Goal: Task Accomplishment & Management: Complete application form

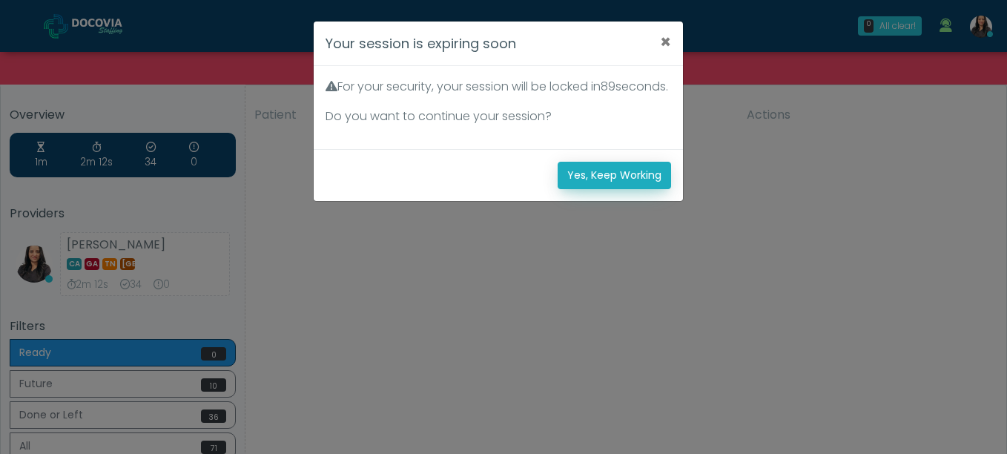
click at [641, 189] on button "Yes, Keep Working" at bounding box center [614, 175] width 113 height 27
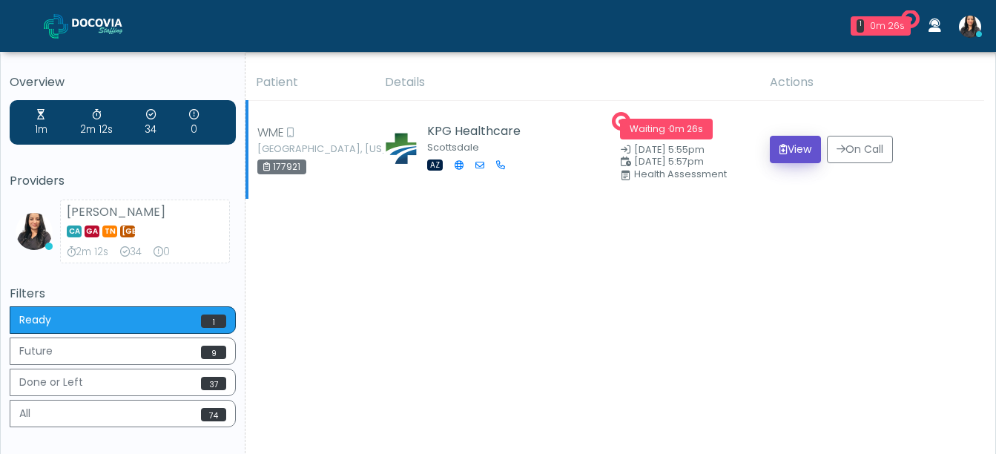
click at [784, 138] on button "View" at bounding box center [795, 149] width 51 height 27
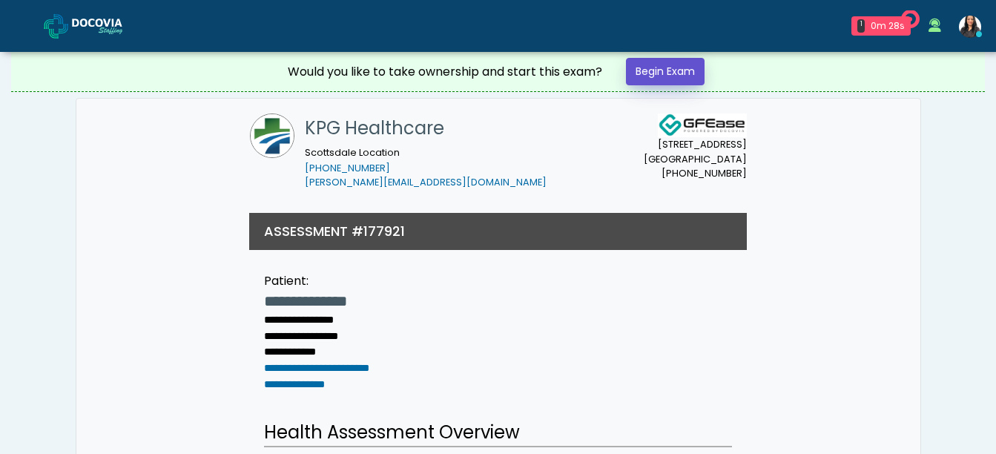
click at [653, 64] on link "Begin Exam" at bounding box center [665, 71] width 79 height 27
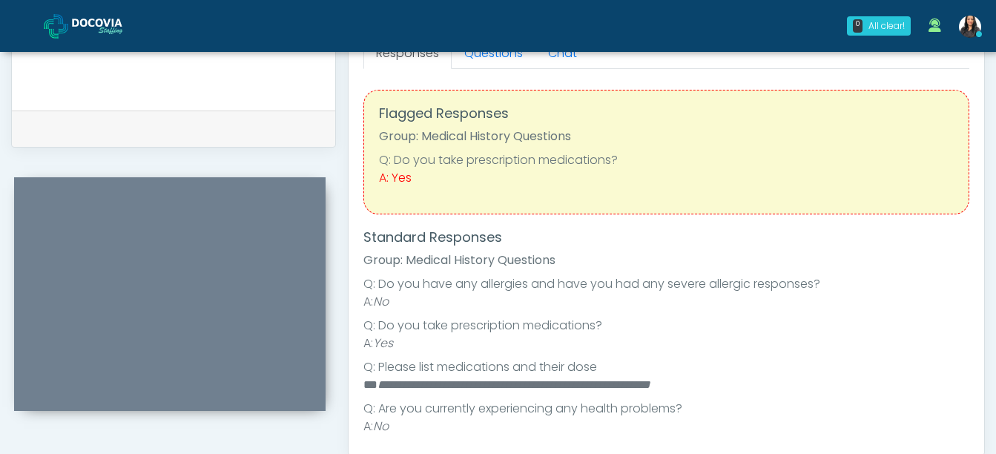
drag, startPoint x: 983, startPoint y: 178, endPoint x: 974, endPoint y: 162, distance: 17.9
click at [974, 162] on div "Responses Questions Chat Health Assessment Script INTRODUCTION Hello, my name i…" at bounding box center [667, 239] width 636 height 432
click at [506, 50] on div "0 All clear! All clear! Viral Patel In Exam - 0m 50s AZ Viral Patel vir003patel…" at bounding box center [587, 25] width 806 height 49
click at [506, 56] on link "Questions" at bounding box center [494, 53] width 84 height 31
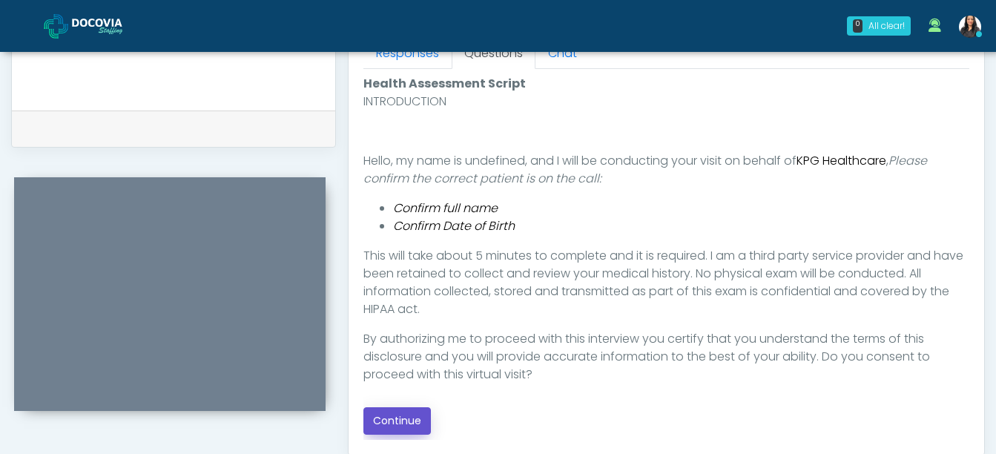
click at [404, 418] on button "Continue" at bounding box center [396, 420] width 67 height 27
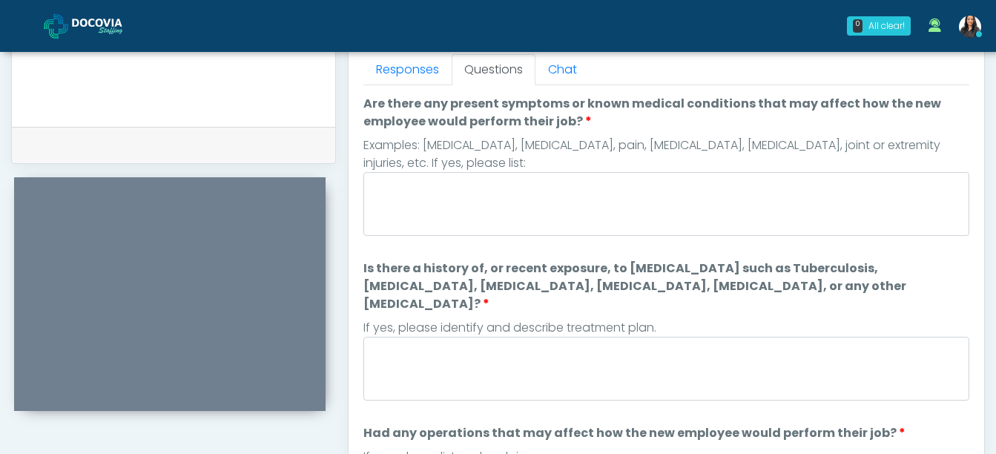
scroll to position [644, 0]
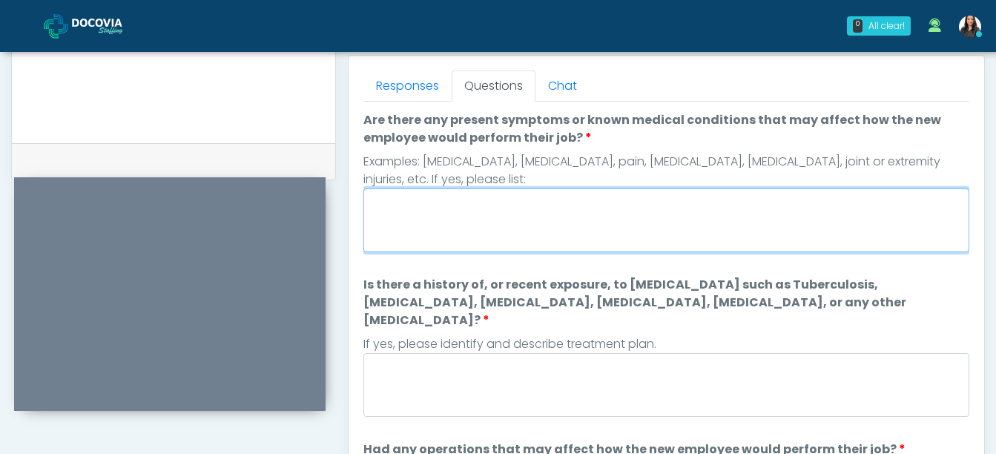
click at [432, 228] on textarea "Are there any present symptoms or known medical conditions that may affect how …" at bounding box center [666, 220] width 606 height 64
type textarea "**"
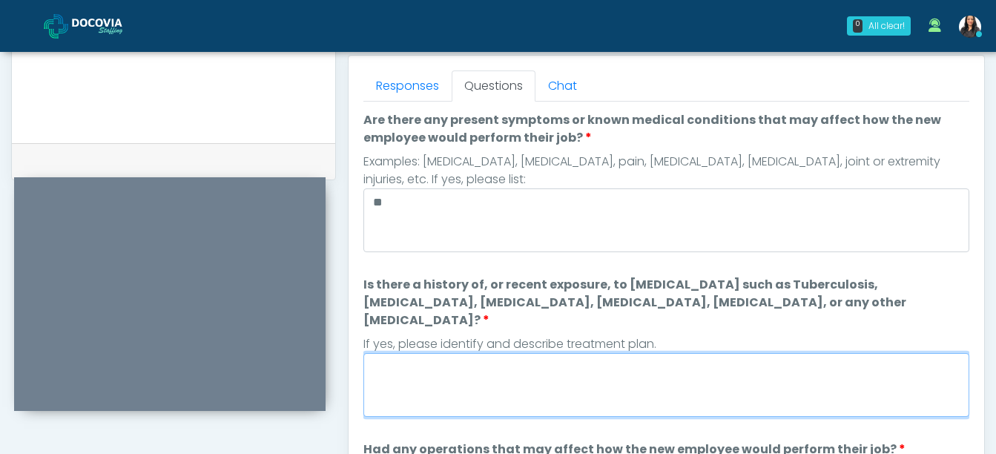
click at [400, 354] on textarea "Is there a history of, or recent exposure, to infectious diseases such as Tuber…" at bounding box center [666, 385] width 606 height 64
type textarea "**"
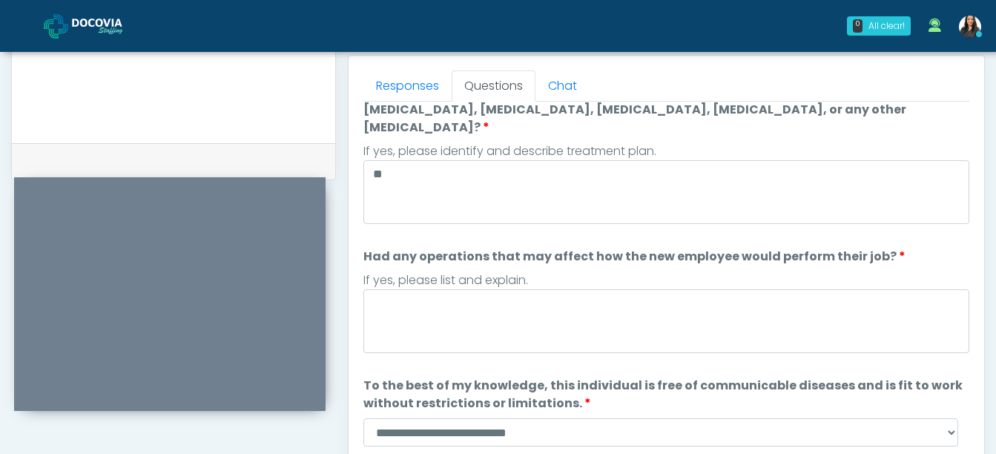
scroll to position [195, 0]
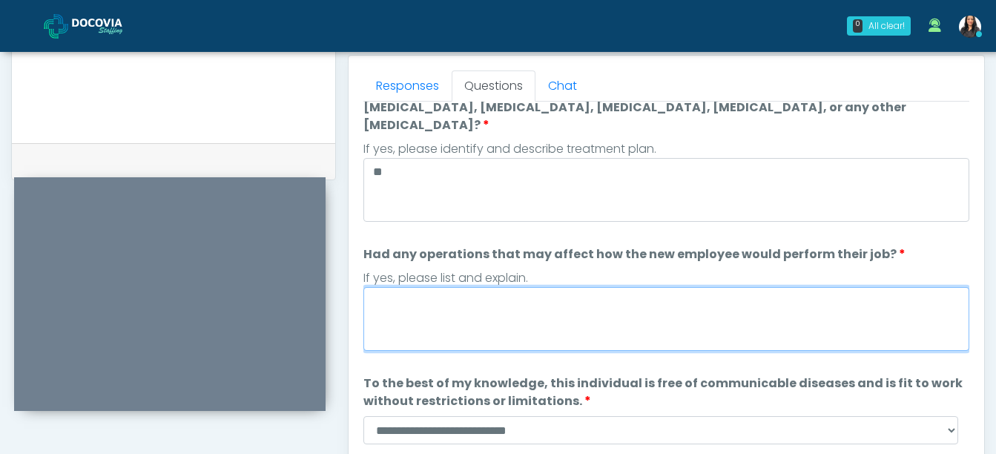
click at [480, 296] on textarea "Had any operations that may affect how the new employee would perform their job?" at bounding box center [666, 319] width 606 height 64
type textarea "**"
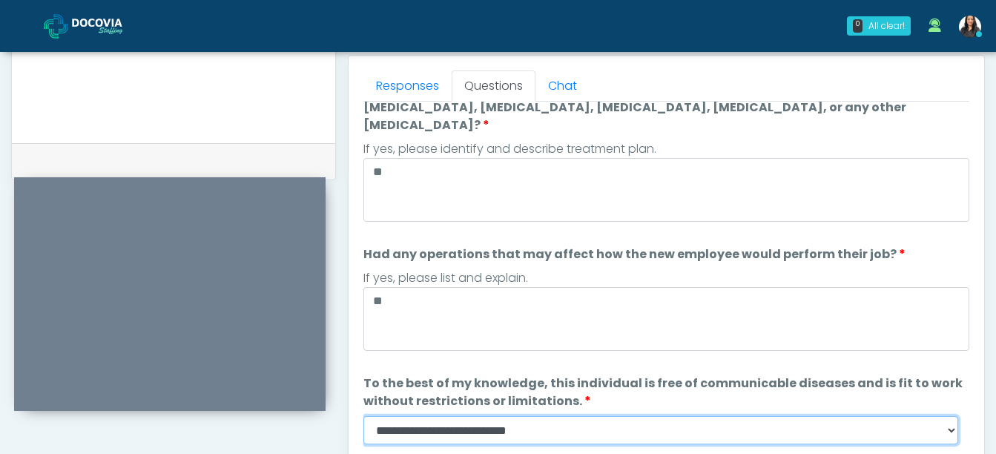
click at [947, 416] on select "**********" at bounding box center [660, 430] width 595 height 28
select select "******"
click at [363, 416] on select "**********" at bounding box center [660, 430] width 595 height 28
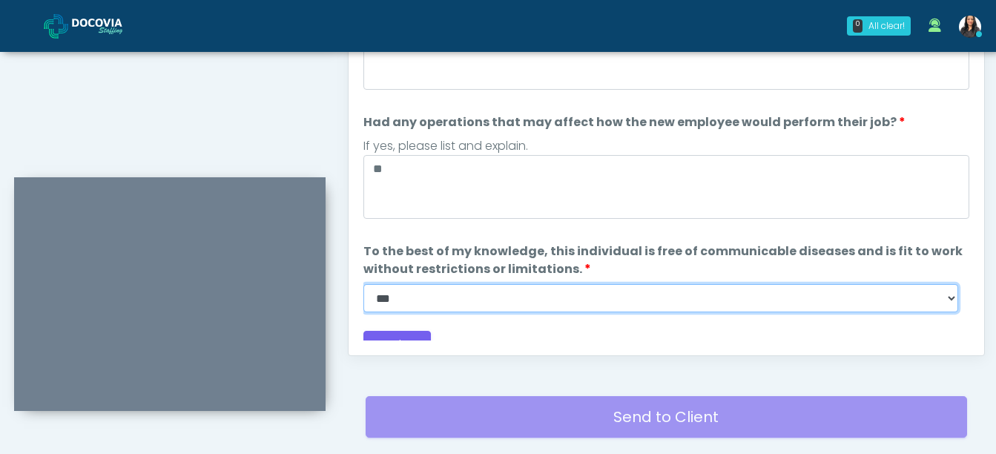
scroll to position [809, 0]
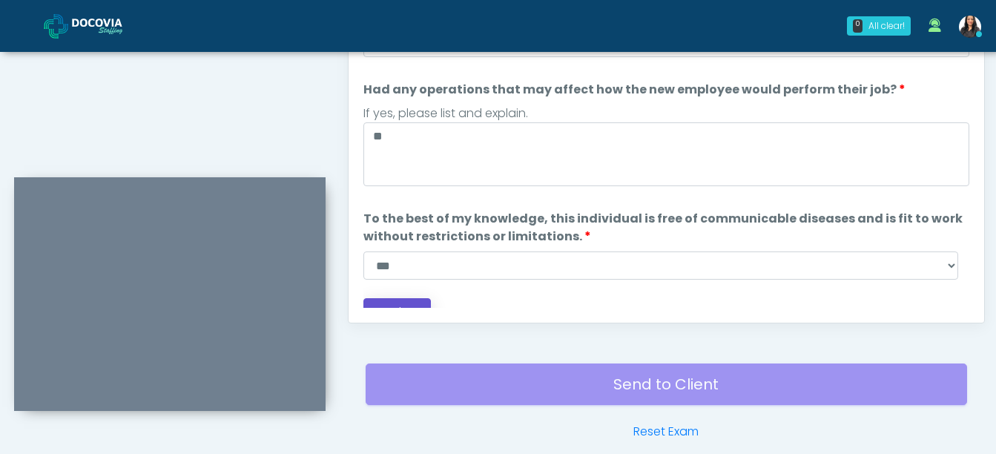
click at [403, 298] on button "Continue" at bounding box center [396, 311] width 67 height 27
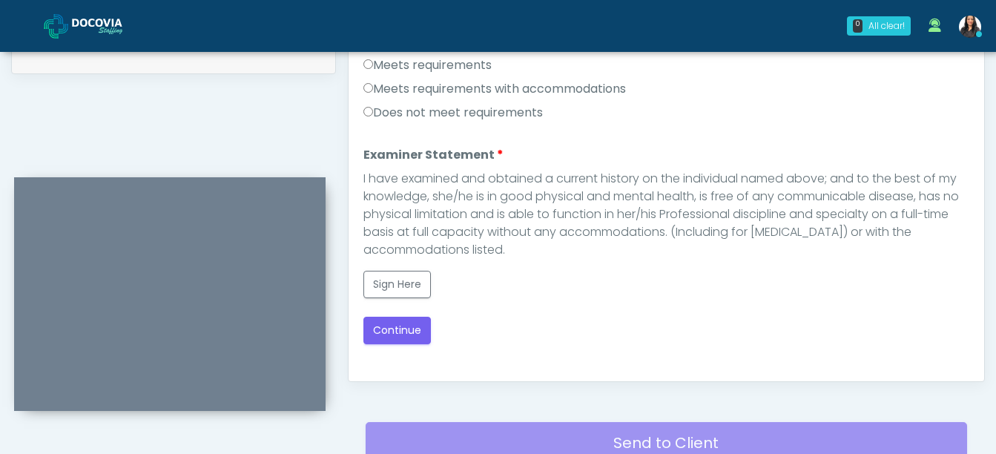
scroll to position [727, 0]
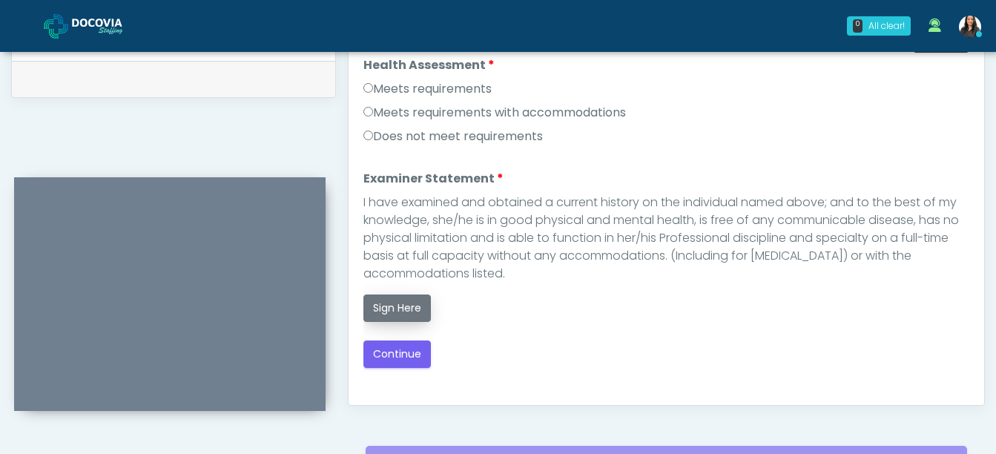
click at [392, 305] on button "Sign Here" at bounding box center [396, 307] width 67 height 27
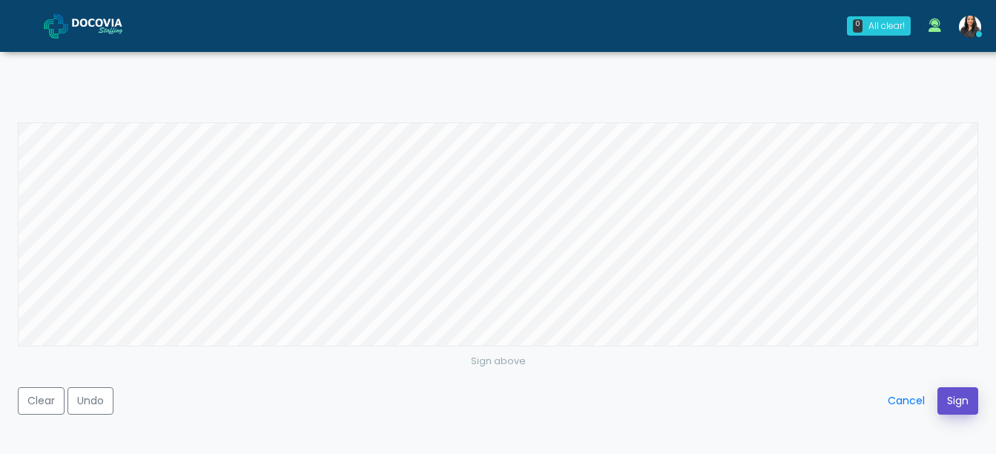
click at [957, 395] on button "Sign" at bounding box center [957, 400] width 41 height 27
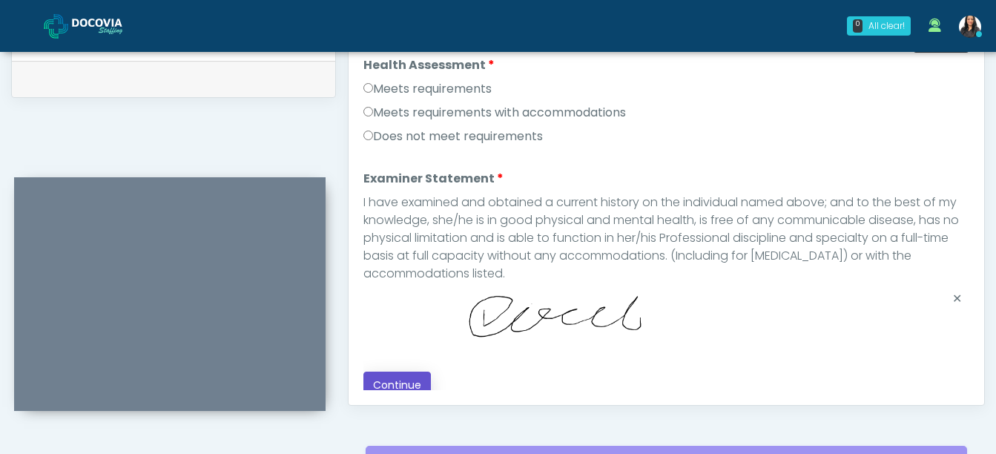
click at [404, 374] on button "Continue" at bounding box center [396, 385] width 67 height 27
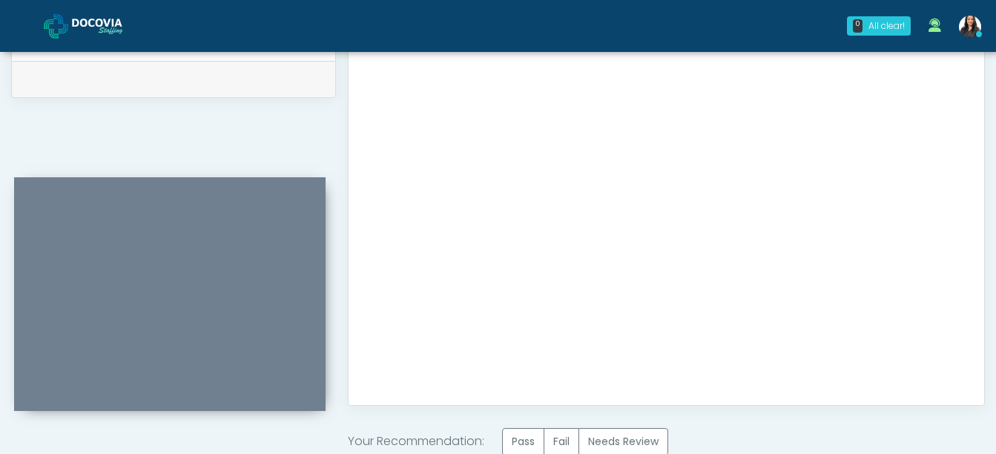
scroll to position [905, 0]
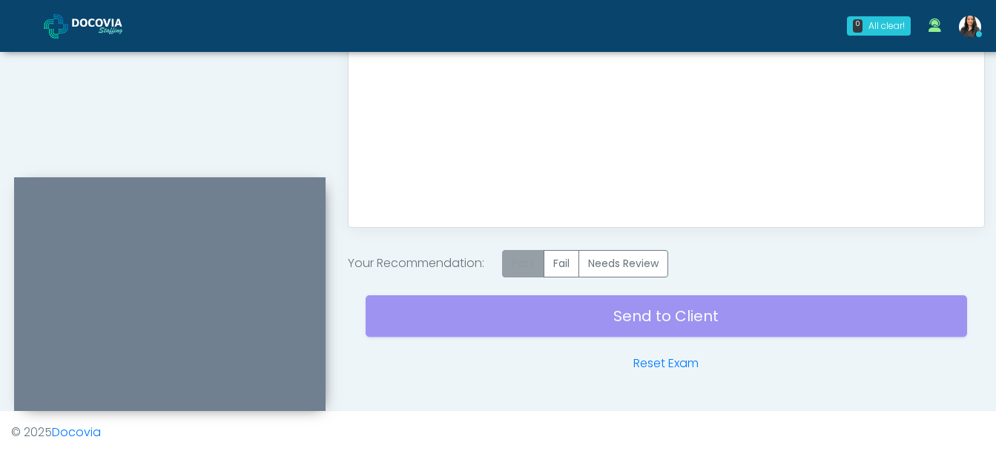
click at [510, 257] on label "Pass" at bounding box center [523, 263] width 42 height 27
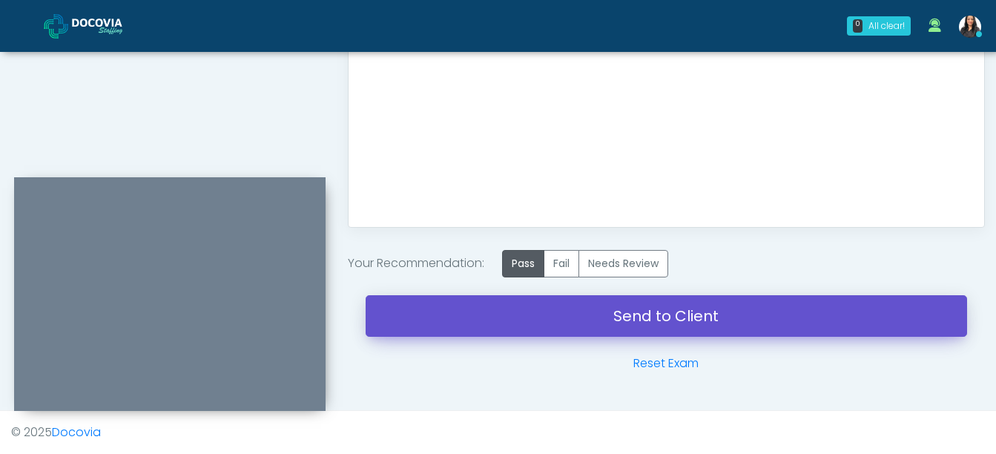
click at [652, 307] on link "Send to Client" at bounding box center [666, 316] width 601 height 42
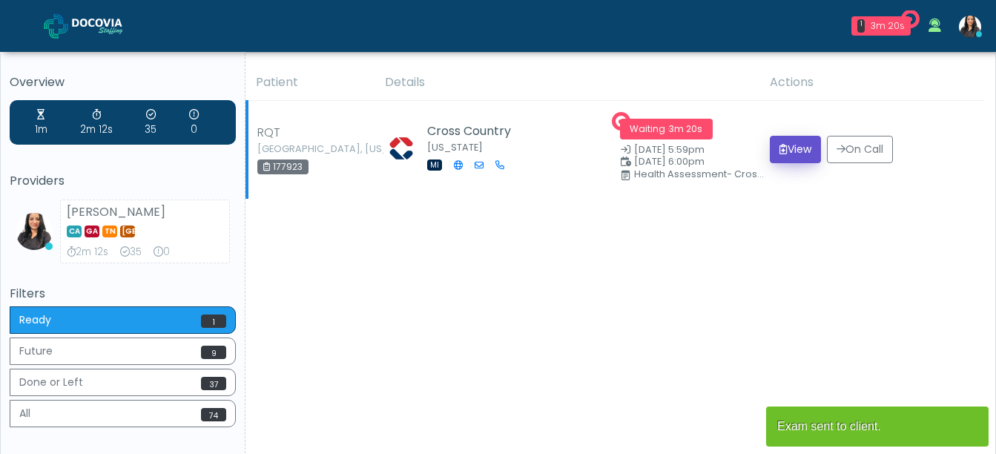
click at [785, 148] on button "View" at bounding box center [795, 149] width 51 height 27
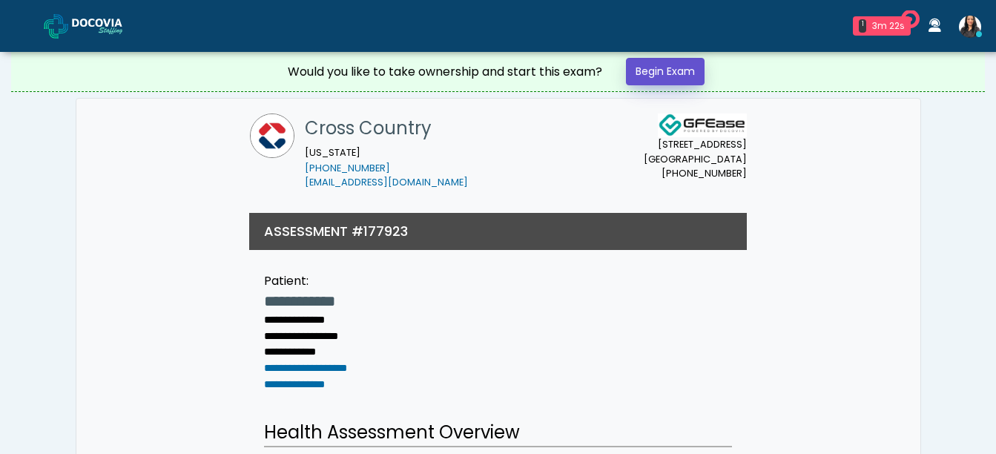
click at [659, 71] on link "Begin Exam" at bounding box center [665, 71] width 79 height 27
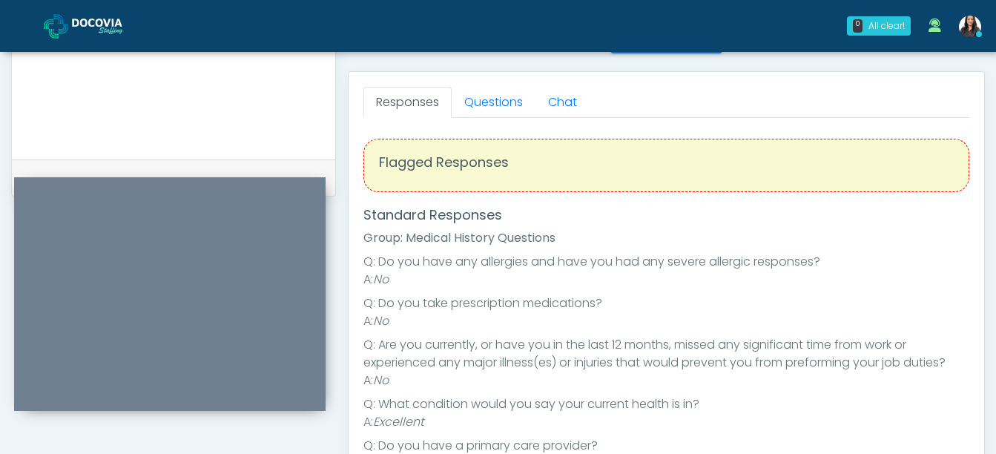
scroll to position [588, 0]
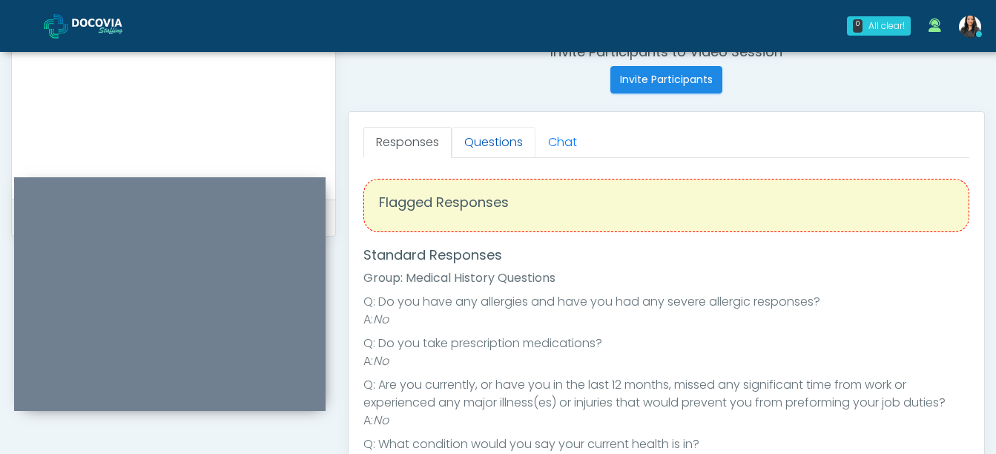
click at [474, 136] on link "Questions" at bounding box center [494, 142] width 84 height 31
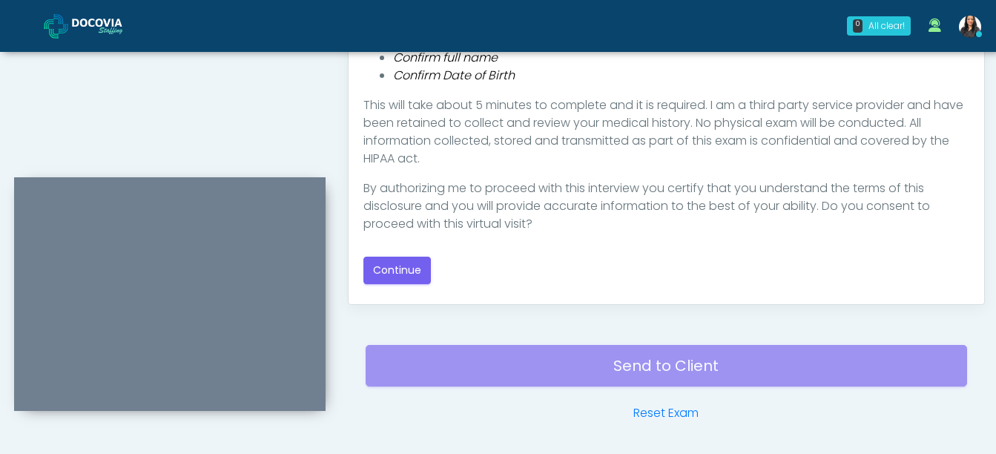
scroll to position [833, 0]
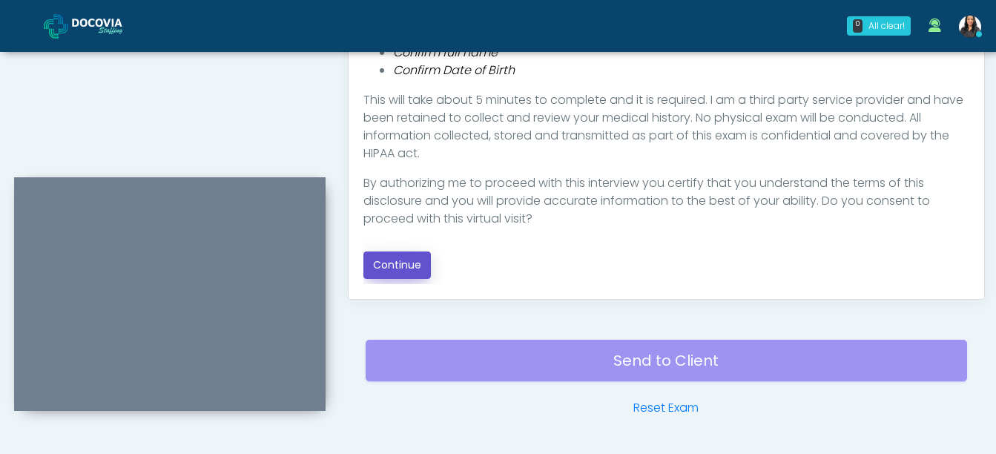
click at [417, 263] on button "Continue" at bounding box center [396, 264] width 67 height 27
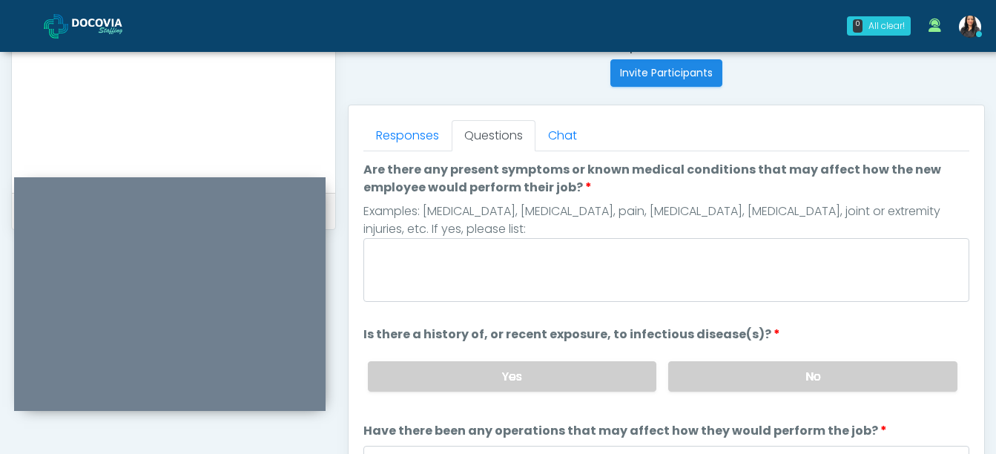
scroll to position [578, 0]
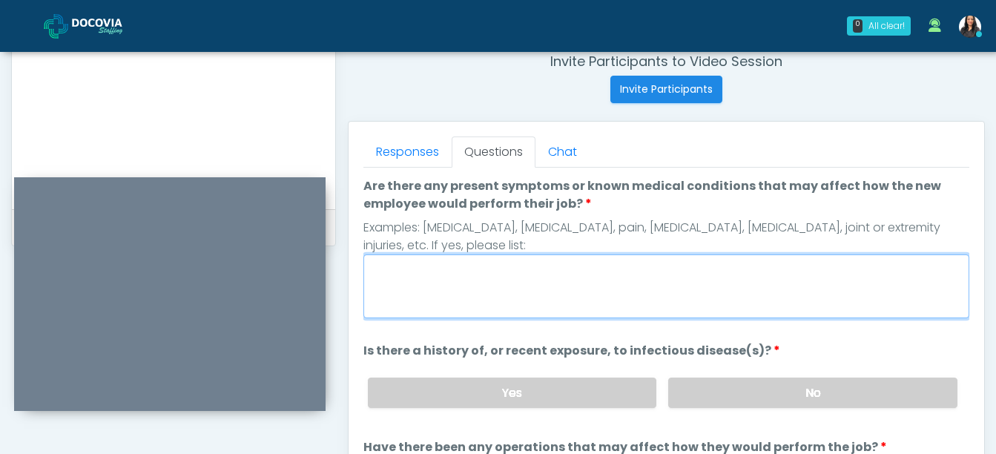
click at [433, 280] on textarea "Are there any present symptoms or known medical conditions that may affect how …" at bounding box center [666, 286] width 606 height 64
type textarea "**"
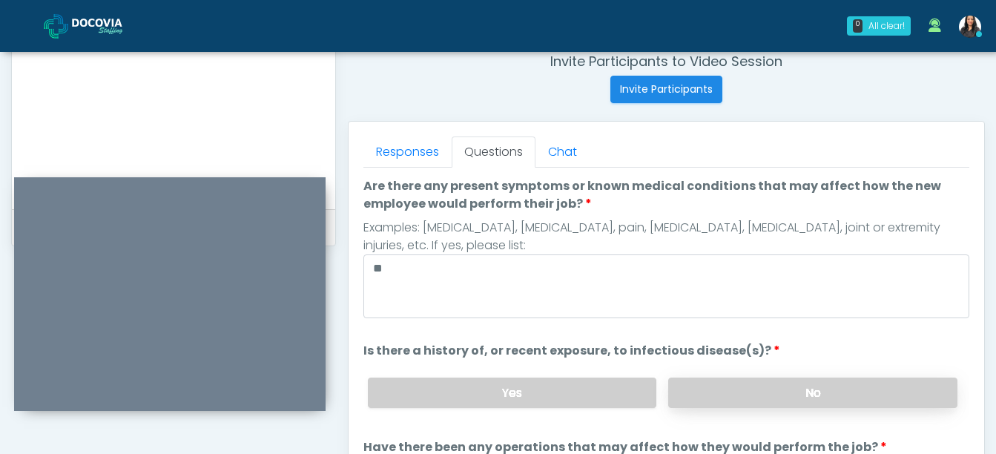
click at [816, 400] on label "No" at bounding box center [812, 392] width 289 height 30
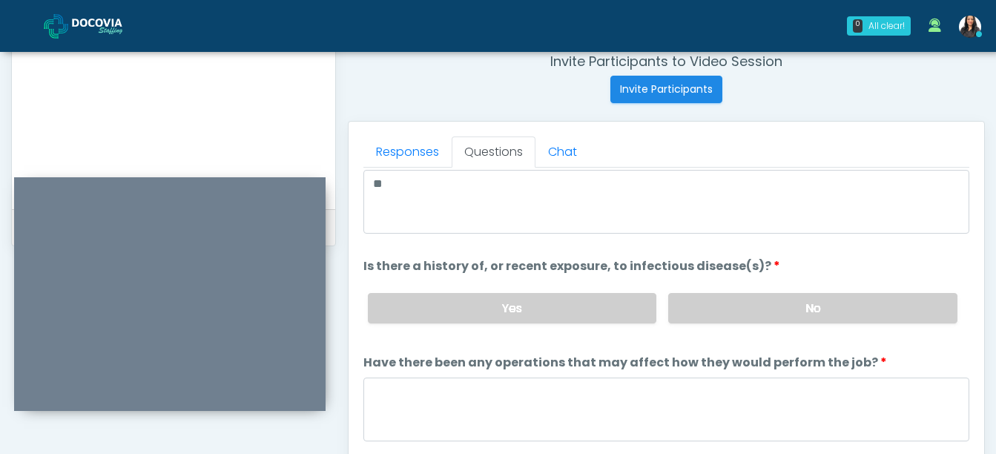
scroll to position [127, 0]
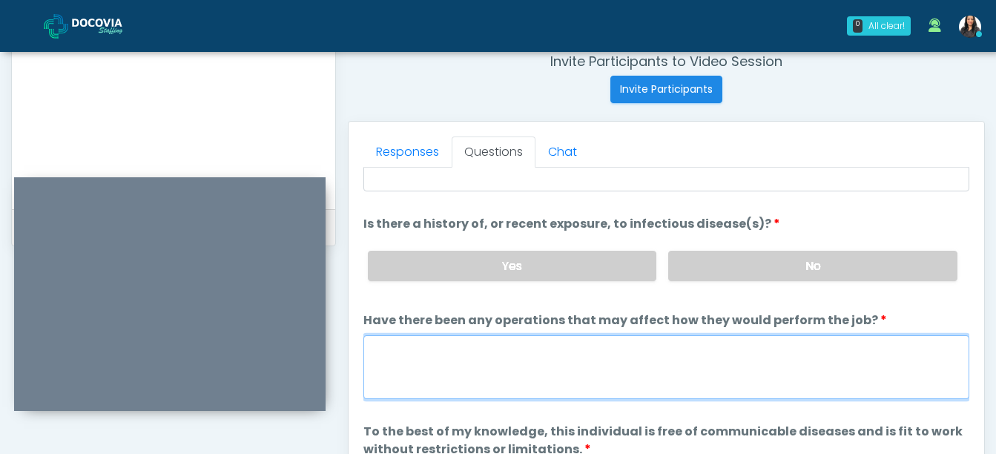
click at [432, 361] on textarea "Have there been any operations that may affect how they would perform the job?" at bounding box center [666, 367] width 606 height 64
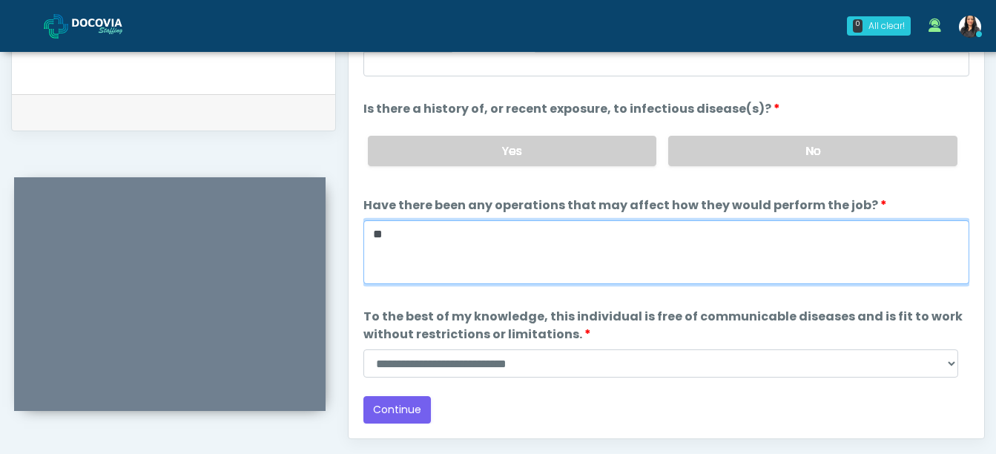
scroll to position [696, 0]
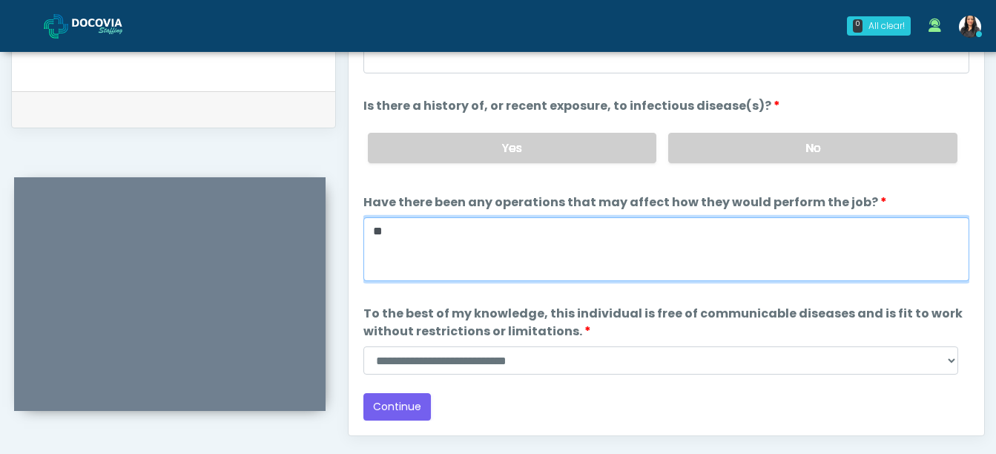
type textarea "**"
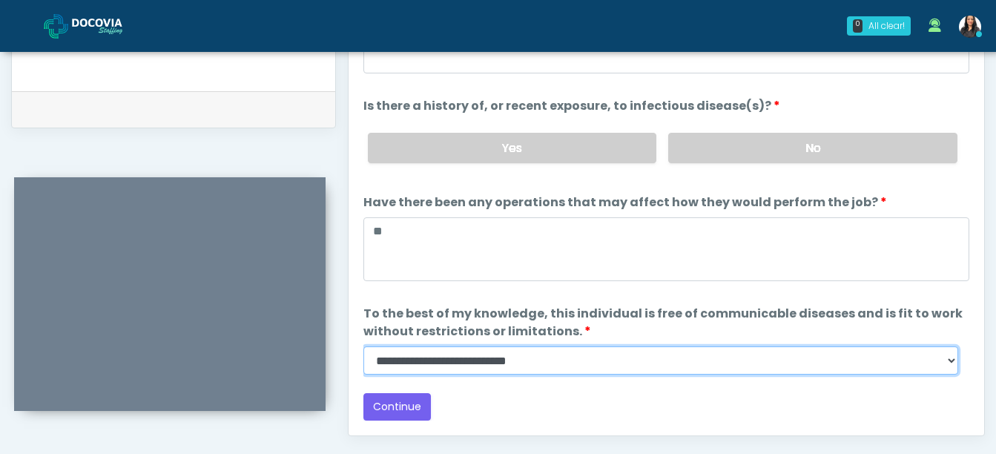
click at [948, 368] on select "**********" at bounding box center [660, 360] width 595 height 28
select select "******"
click at [363, 346] on select "**********" at bounding box center [660, 360] width 595 height 28
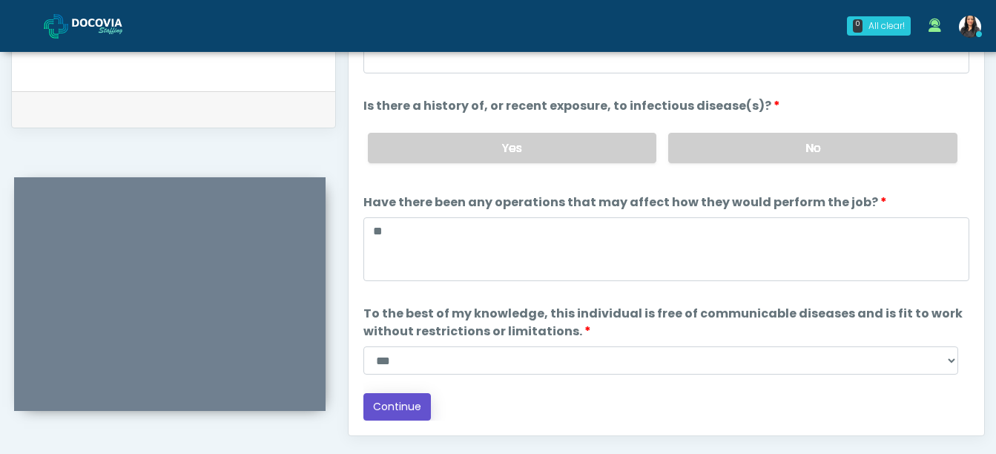
click at [400, 403] on button "Continue" at bounding box center [396, 406] width 67 height 27
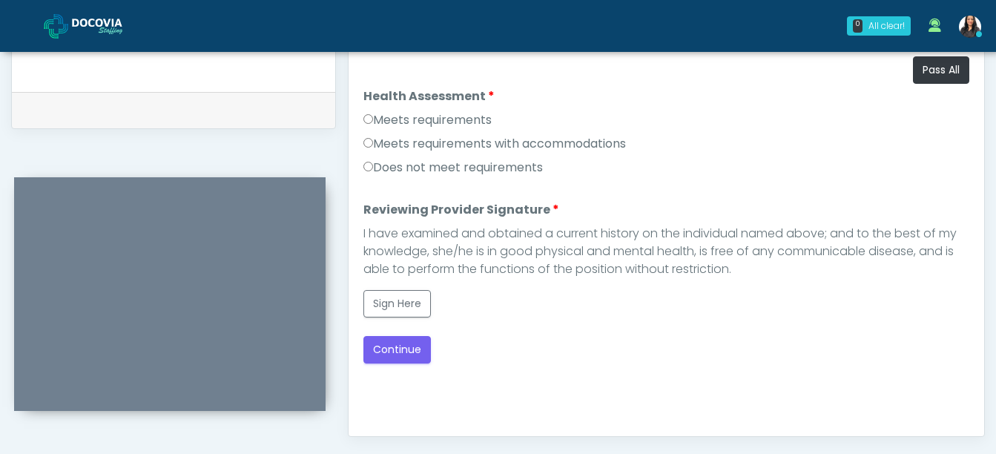
scroll to position [689, 0]
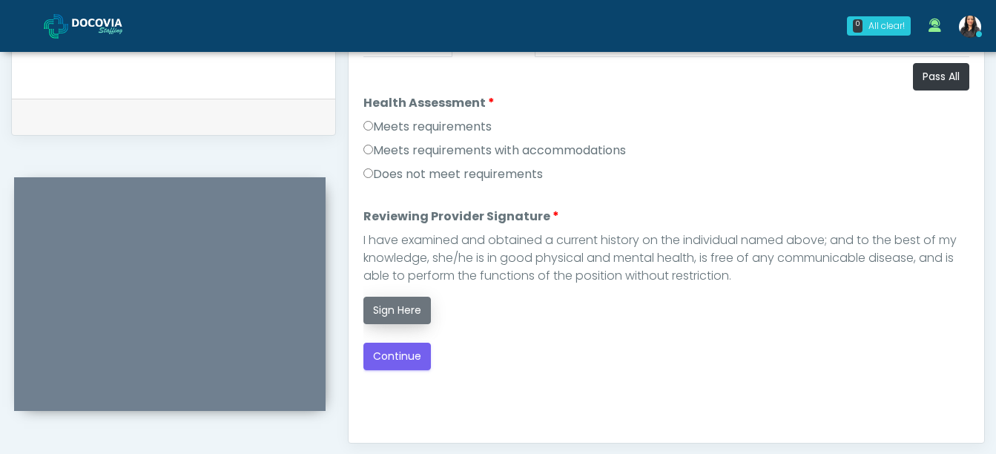
click at [406, 308] on button "Sign Here" at bounding box center [396, 310] width 67 height 27
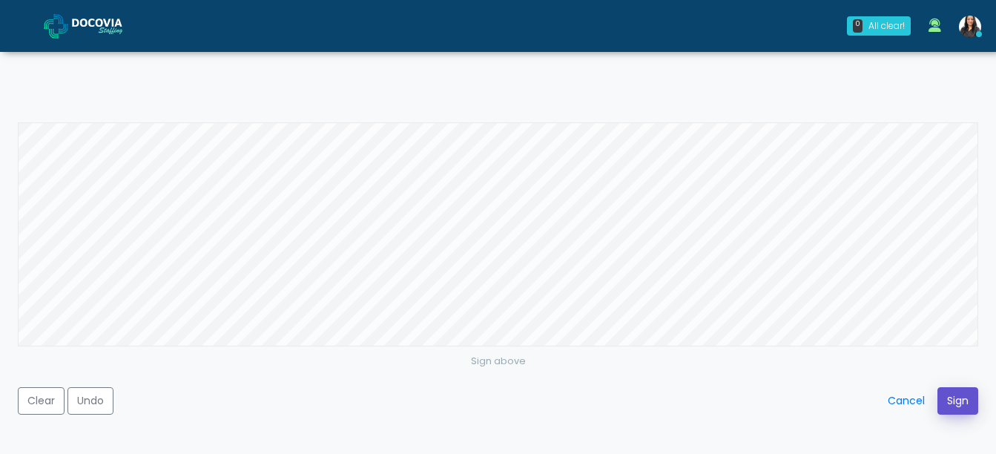
click at [956, 399] on button "Sign" at bounding box center [957, 400] width 41 height 27
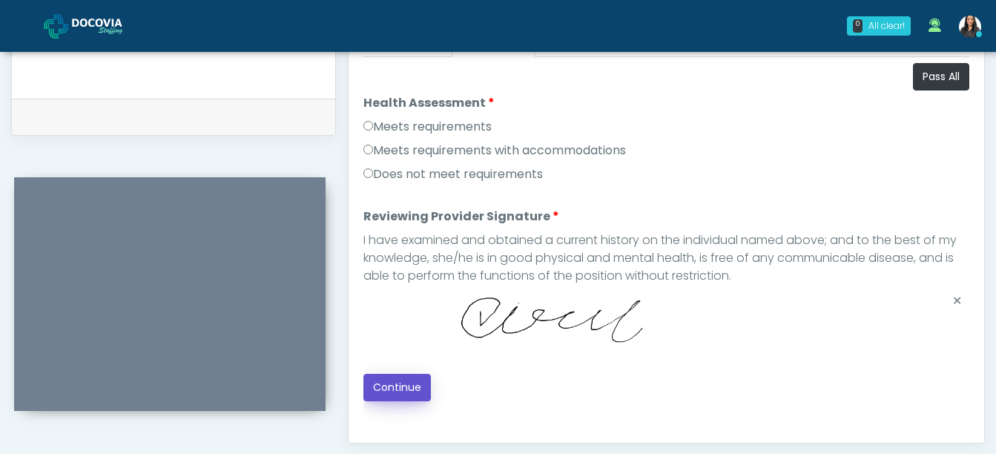
click at [400, 380] on button "Continue" at bounding box center [396, 387] width 67 height 27
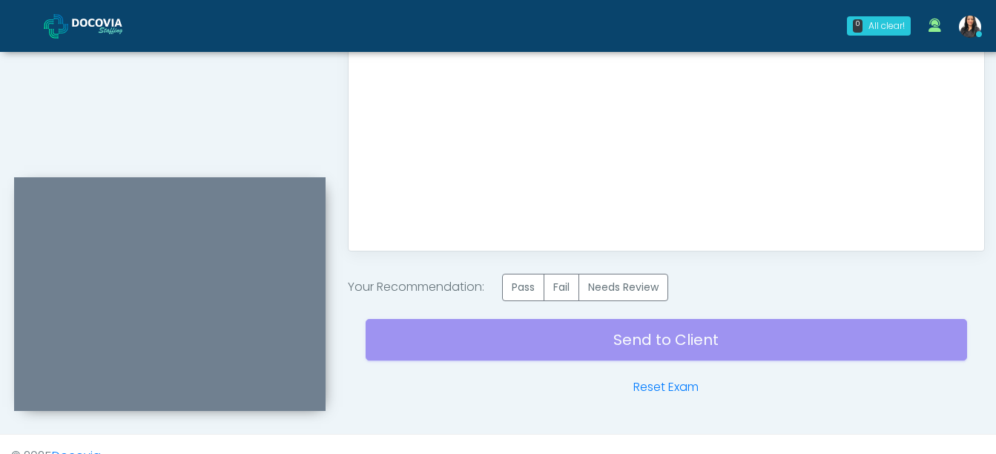
scroll to position [905, 0]
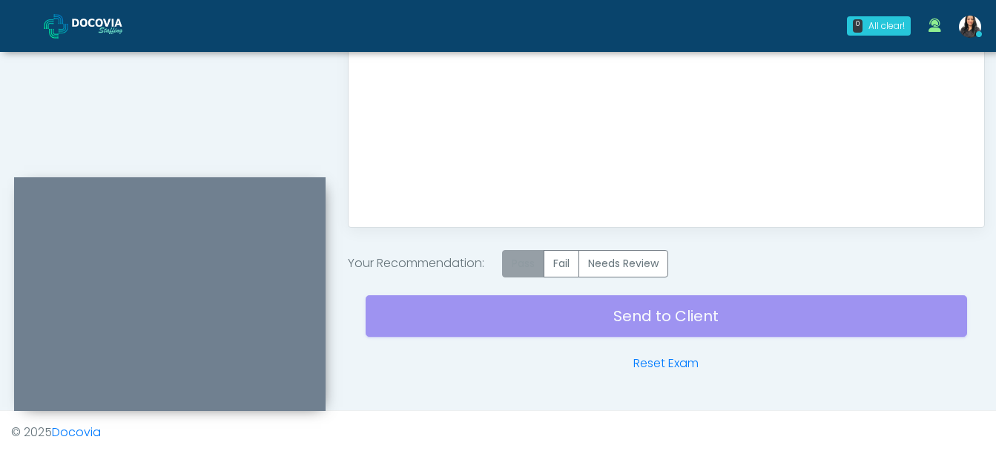
click at [527, 260] on label "Pass" at bounding box center [523, 263] width 42 height 27
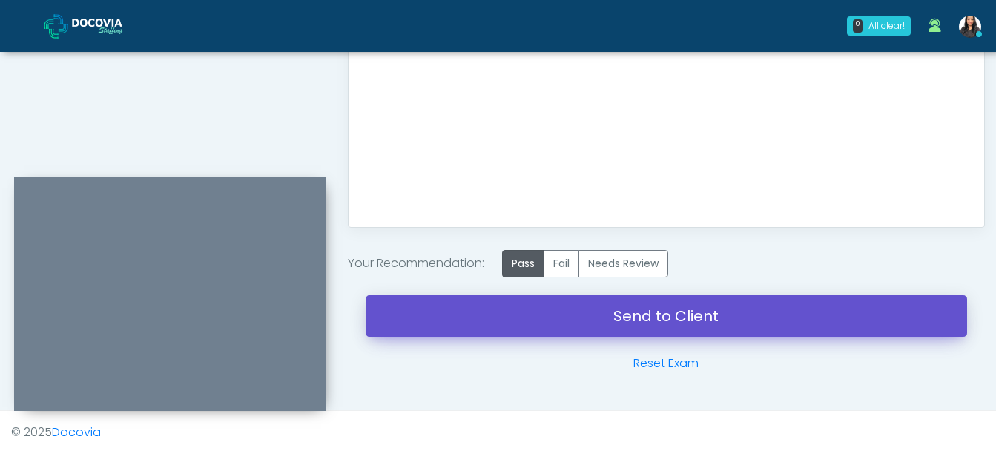
click at [659, 310] on link "Send to Client" at bounding box center [666, 316] width 601 height 42
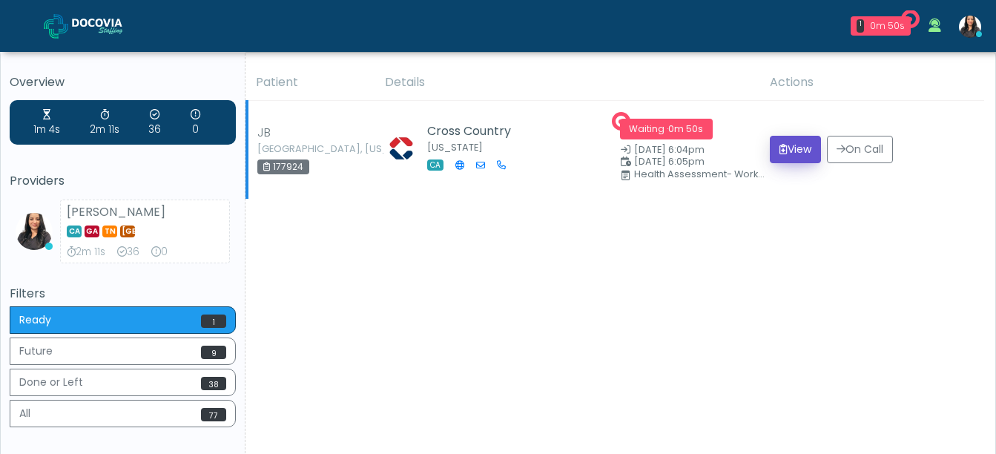
click at [788, 144] on button "View" at bounding box center [795, 149] width 51 height 27
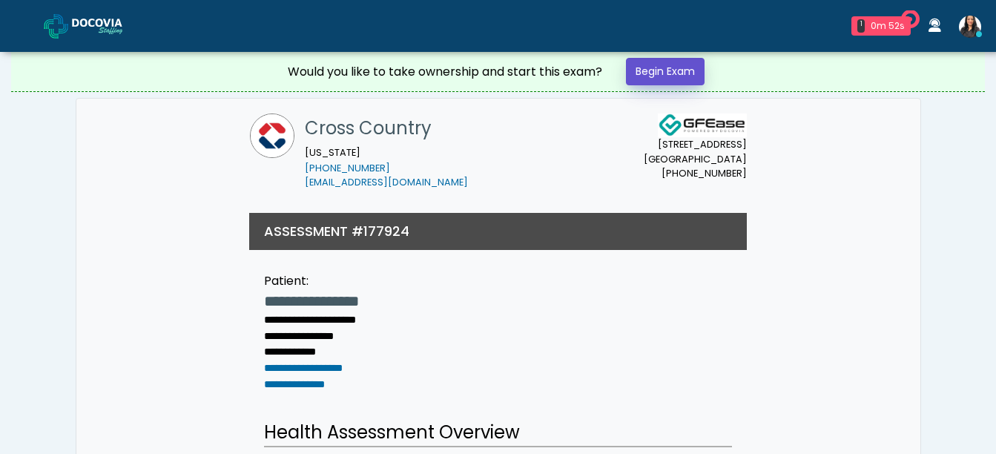
click at [671, 65] on link "Begin Exam" at bounding box center [665, 71] width 79 height 27
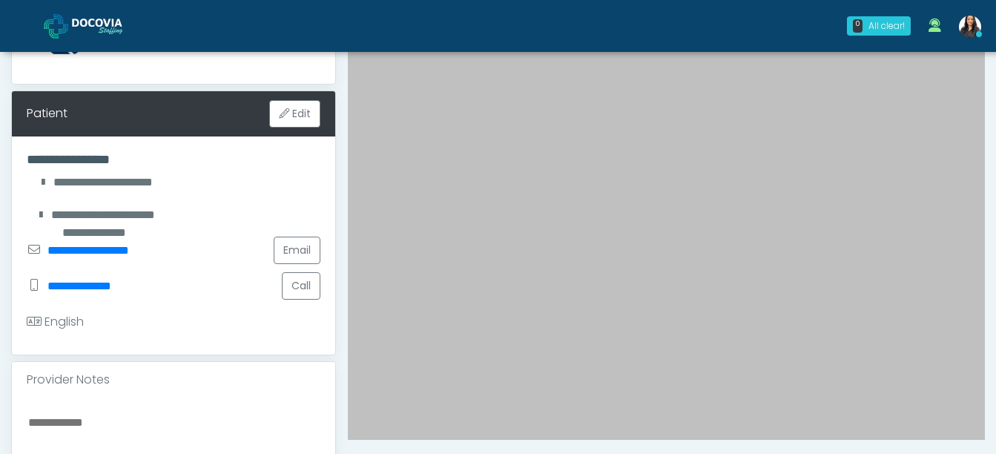
scroll to position [188, 0]
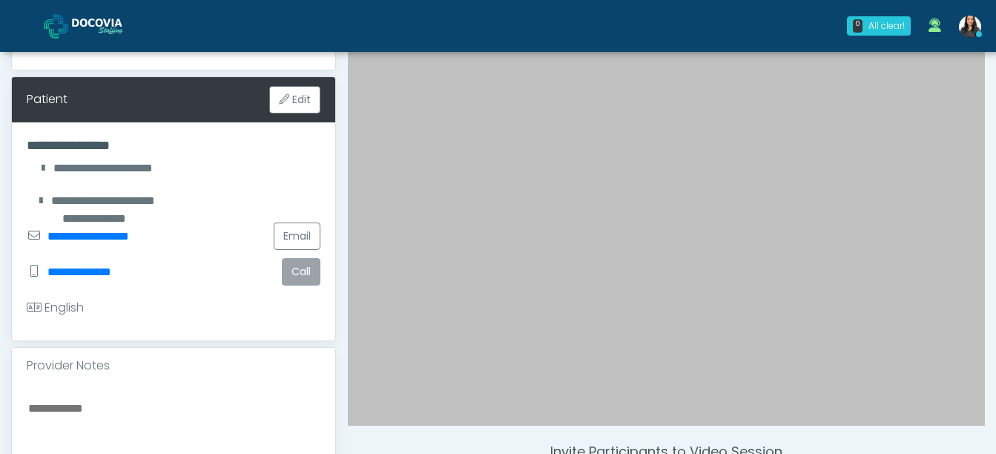
click at [301, 271] on button "Call" at bounding box center [301, 271] width 39 height 27
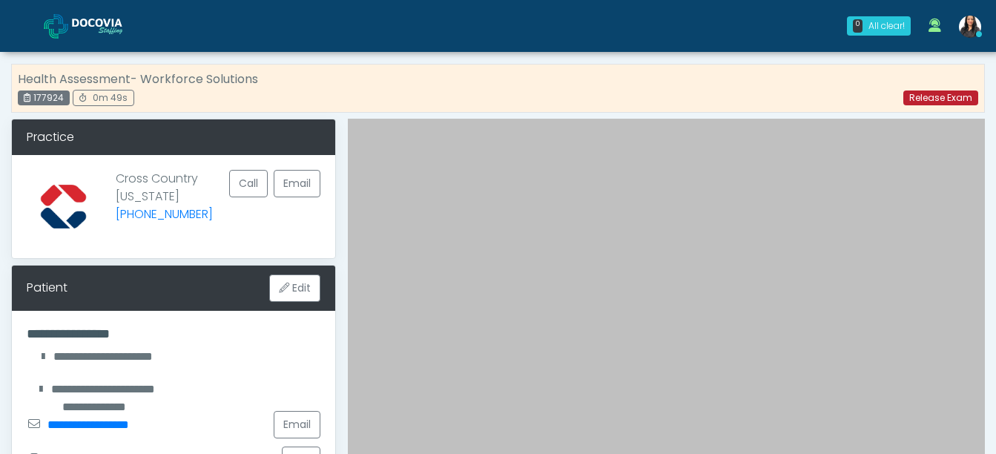
click at [920, 97] on link "Release Exam" at bounding box center [940, 97] width 75 height 15
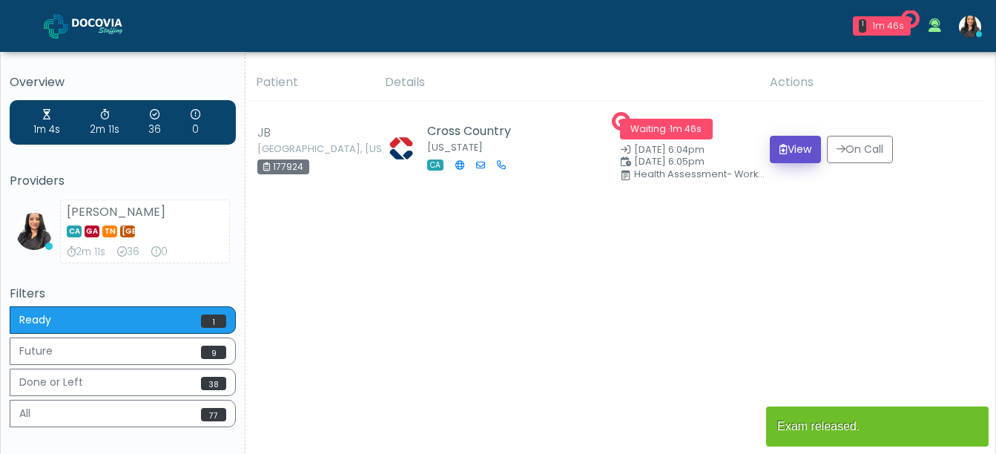
click at [791, 148] on button "View" at bounding box center [795, 149] width 51 height 27
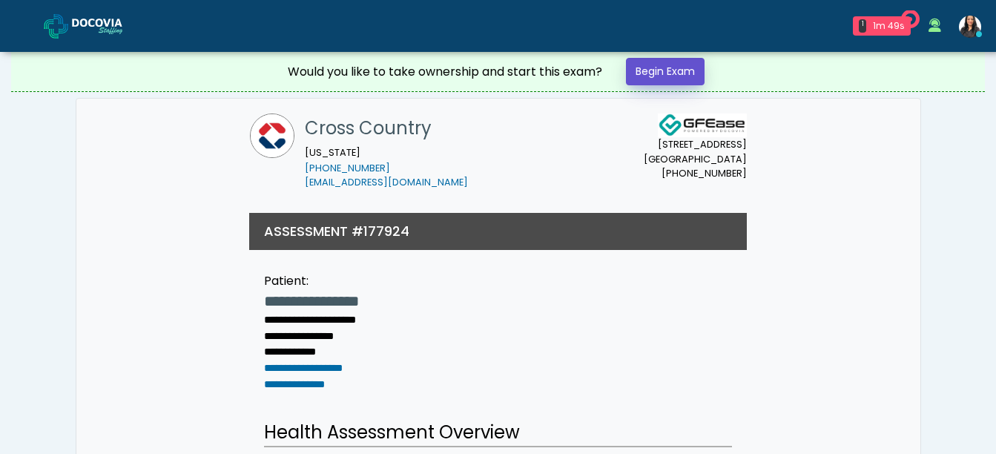
click at [680, 74] on link "Begin Exam" at bounding box center [665, 71] width 79 height 27
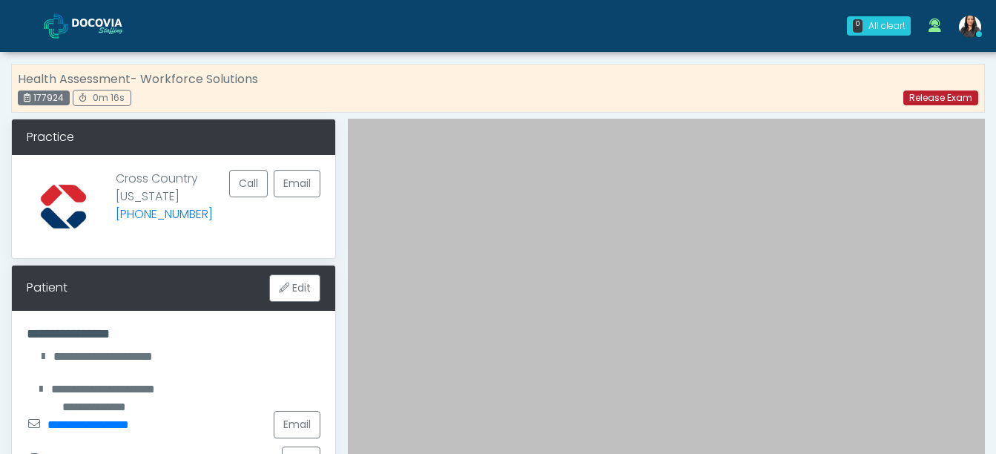
click at [931, 98] on link "Release Exam" at bounding box center [940, 97] width 75 height 15
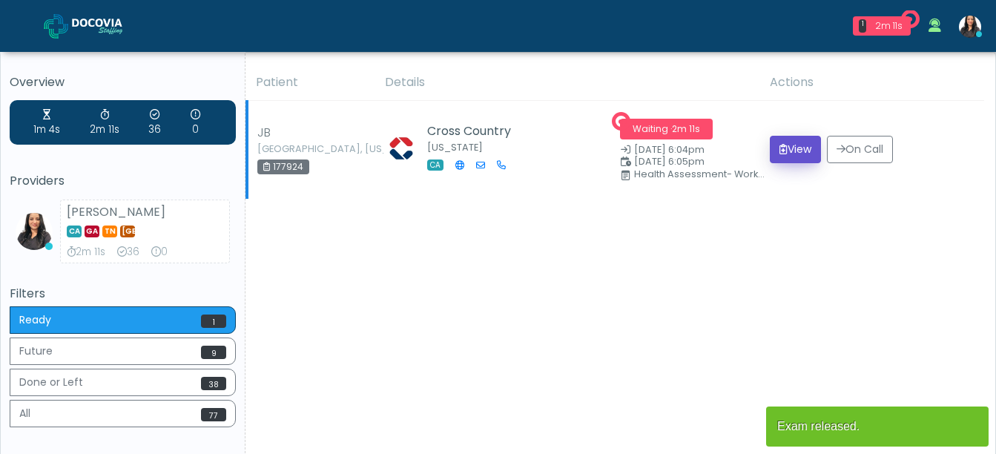
click at [793, 151] on button "View" at bounding box center [795, 149] width 51 height 27
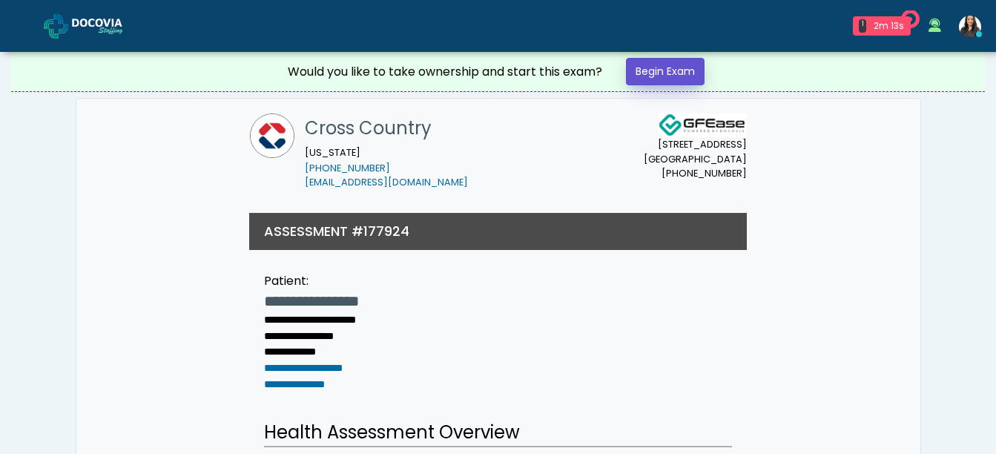
click at [657, 75] on link "Begin Exam" at bounding box center [665, 71] width 79 height 27
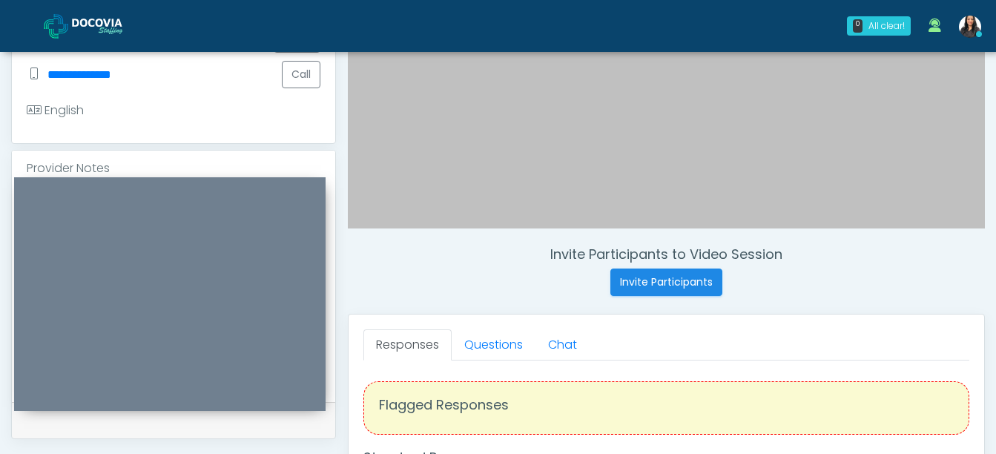
scroll to position [348, 0]
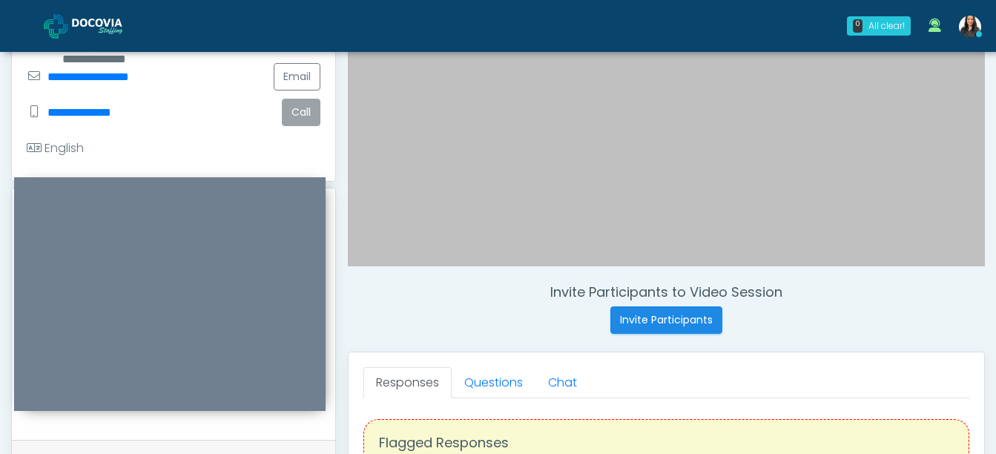
click at [290, 108] on button "Call" at bounding box center [301, 112] width 39 height 27
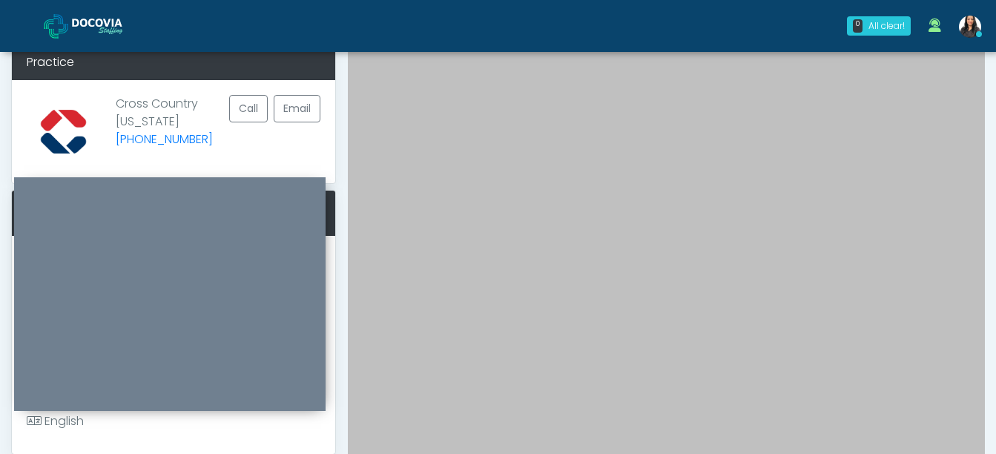
scroll to position [0, 0]
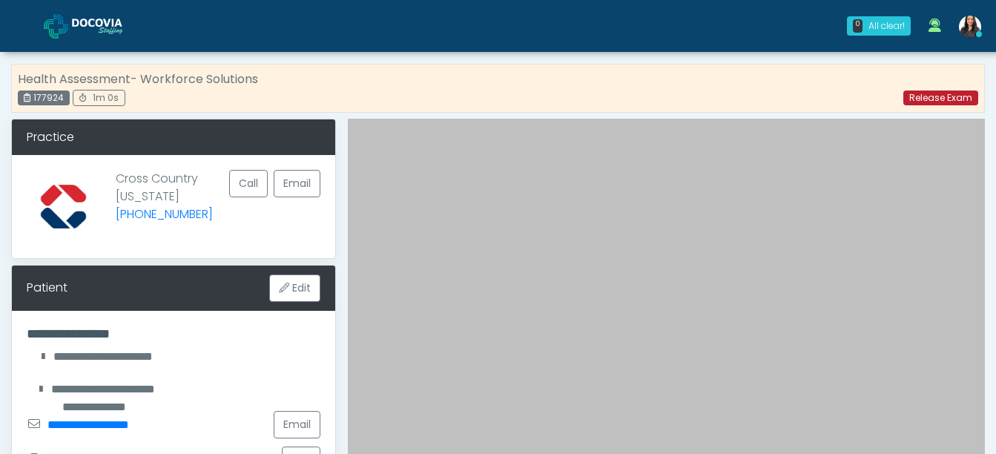
click at [937, 102] on link "Release Exam" at bounding box center [940, 97] width 75 height 15
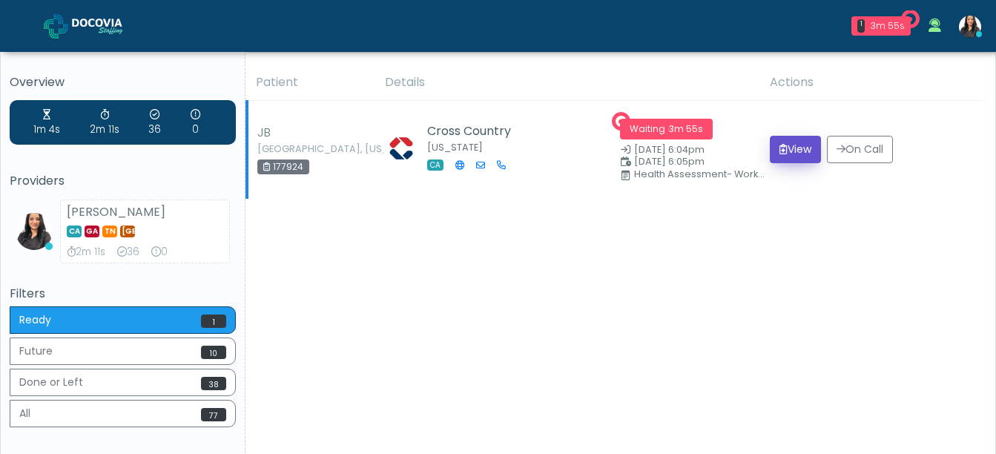
click at [799, 145] on button "View" at bounding box center [795, 149] width 51 height 27
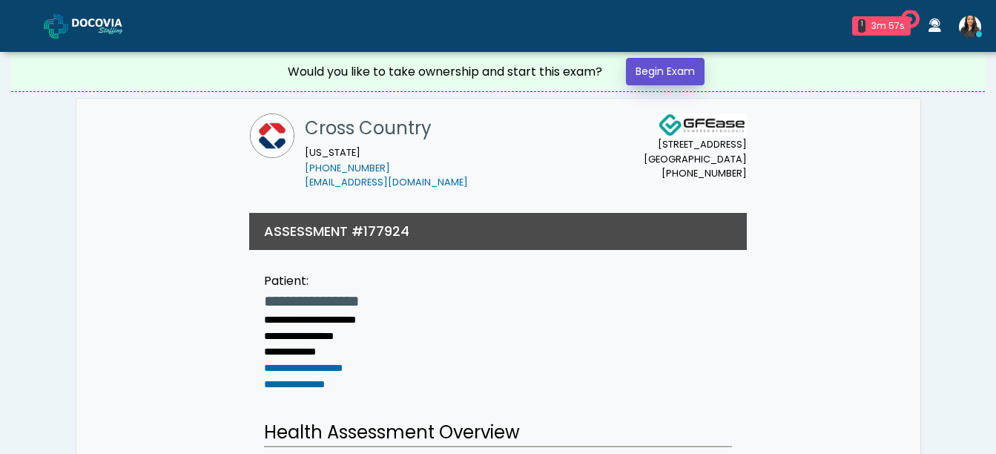
click at [661, 61] on link "Begin Exam" at bounding box center [665, 71] width 79 height 27
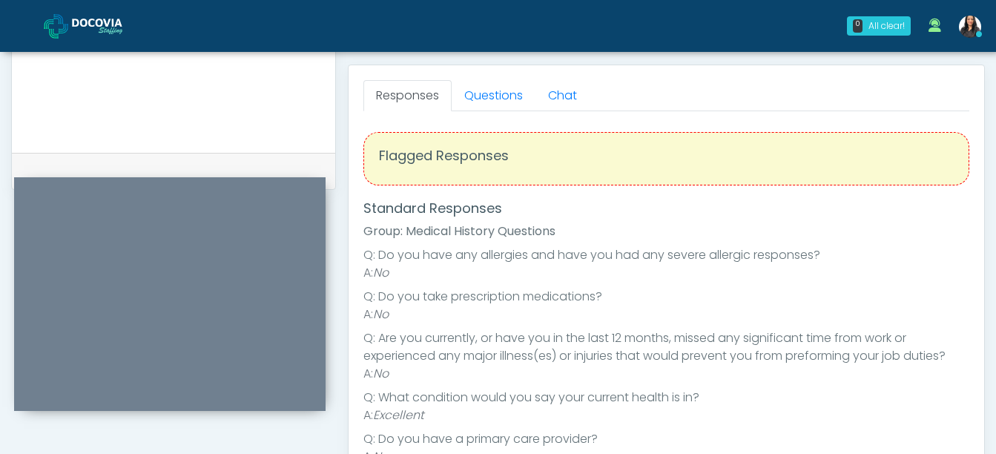
scroll to position [626, 0]
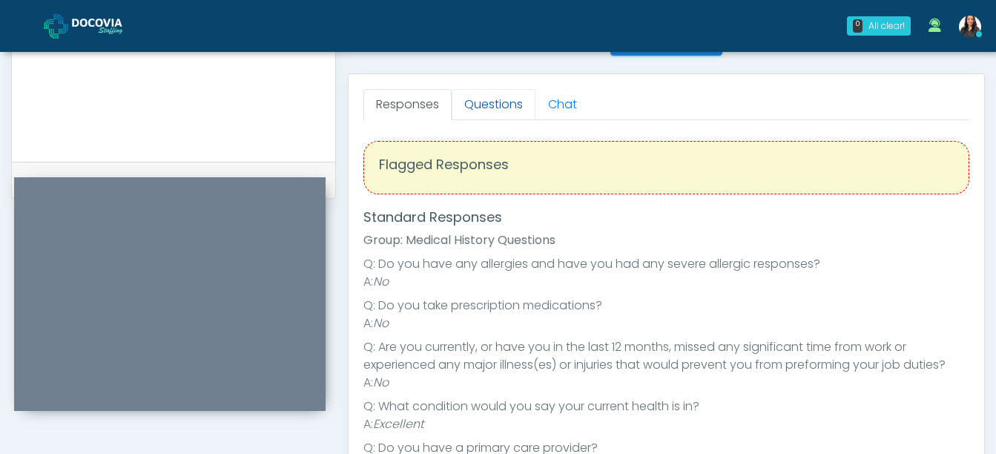
click at [484, 98] on link "Questions" at bounding box center [494, 104] width 84 height 31
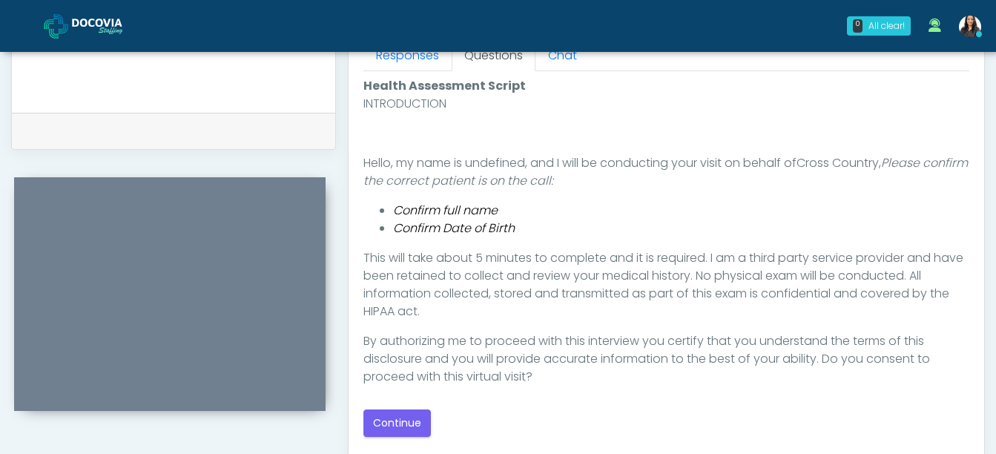
scroll to position [729, 0]
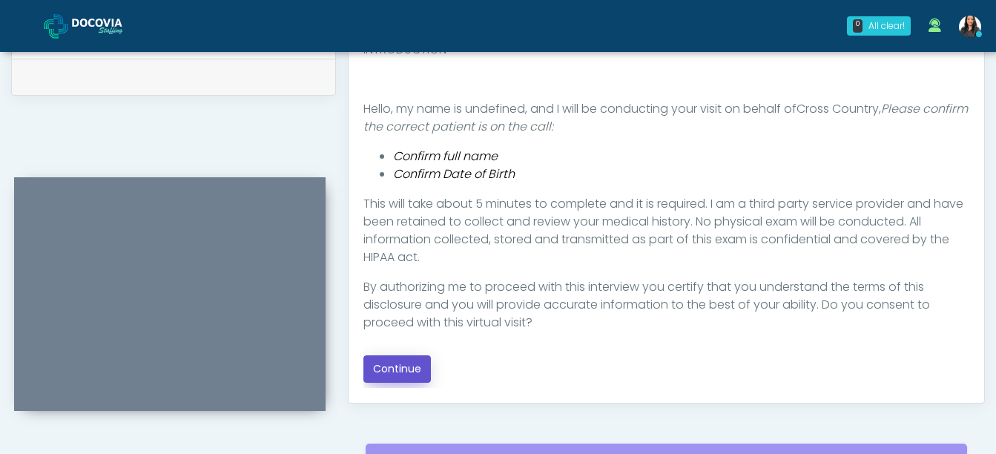
click at [397, 374] on button "Continue" at bounding box center [396, 368] width 67 height 27
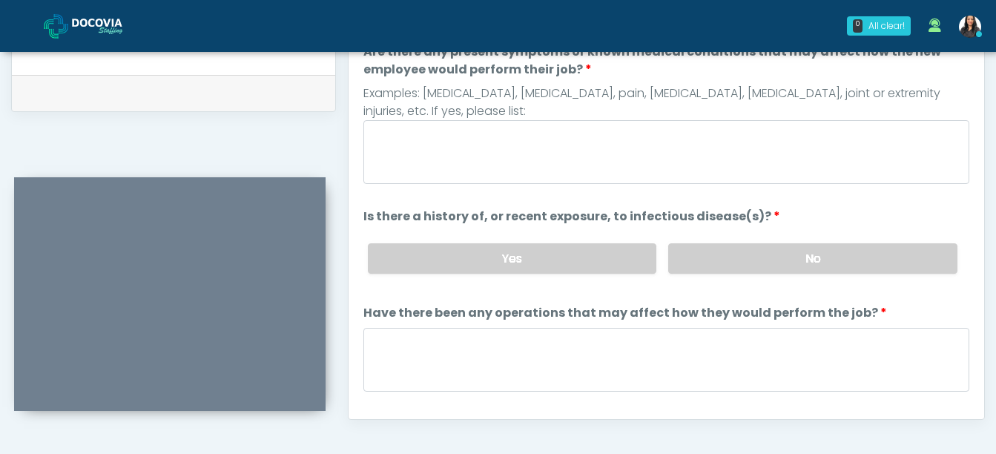
scroll to position [682, 0]
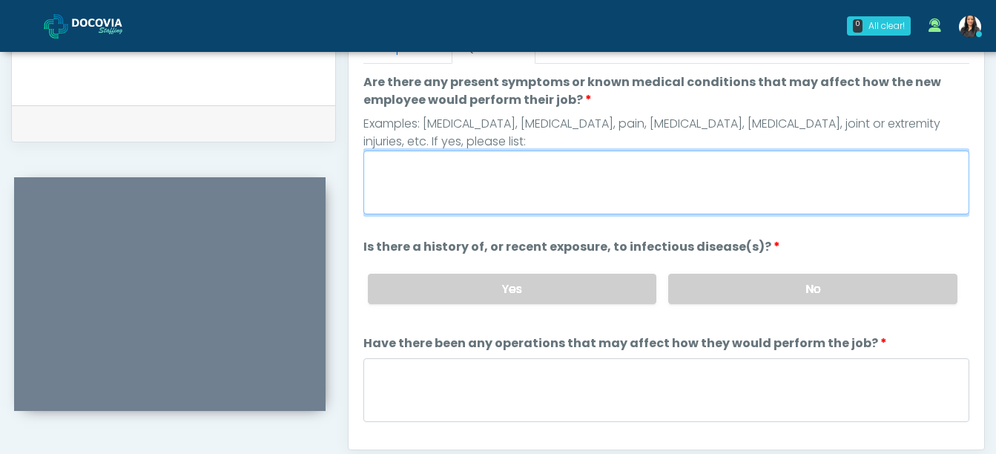
click at [399, 193] on textarea "Are there any present symptoms or known medical conditions that may affect how …" at bounding box center [666, 183] width 606 height 64
type textarea "**"
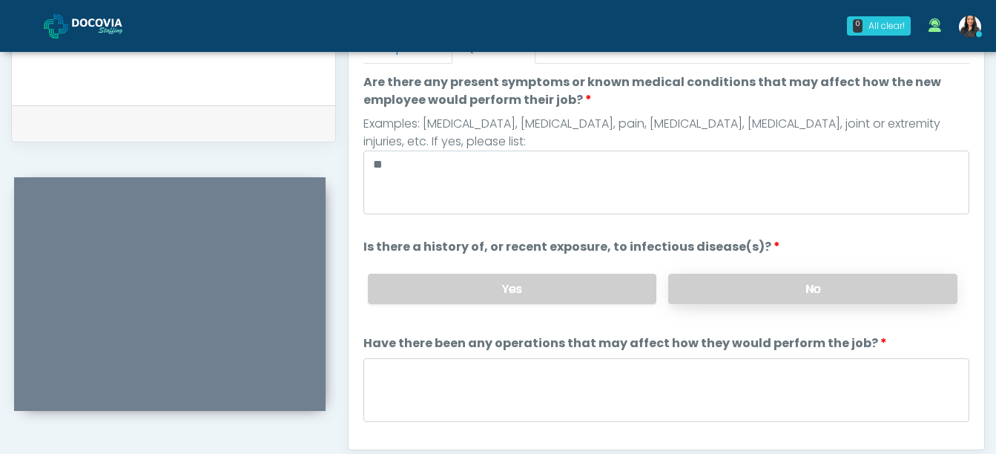
click at [770, 285] on label "No" at bounding box center [812, 289] width 289 height 30
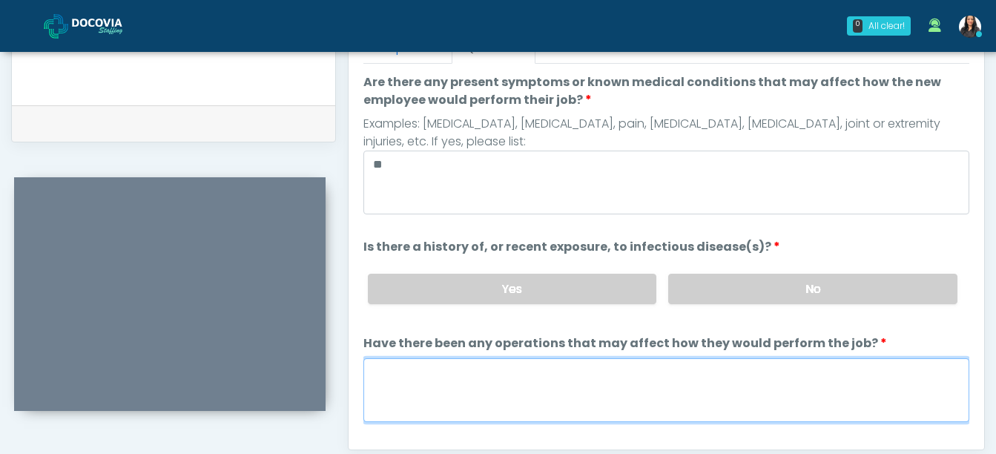
click at [509, 403] on textarea "Have there been any operations that may affect how they would perform the job?" at bounding box center [666, 390] width 606 height 64
type textarea "**"
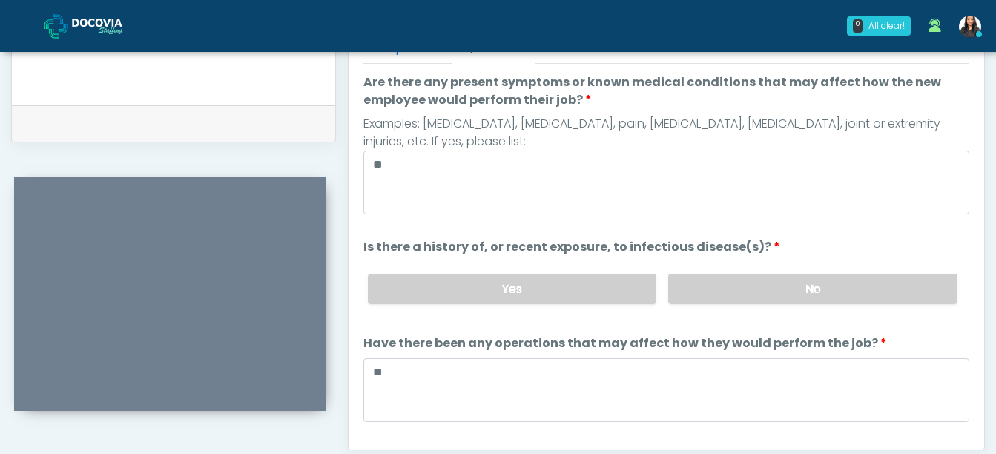
scroll to position [127, 0]
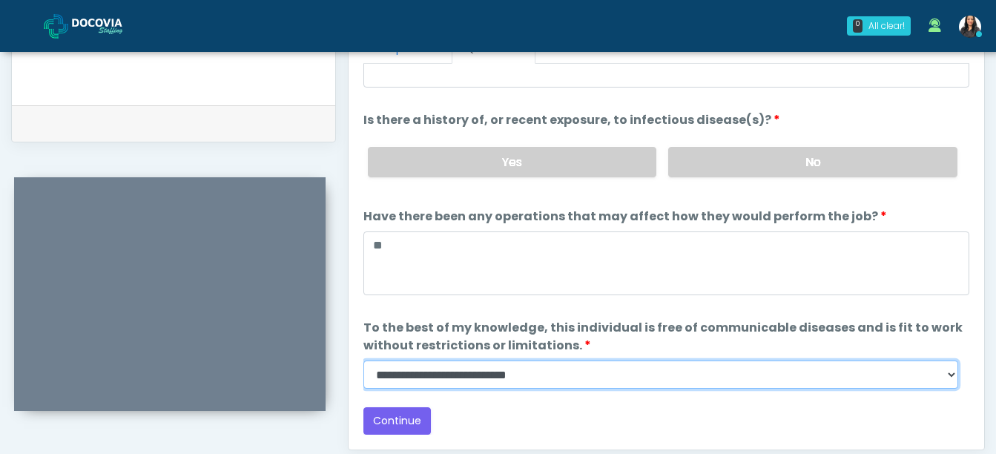
click at [947, 376] on select "**********" at bounding box center [660, 374] width 595 height 28
select select "******"
click at [363, 360] on select "**********" at bounding box center [660, 374] width 595 height 28
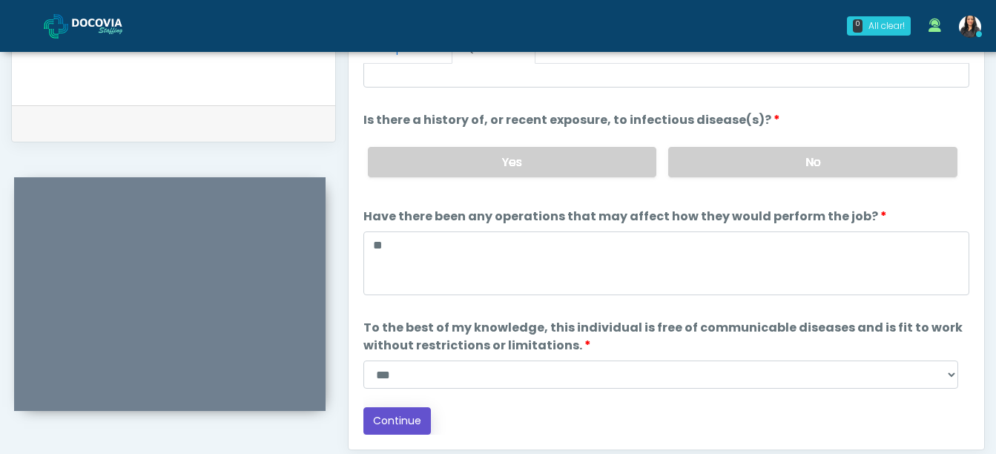
click at [406, 423] on button "Continue" at bounding box center [396, 420] width 67 height 27
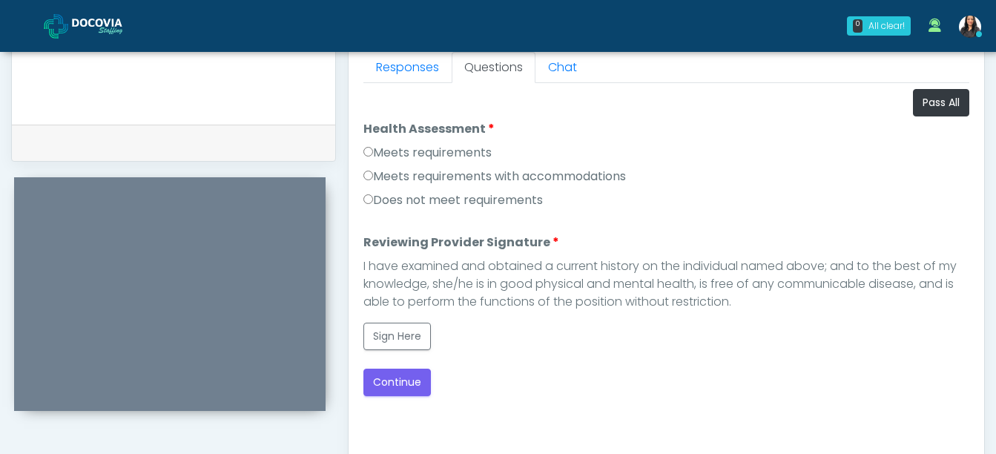
scroll to position [609, 0]
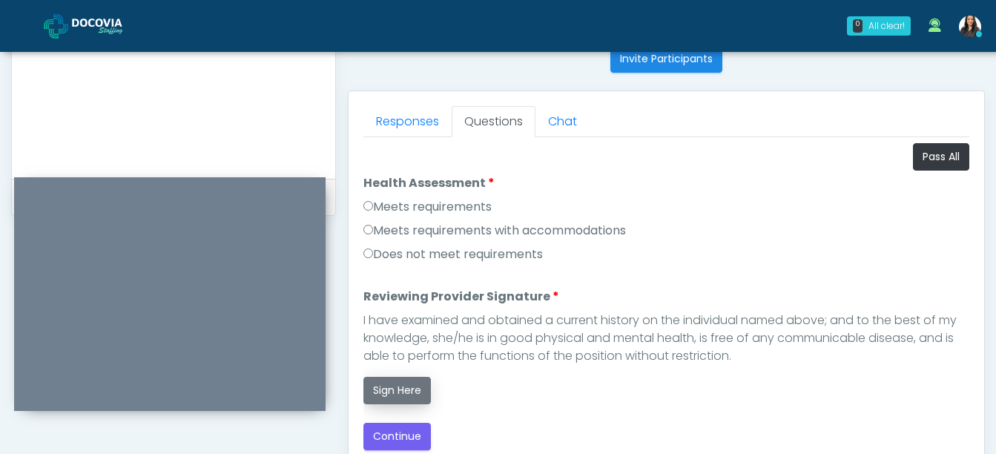
click at [411, 386] on button "Sign Here" at bounding box center [396, 390] width 67 height 27
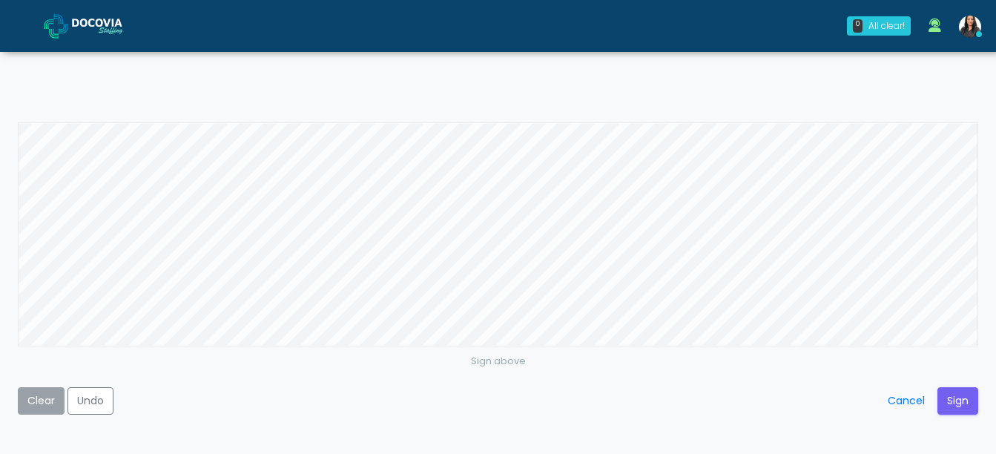
click at [31, 403] on button "Clear" at bounding box center [41, 400] width 47 height 27
click at [958, 395] on button "Sign" at bounding box center [957, 400] width 41 height 27
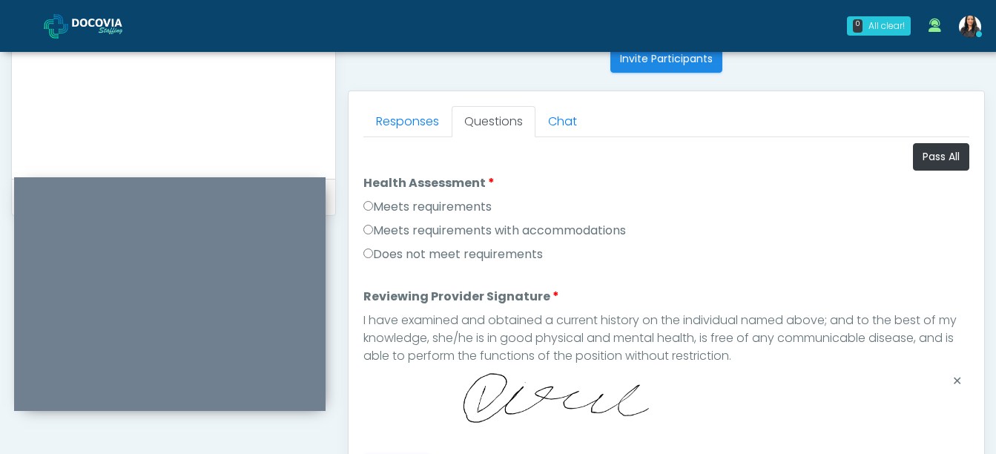
scroll to position [877, 0]
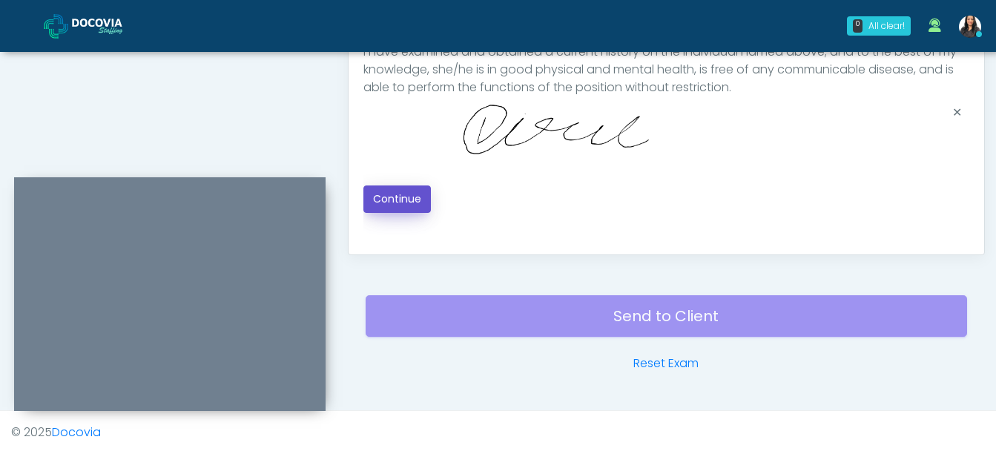
click at [392, 191] on button "Continue" at bounding box center [396, 198] width 67 height 27
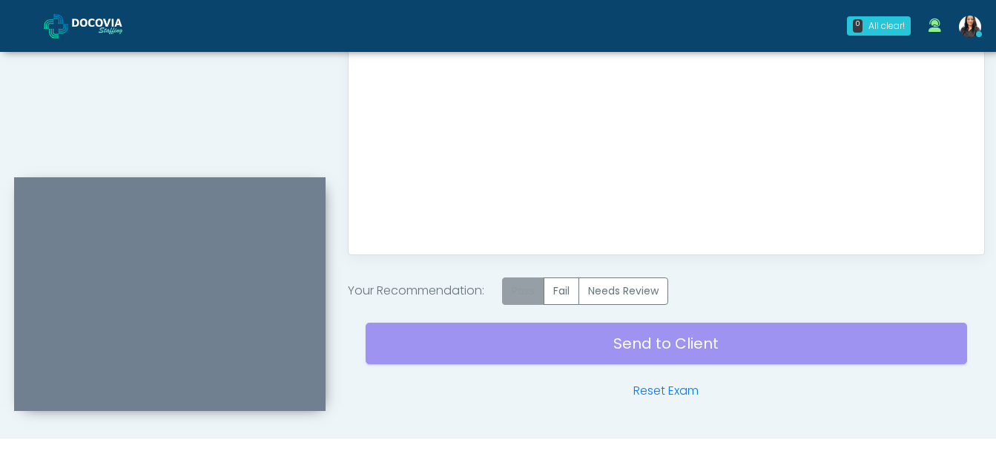
click at [525, 288] on label "Pass" at bounding box center [523, 290] width 42 height 27
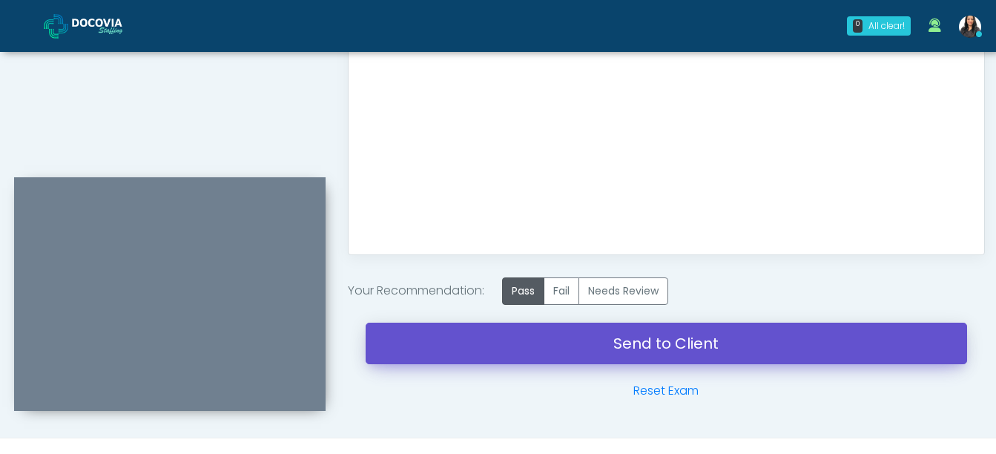
click at [701, 339] on link "Send to Client" at bounding box center [666, 344] width 601 height 42
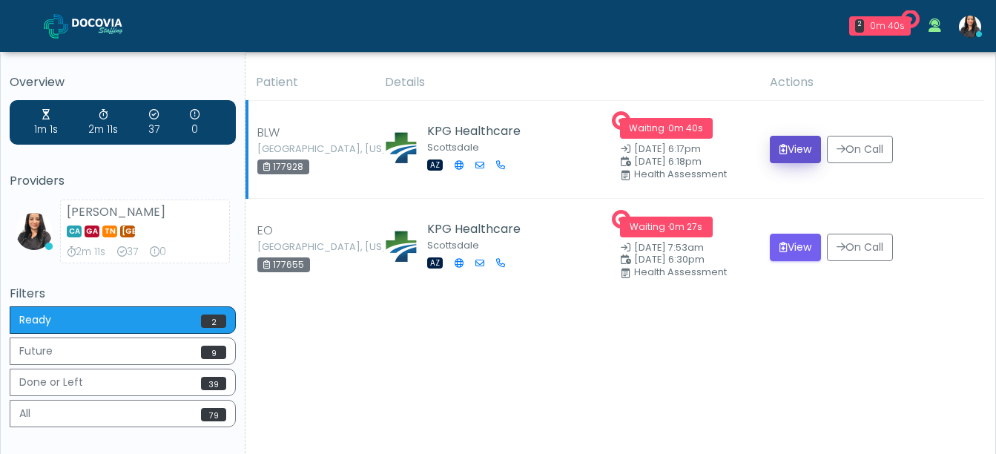
click at [793, 146] on button "View" at bounding box center [795, 149] width 51 height 27
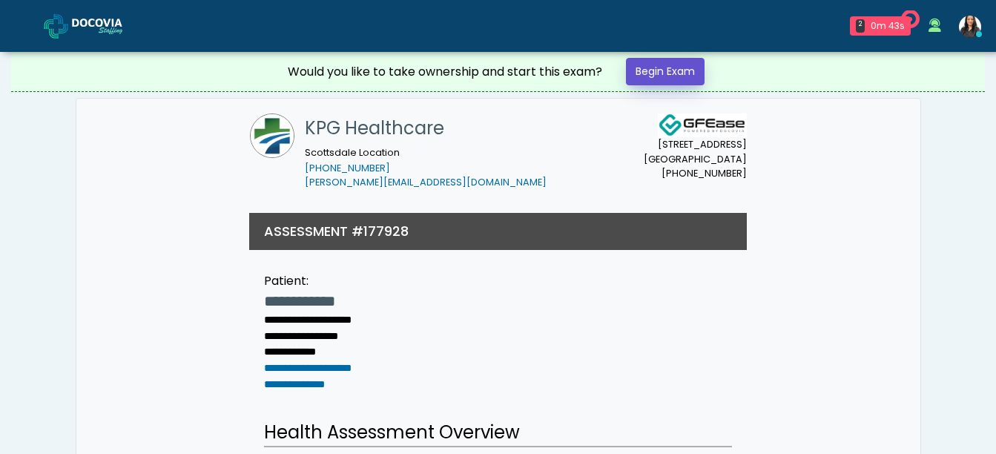
click at [653, 76] on link "Begin Exam" at bounding box center [665, 71] width 79 height 27
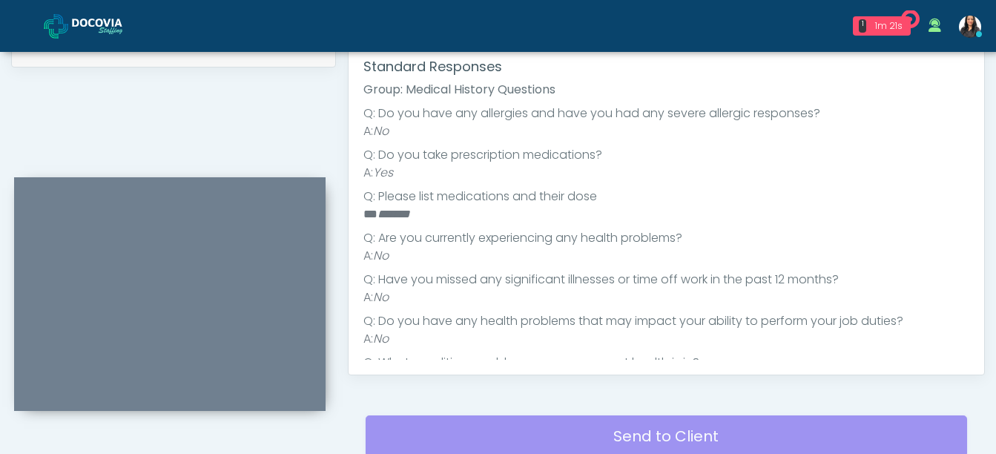
scroll to position [576, 0]
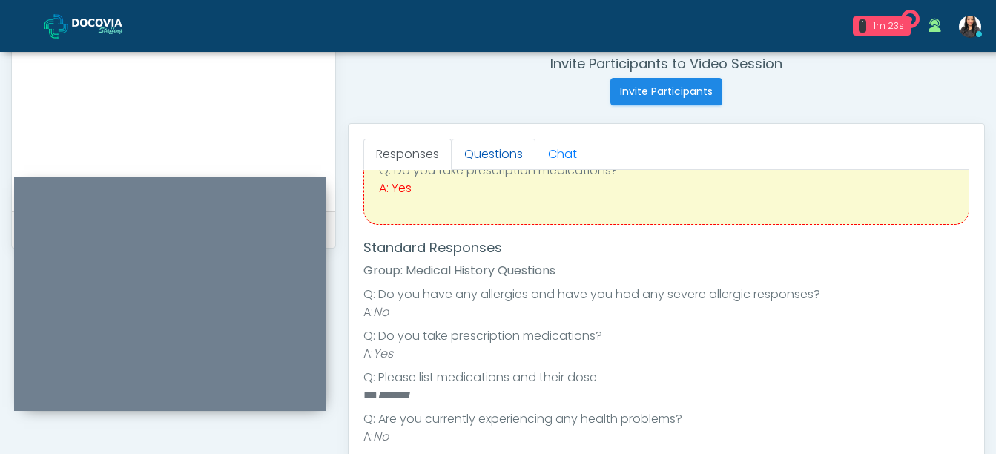
click at [495, 154] on link "Questions" at bounding box center [494, 154] width 84 height 31
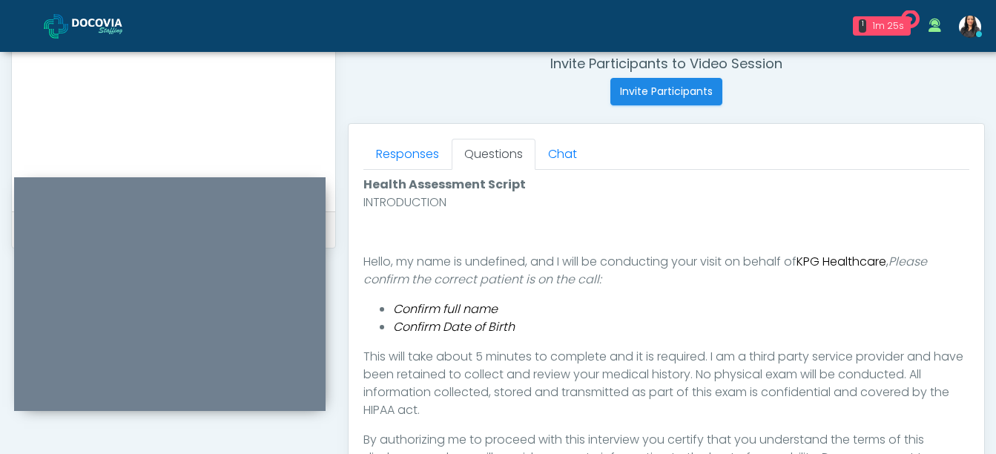
scroll to position [661, 0]
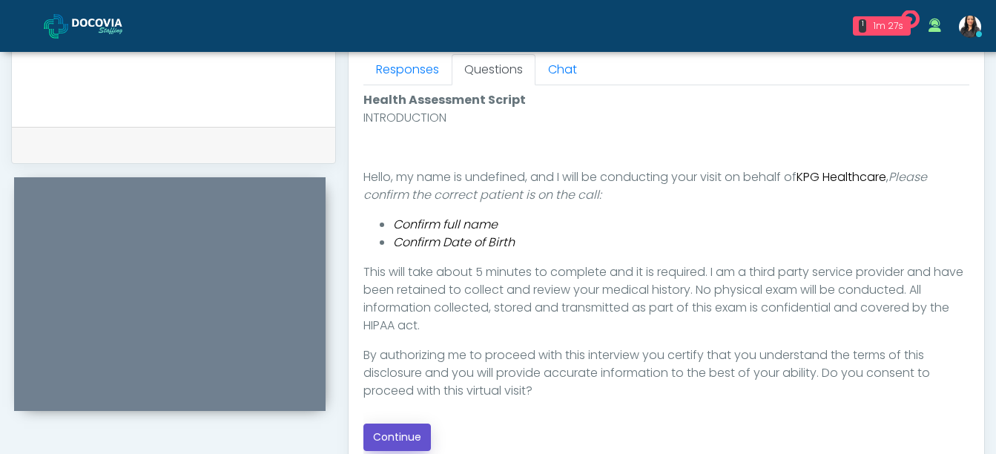
click at [383, 433] on button "Continue" at bounding box center [396, 436] width 67 height 27
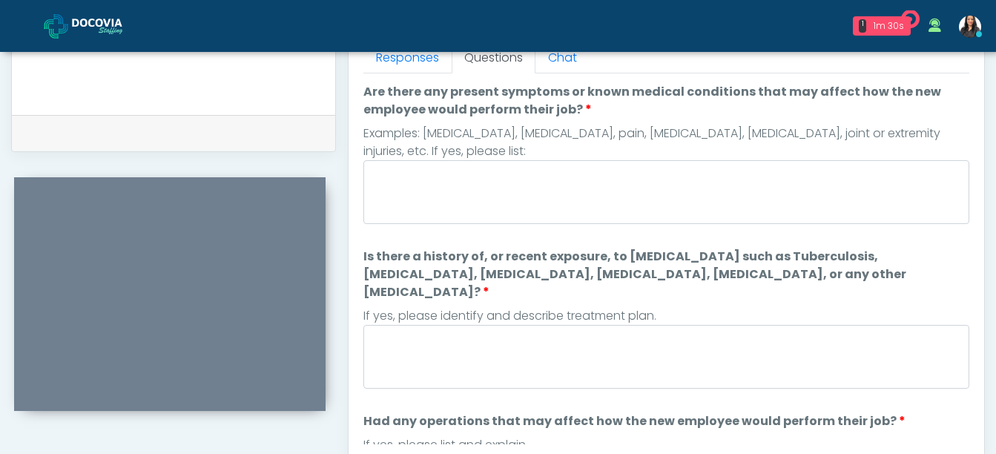
scroll to position [670, 0]
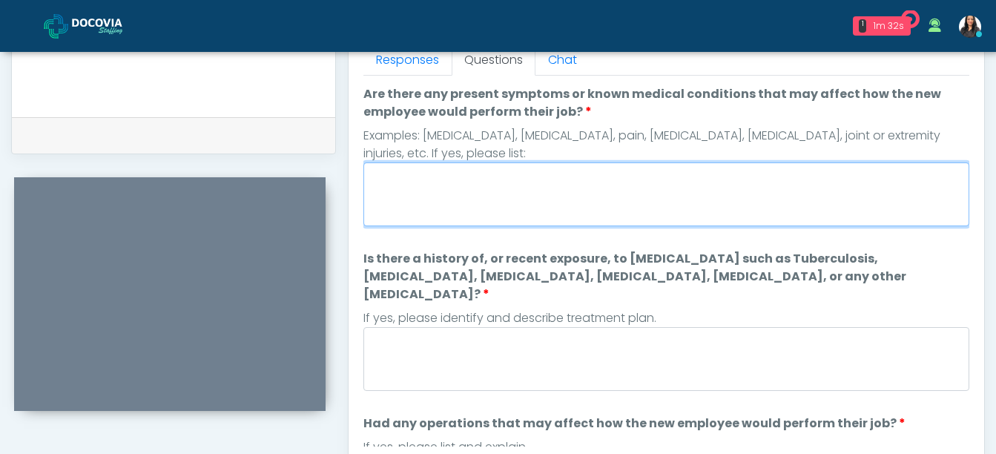
click at [405, 196] on textarea "Are there any present symptoms or known medical conditions that may affect how …" at bounding box center [666, 194] width 606 height 64
type textarea "**"
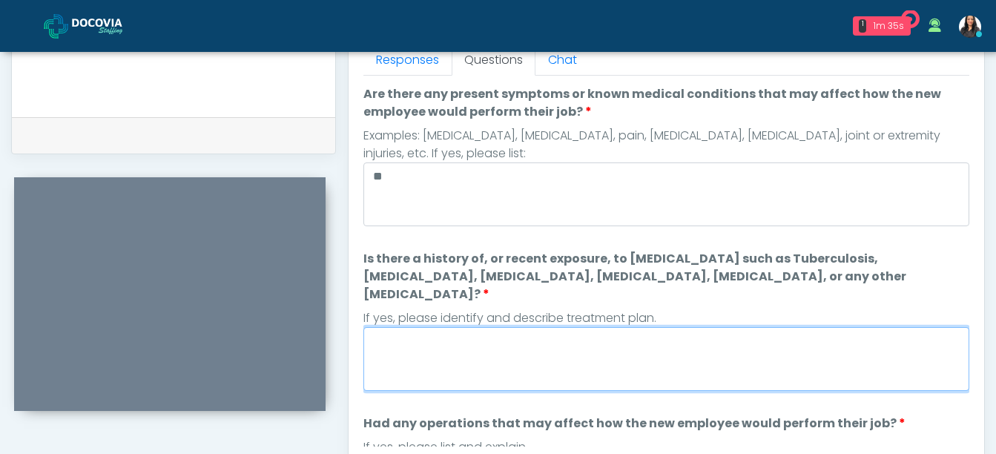
click at [417, 340] on textarea "Is there a history of, or recent exposure, to [MEDICAL_DATA] such as Tuberculos…" at bounding box center [666, 359] width 606 height 64
type textarea "**"
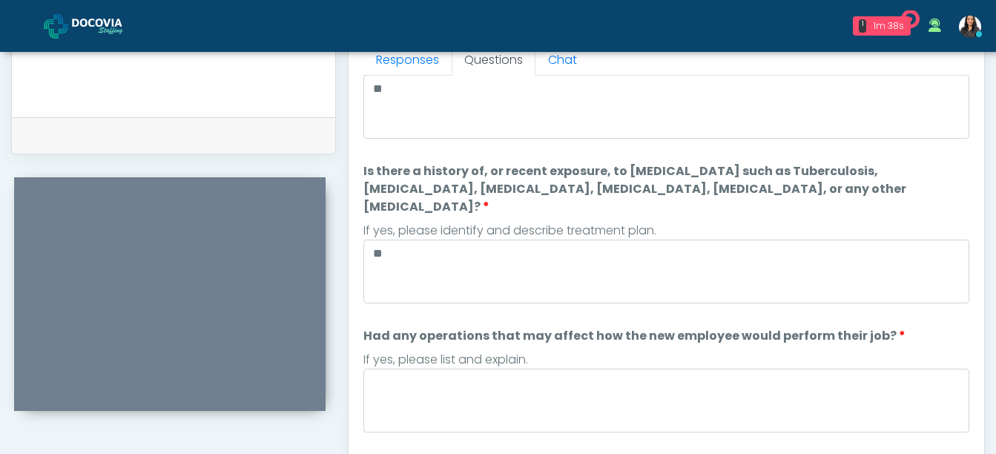
scroll to position [98, 0]
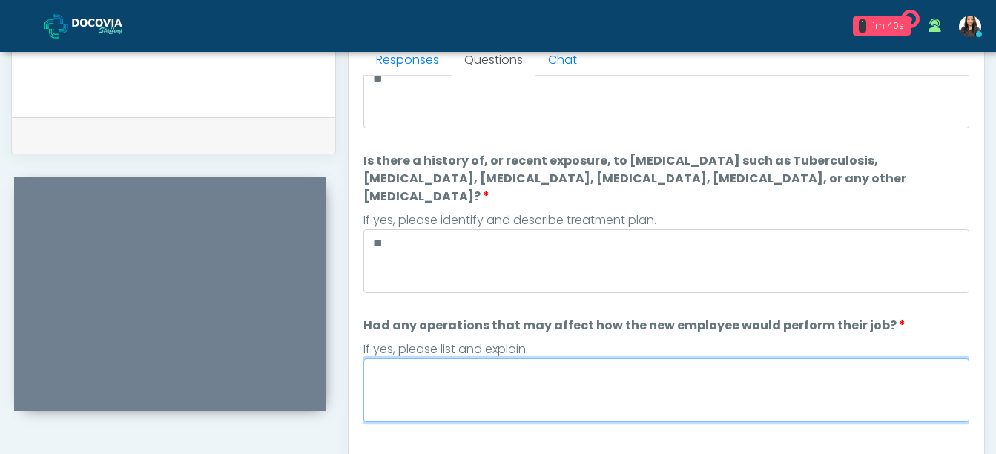
click at [439, 372] on textarea "Had any operations that may affect how the new employee would perform their job?" at bounding box center [666, 390] width 606 height 64
type textarea "**"
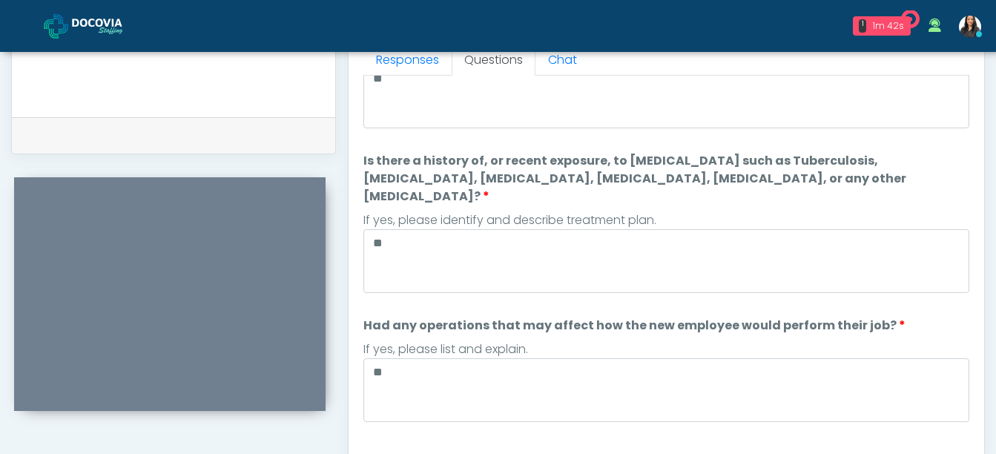
scroll to position [195, 0]
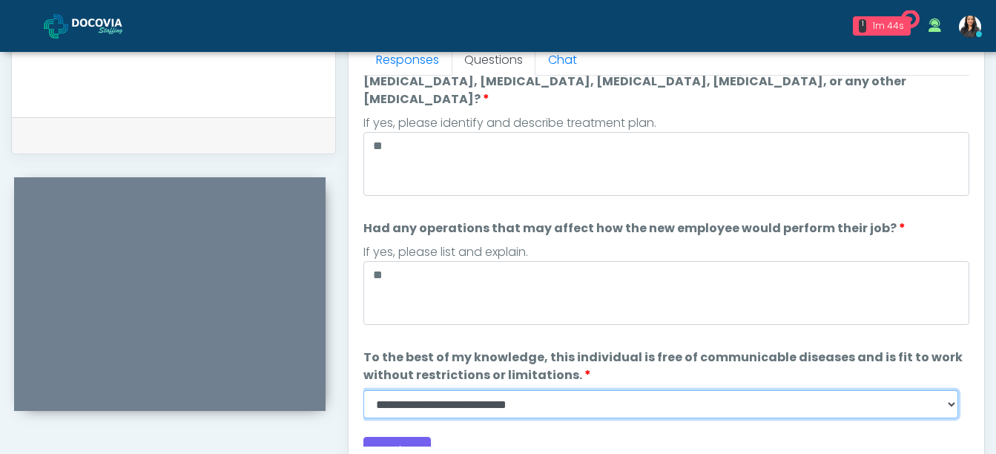
click at [951, 390] on select "**********" at bounding box center [660, 404] width 595 height 28
select select "******"
click at [363, 390] on select "**********" at bounding box center [660, 404] width 595 height 28
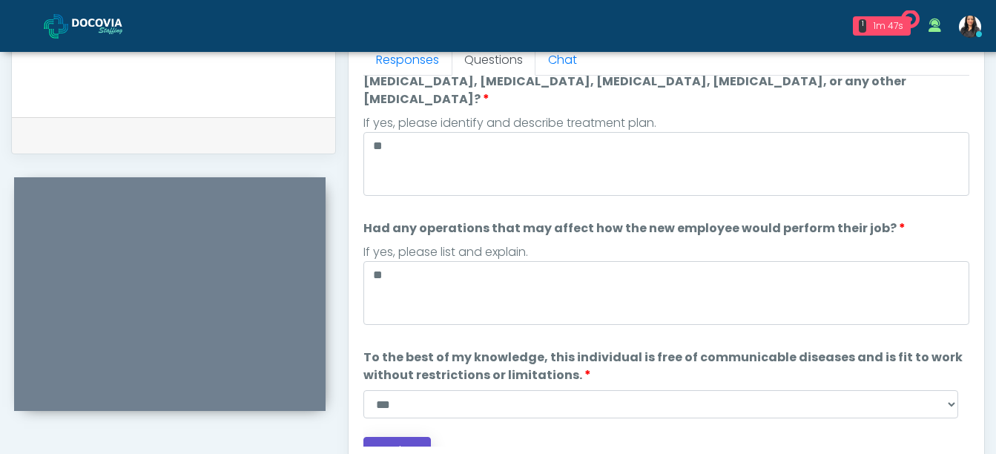
click at [403, 437] on button "Continue" at bounding box center [396, 450] width 67 height 27
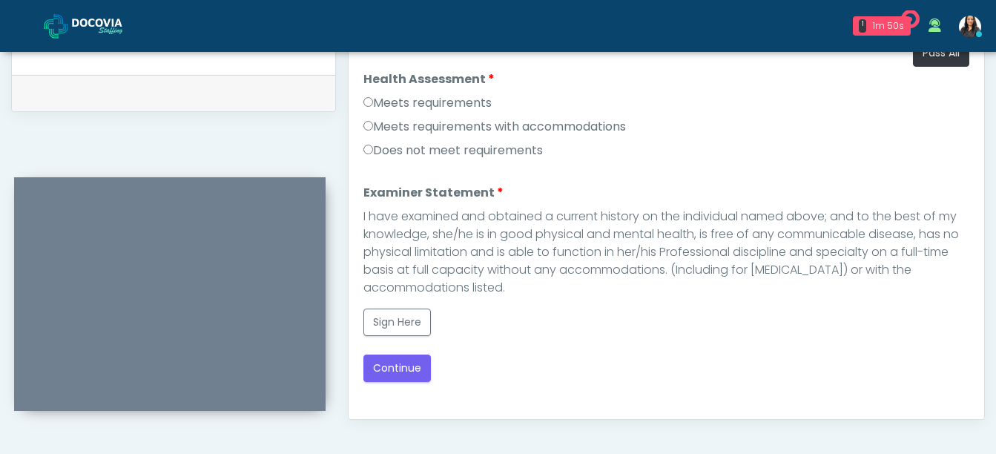
scroll to position [703, 0]
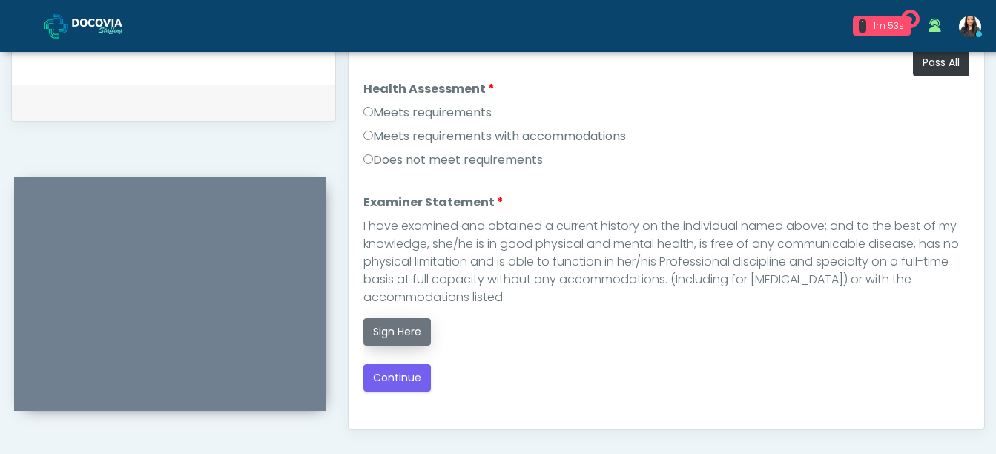
click at [395, 336] on button "Sign Here" at bounding box center [396, 331] width 67 height 27
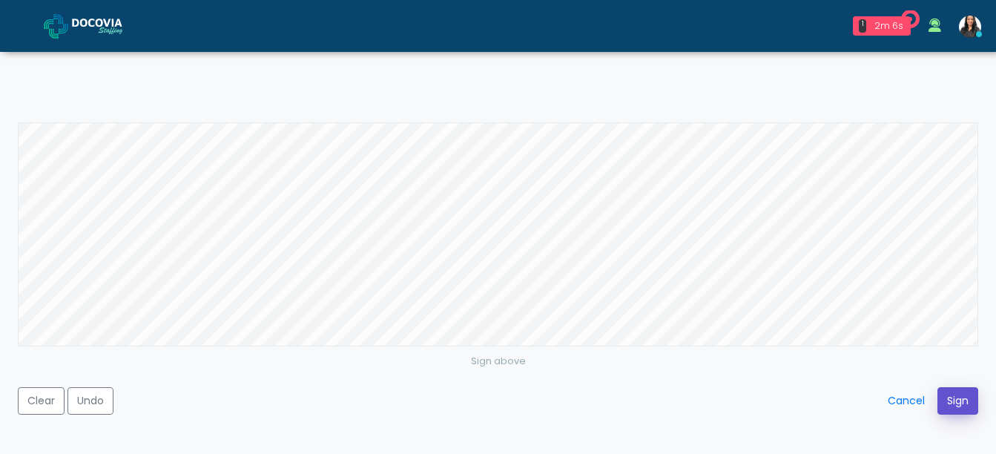
click at [952, 401] on button "Sign" at bounding box center [957, 400] width 41 height 27
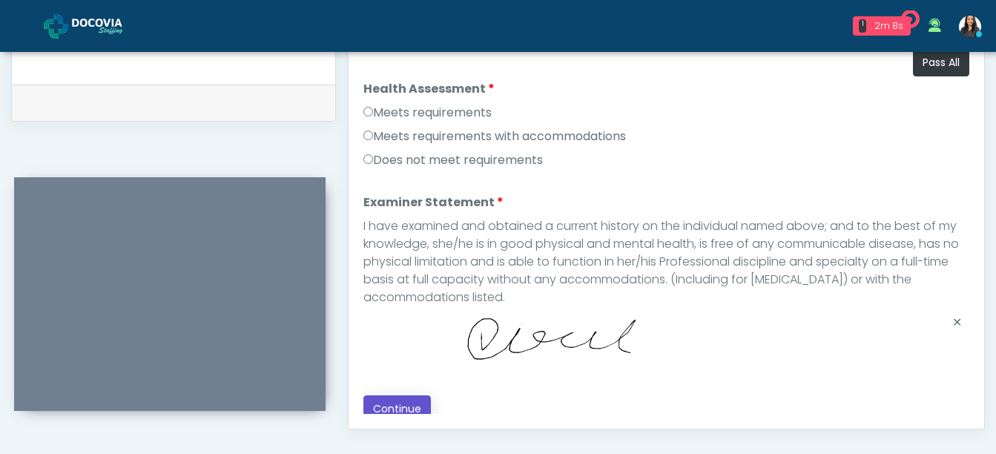
click at [398, 395] on button "Continue" at bounding box center [396, 408] width 67 height 27
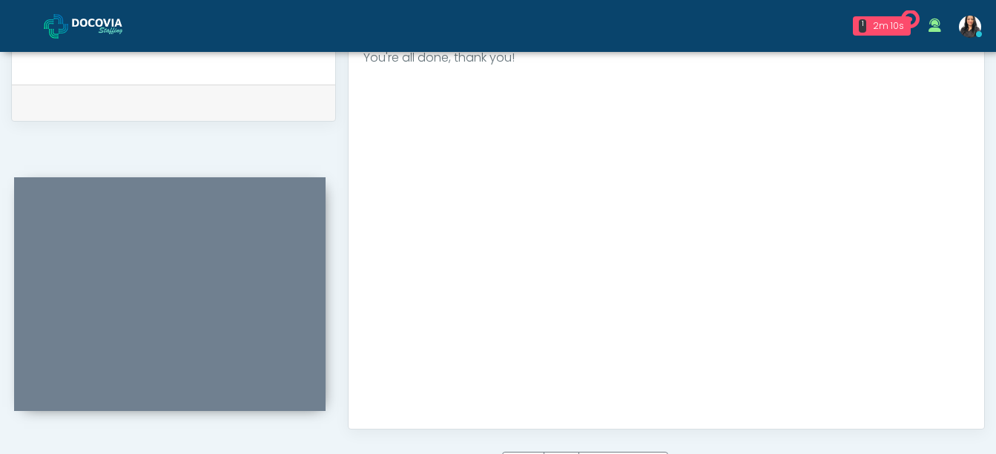
scroll to position [905, 0]
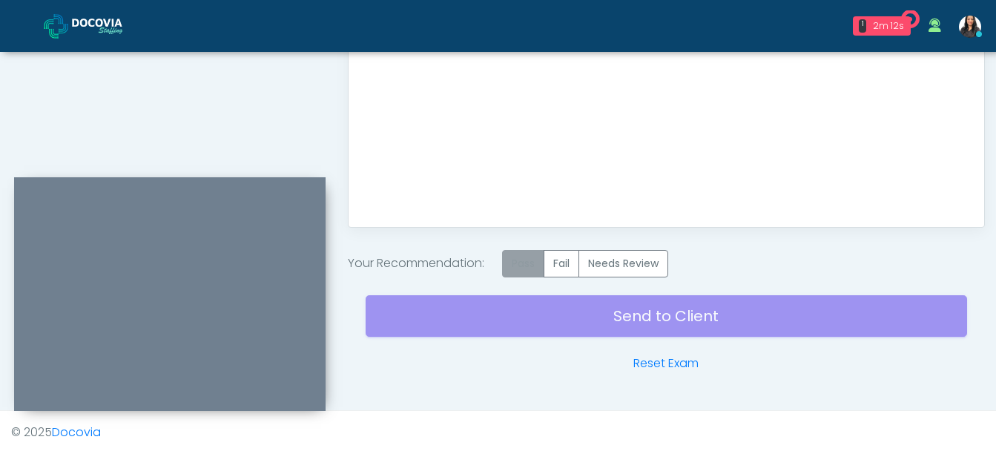
click at [524, 263] on label "Pass" at bounding box center [523, 263] width 42 height 27
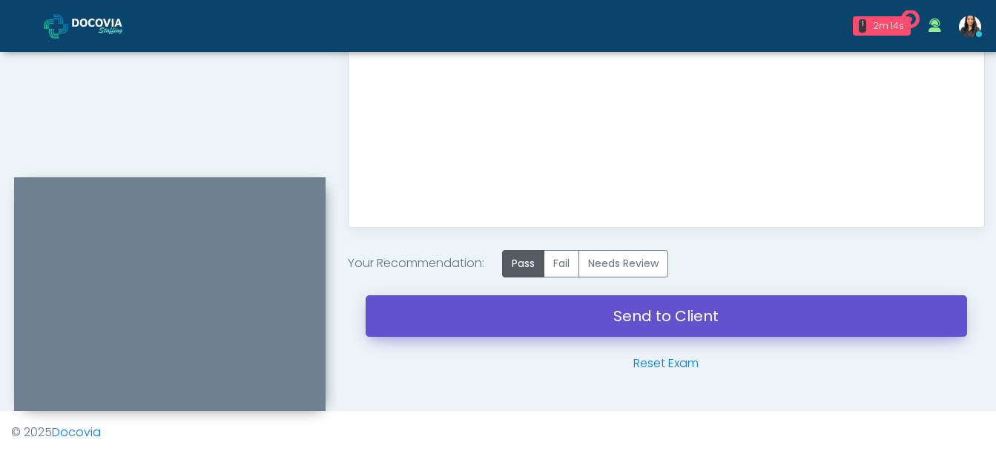
click at [659, 317] on link "Send to Client" at bounding box center [666, 316] width 601 height 42
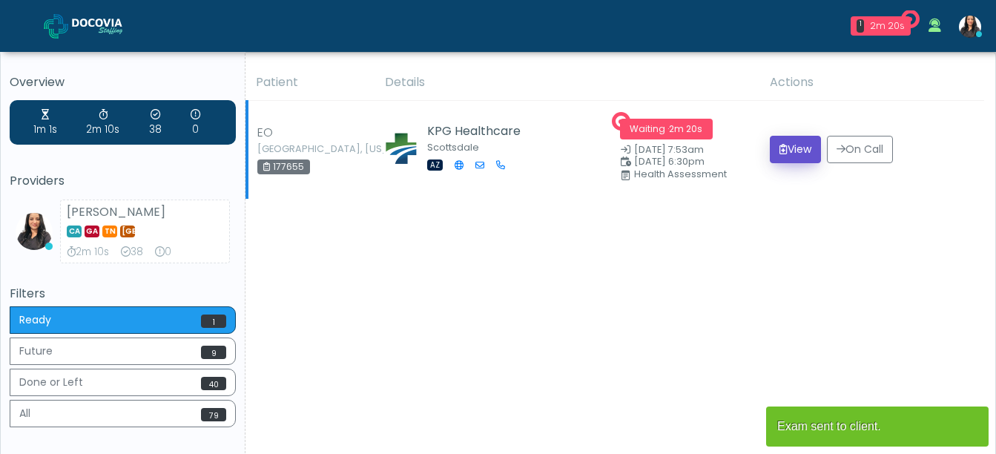
click at [786, 136] on button "View" at bounding box center [795, 149] width 51 height 27
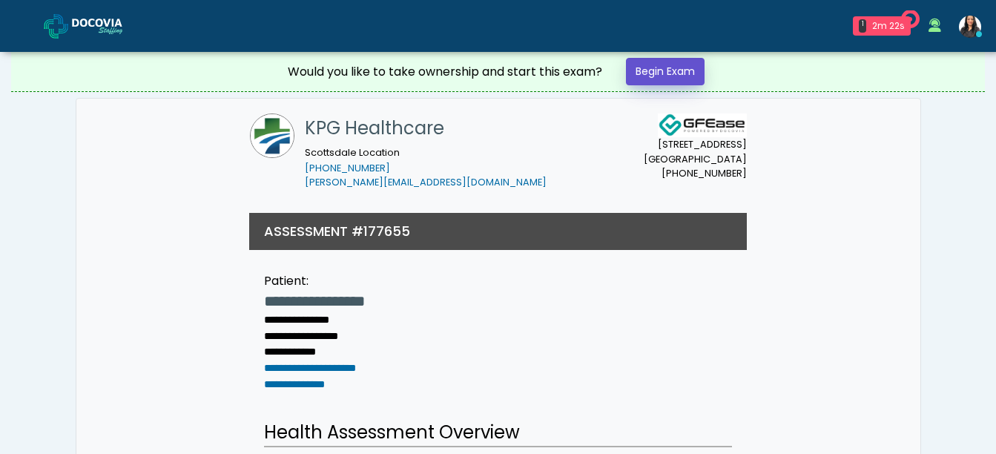
click at [659, 73] on link "Begin Exam" at bounding box center [665, 71] width 79 height 27
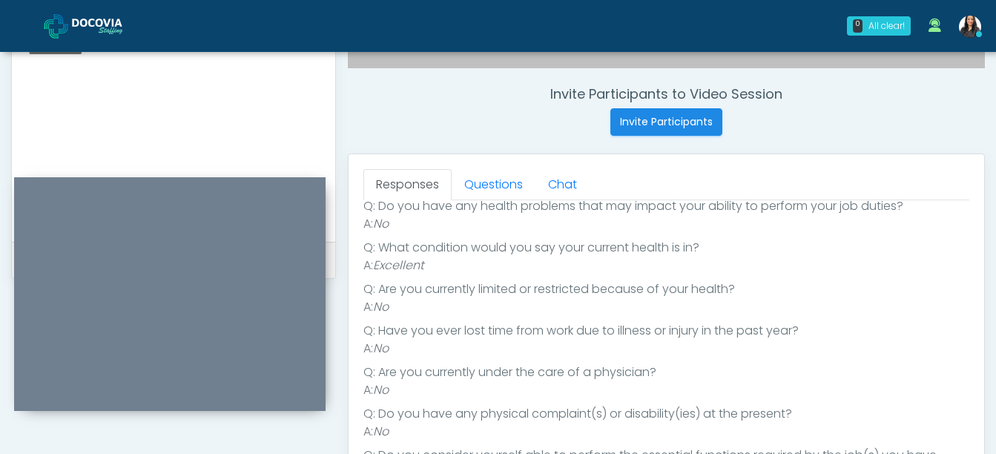
scroll to position [524, 0]
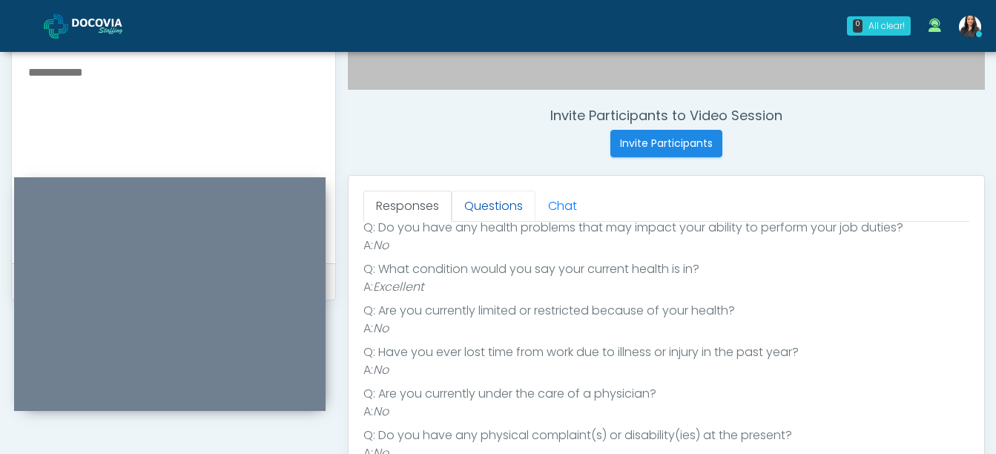
click at [509, 210] on link "Questions" at bounding box center [494, 206] width 84 height 31
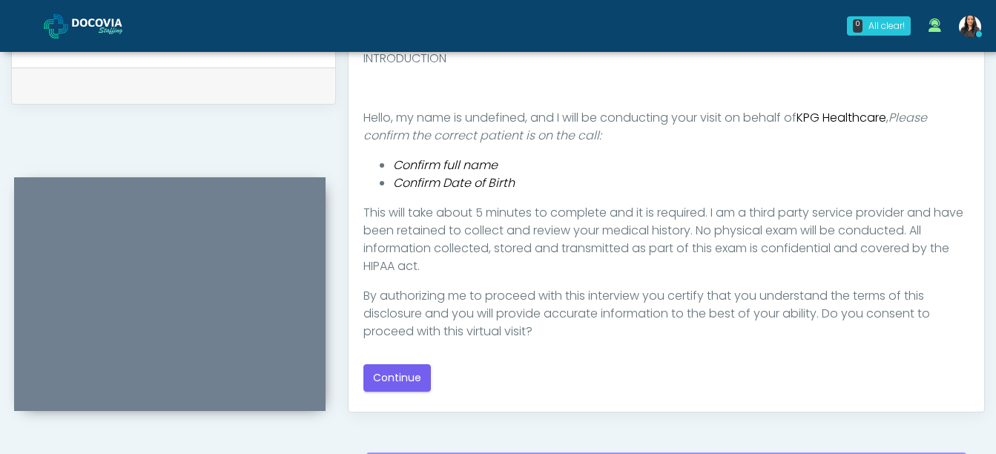
scroll to position [727, 0]
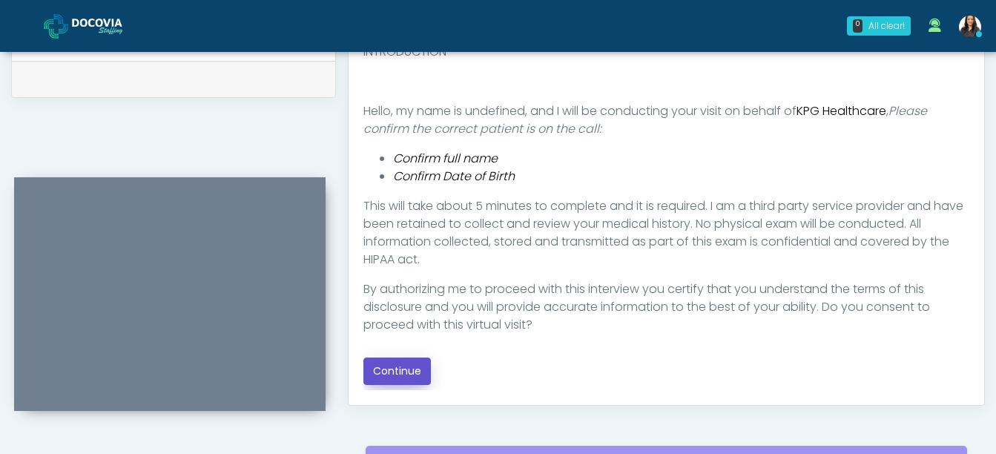
click at [379, 368] on button "Continue" at bounding box center [396, 370] width 67 height 27
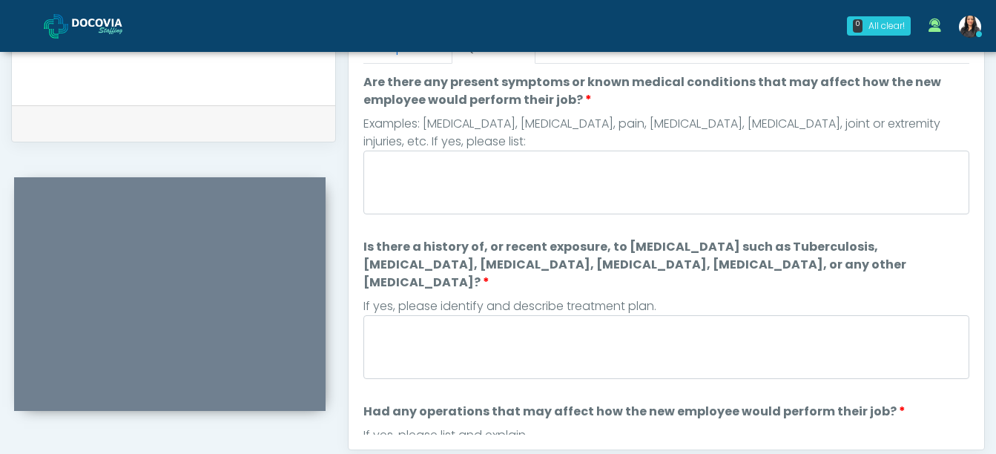
scroll to position [659, 0]
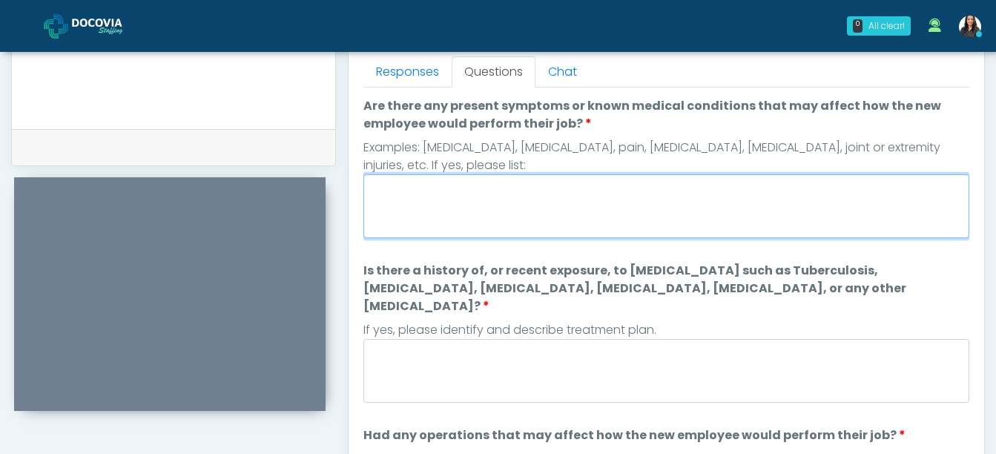
click at [452, 225] on textarea "Are there any present symptoms or known medical conditions that may affect how …" at bounding box center [666, 206] width 606 height 64
type textarea "**"
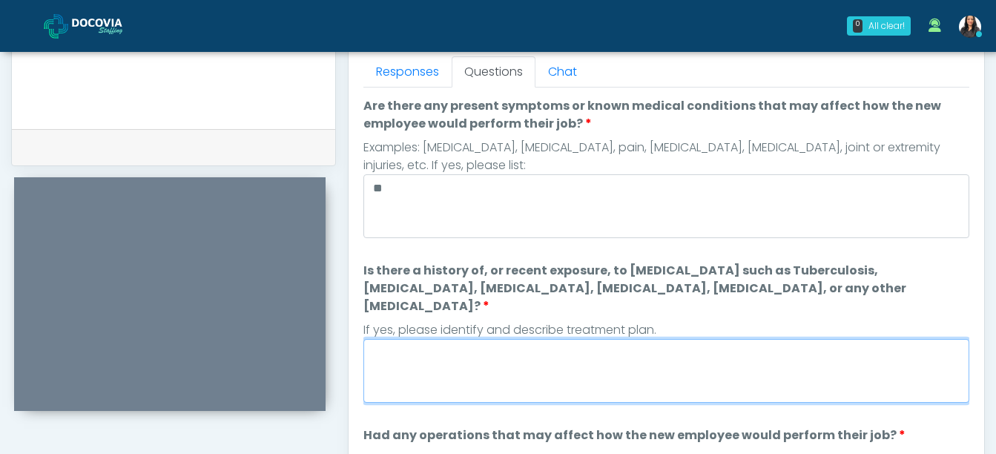
click at [454, 351] on textarea "Is there a history of, or recent exposure, to [MEDICAL_DATA] such as Tuberculos…" at bounding box center [666, 371] width 606 height 64
type textarea "**"
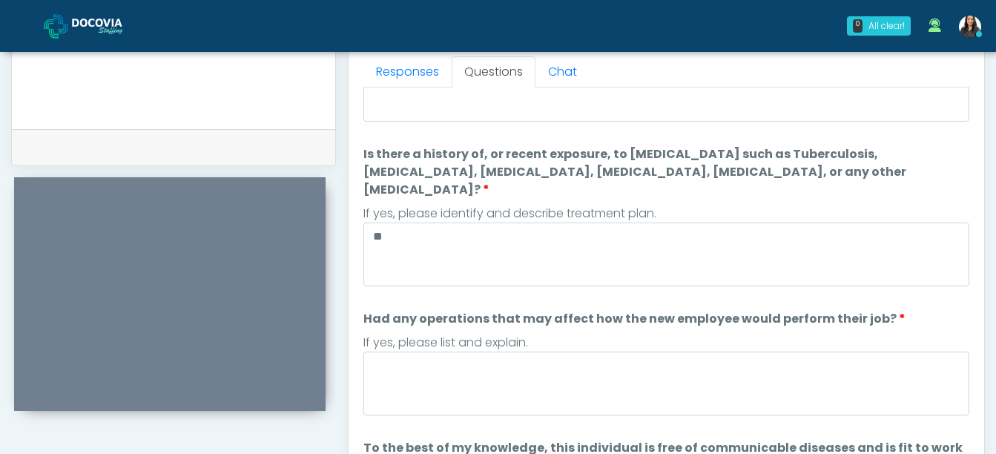
scroll to position [176, 0]
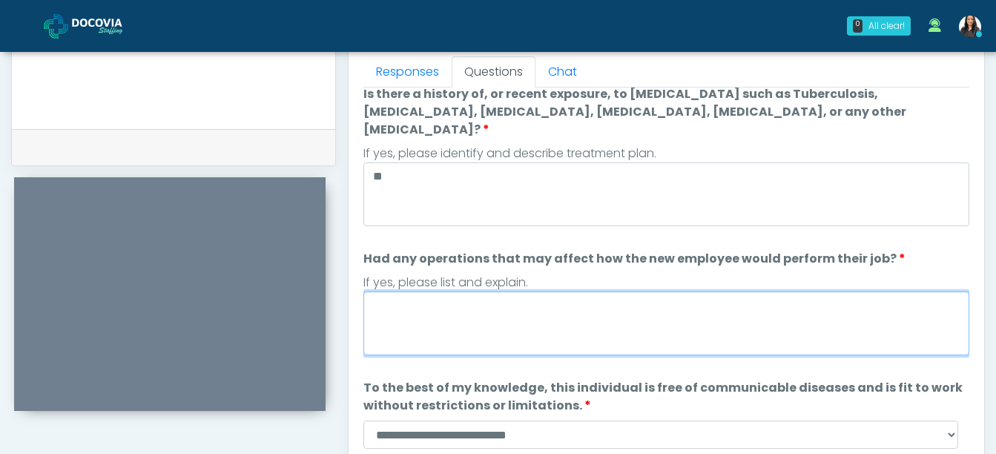
click at [513, 292] on textarea "Had any operations that may affect how the new employee would perform their job?" at bounding box center [666, 323] width 606 height 64
type textarea "**"
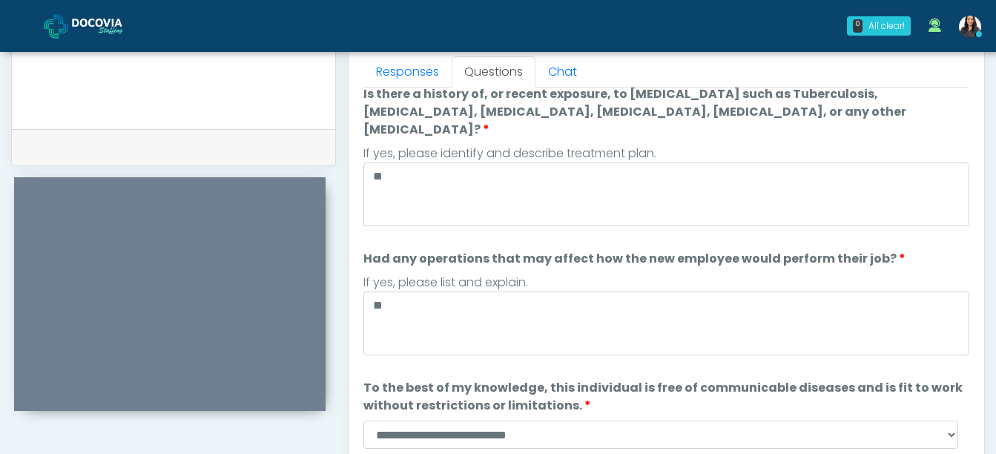
scroll to position [195, 0]
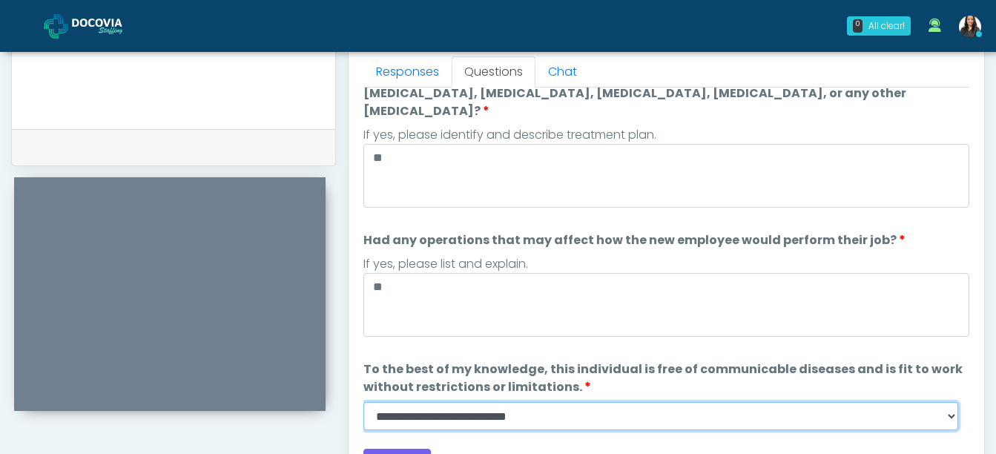
click at [949, 402] on select "**********" at bounding box center [660, 416] width 595 height 28
select select "******"
click at [363, 402] on select "**********" at bounding box center [660, 416] width 595 height 28
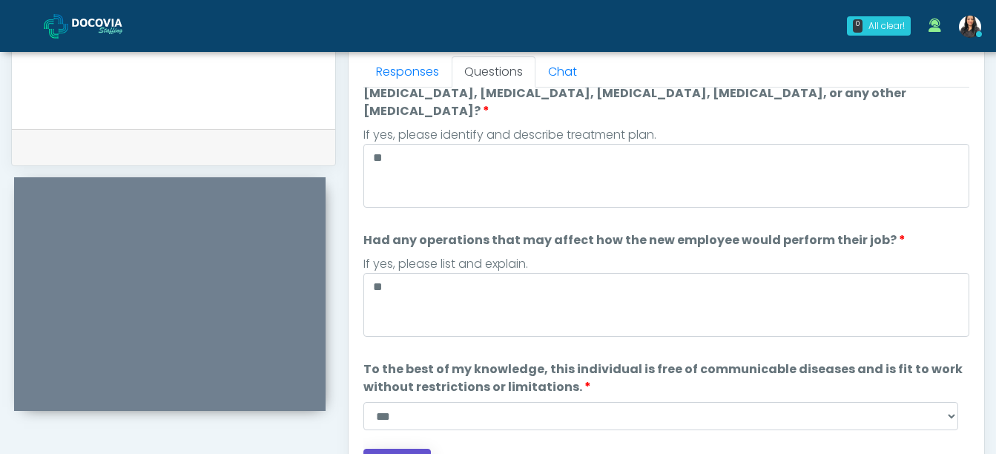
click at [403, 449] on button "Continue" at bounding box center [396, 462] width 67 height 27
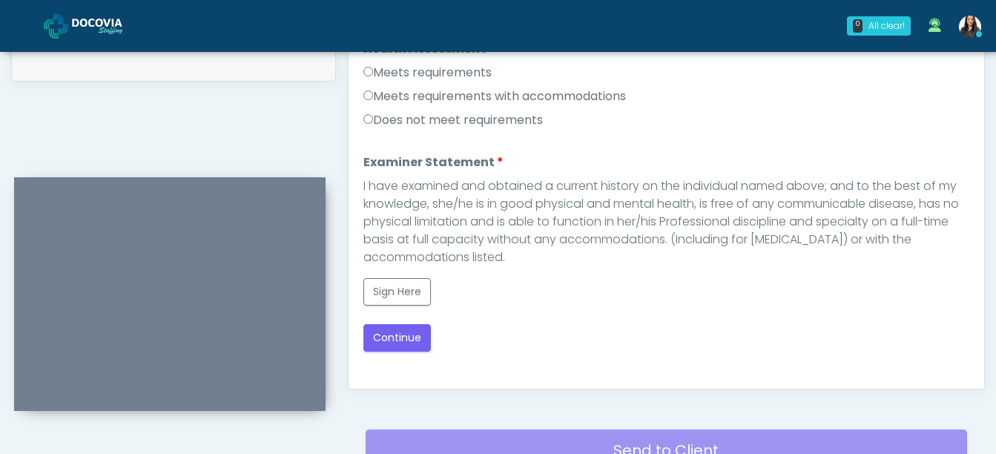
scroll to position [745, 0]
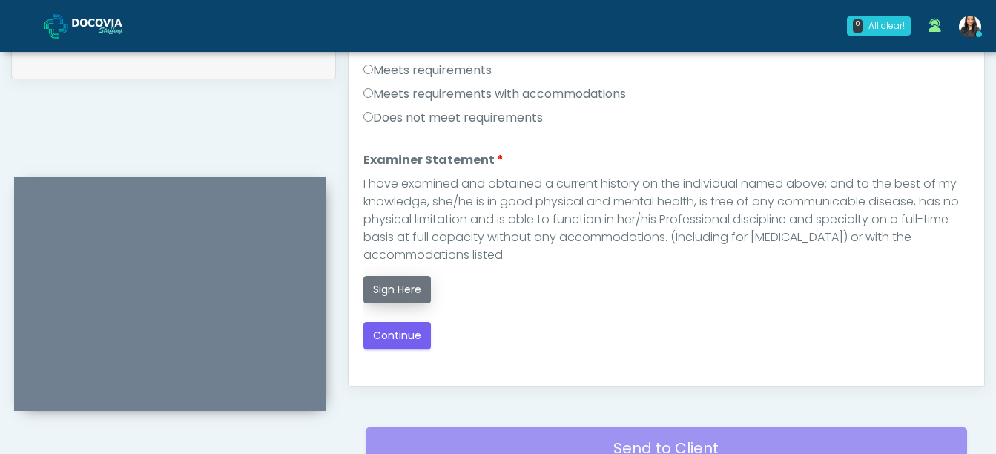
click at [385, 278] on button "Sign Here" at bounding box center [396, 289] width 67 height 27
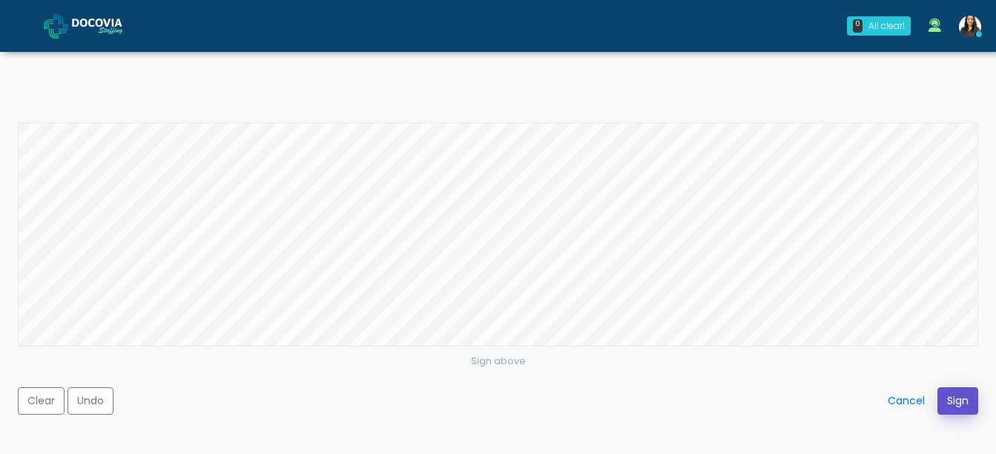
click at [967, 392] on button "Sign" at bounding box center [957, 400] width 41 height 27
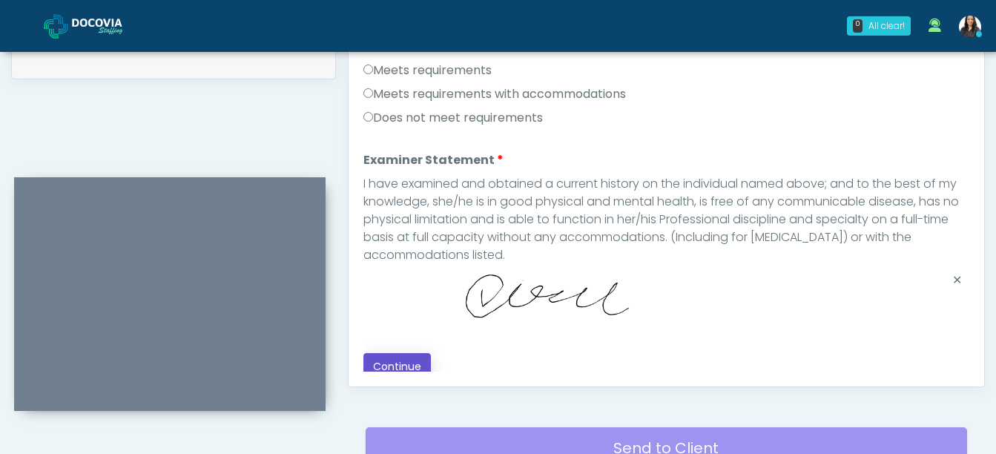
click at [412, 360] on button "Continue" at bounding box center [396, 366] width 67 height 27
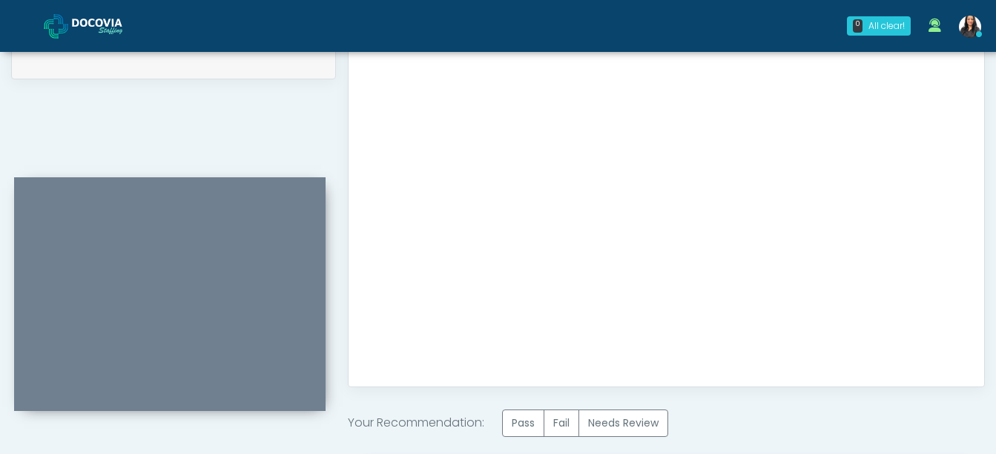
scroll to position [905, 0]
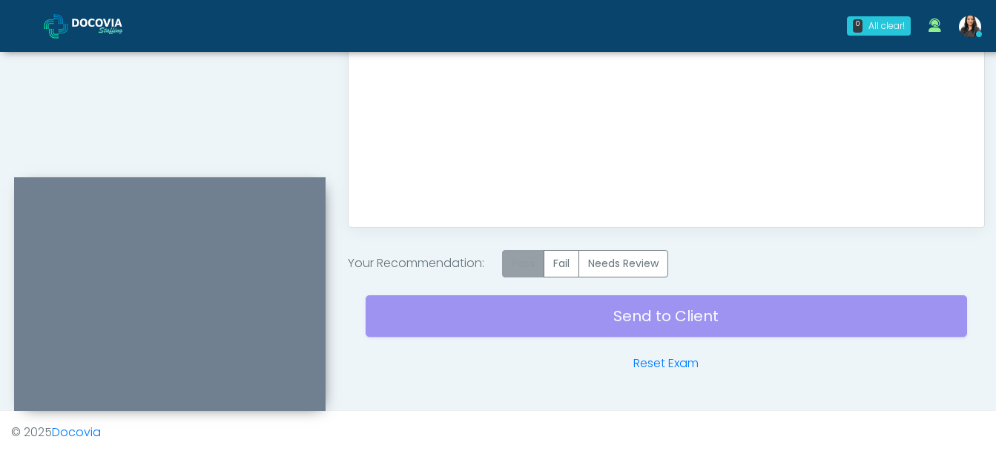
click at [509, 251] on label "Pass" at bounding box center [523, 263] width 42 height 27
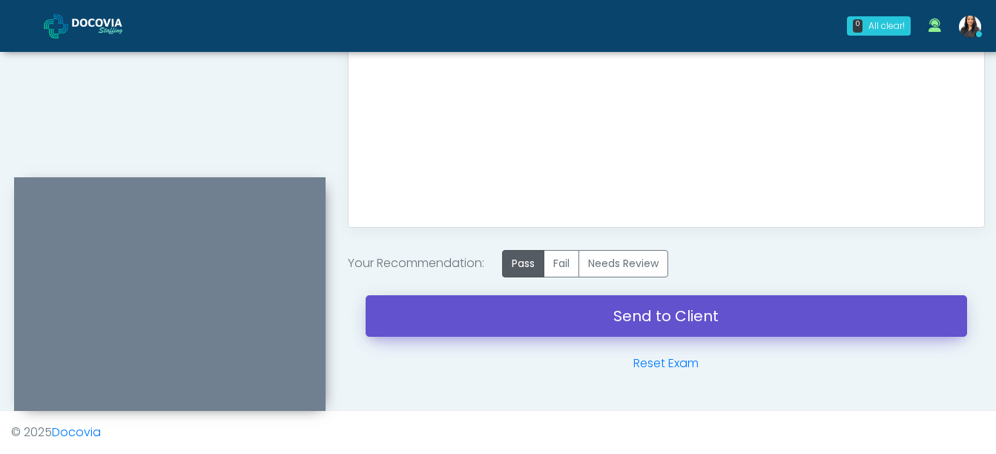
click at [615, 302] on link "Send to Client" at bounding box center [666, 316] width 601 height 42
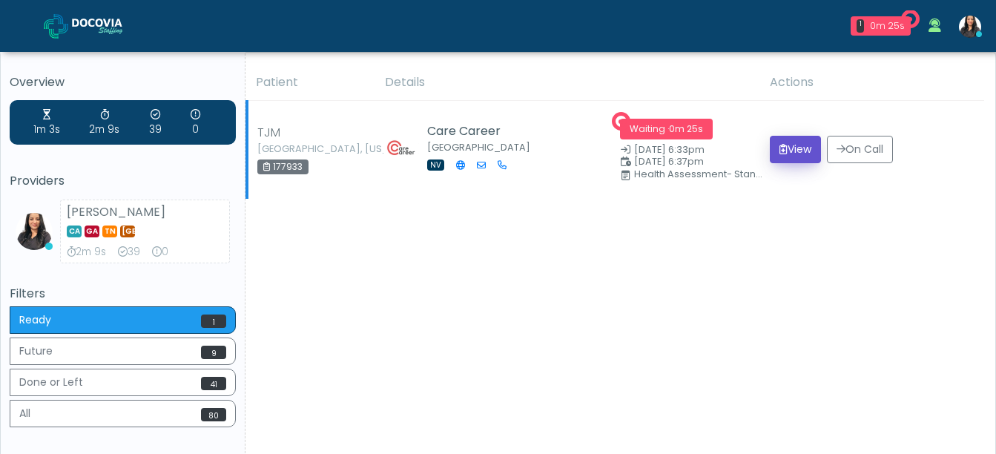
click at [790, 148] on button "View" at bounding box center [795, 149] width 51 height 27
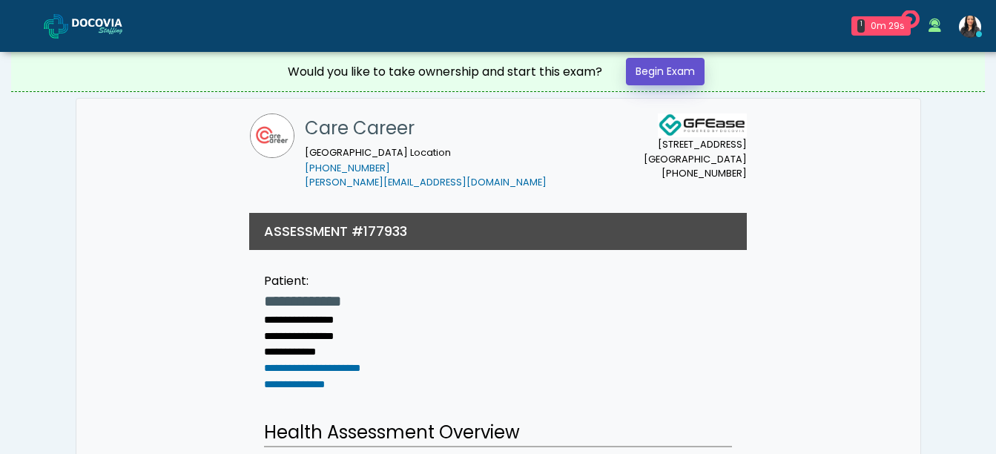
click at [659, 62] on link "Begin Exam" at bounding box center [665, 71] width 79 height 27
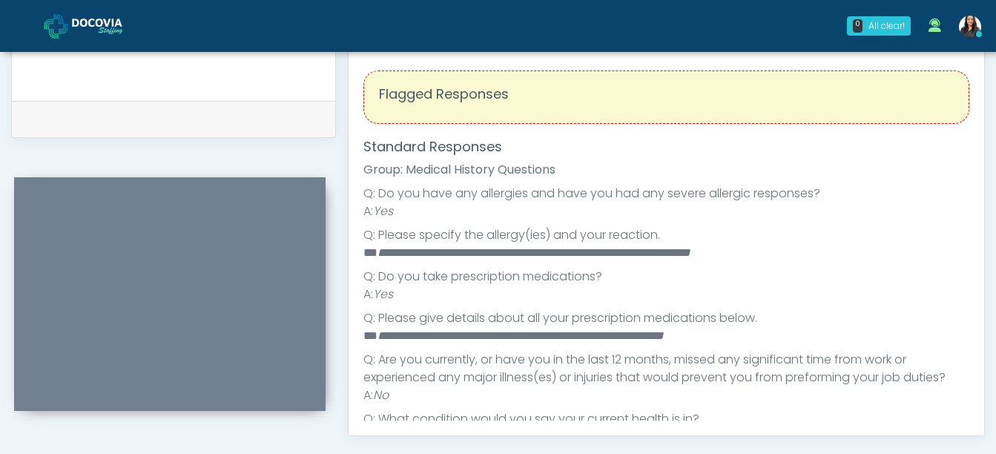
scroll to position [640, 0]
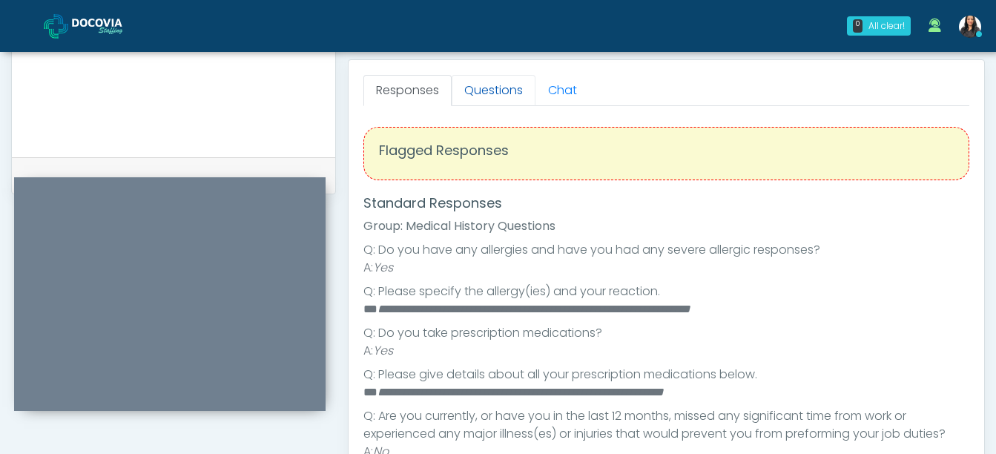
click at [514, 93] on link "Questions" at bounding box center [494, 90] width 84 height 31
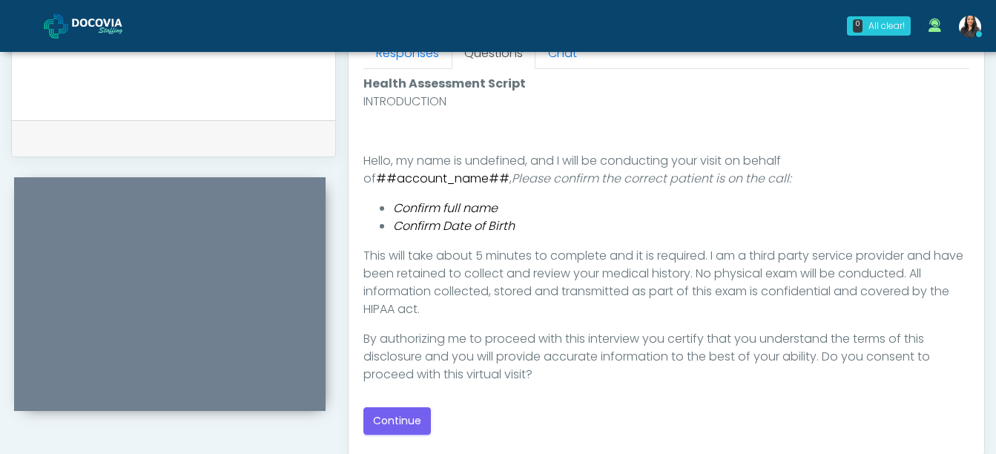
scroll to position [682, 0]
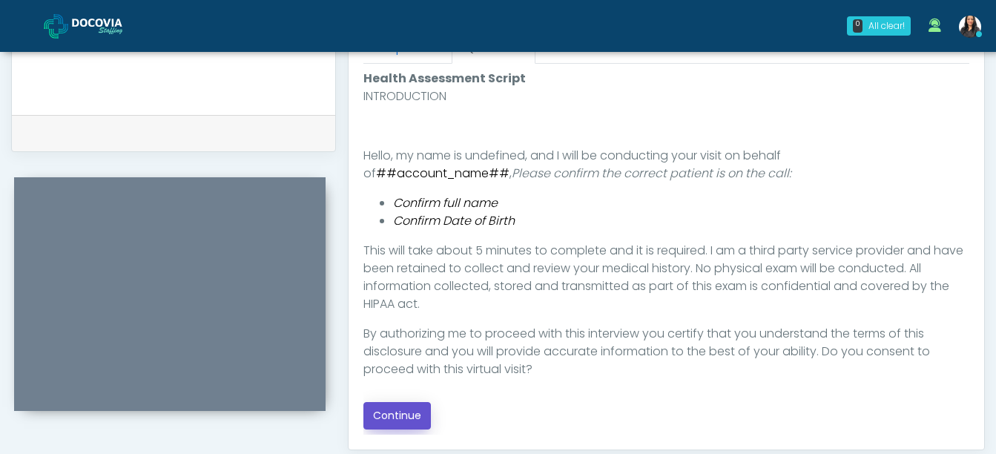
click at [415, 419] on button "Continue" at bounding box center [396, 415] width 67 height 27
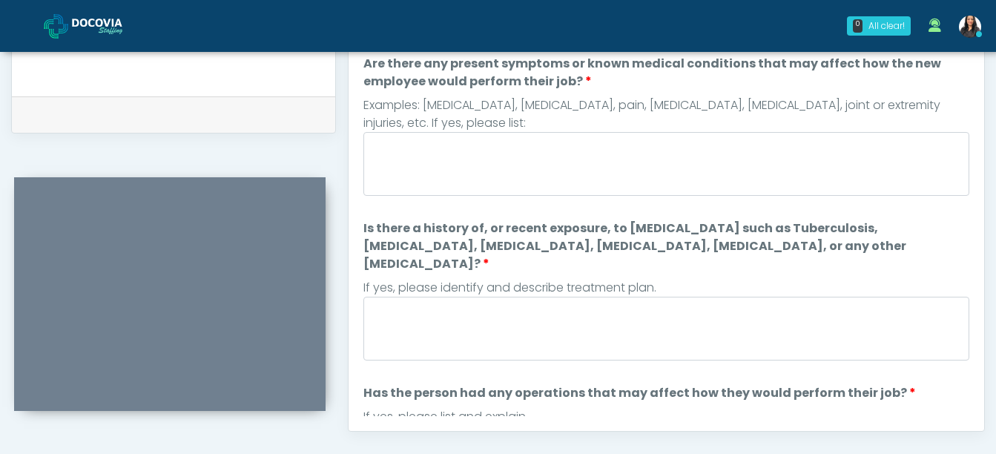
scroll to position [684, 0]
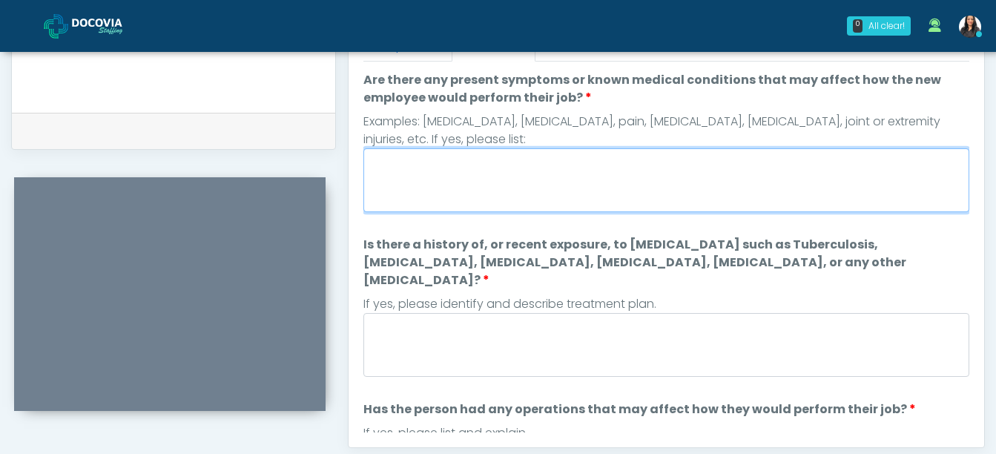
click at [447, 168] on textarea "Are there any present symptoms or known medical conditions that may affect how …" at bounding box center [666, 180] width 606 height 64
type textarea "**"
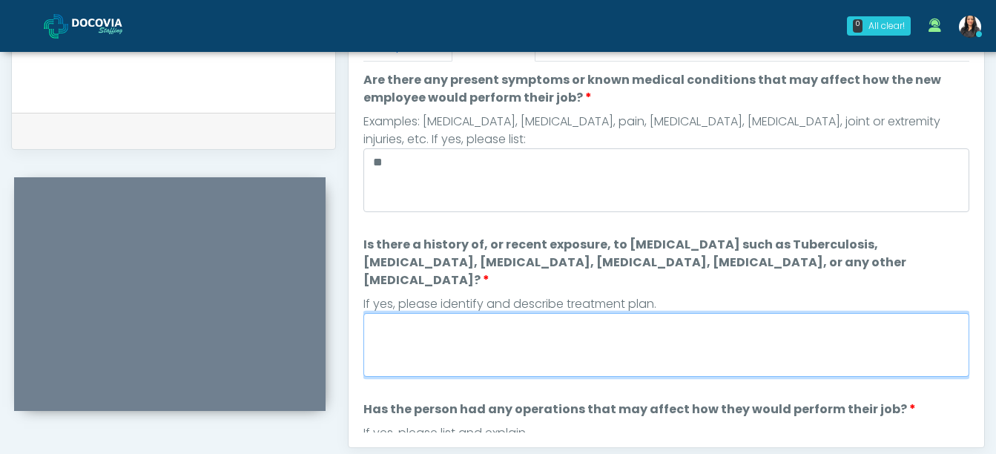
click at [454, 315] on textarea "Is there a history of, or recent exposure, to infectious diseases such as Tuber…" at bounding box center [666, 345] width 606 height 64
type textarea "**"
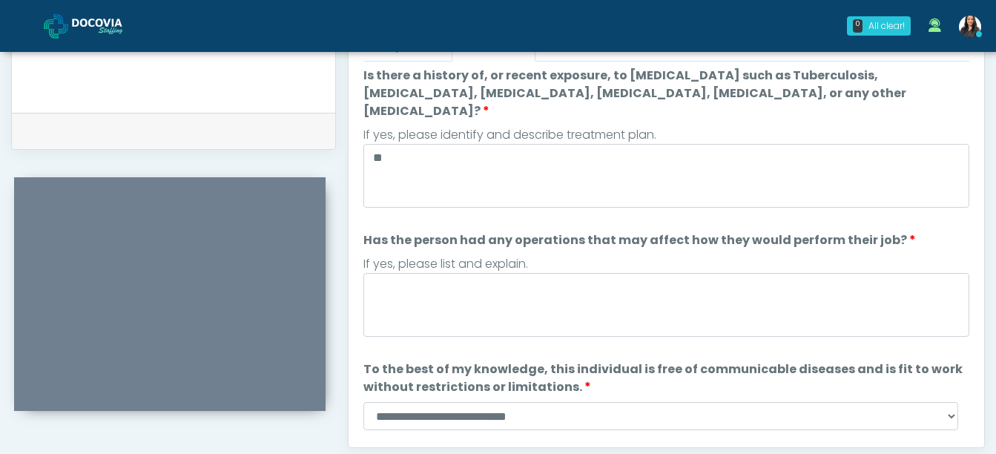
scroll to position [195, 0]
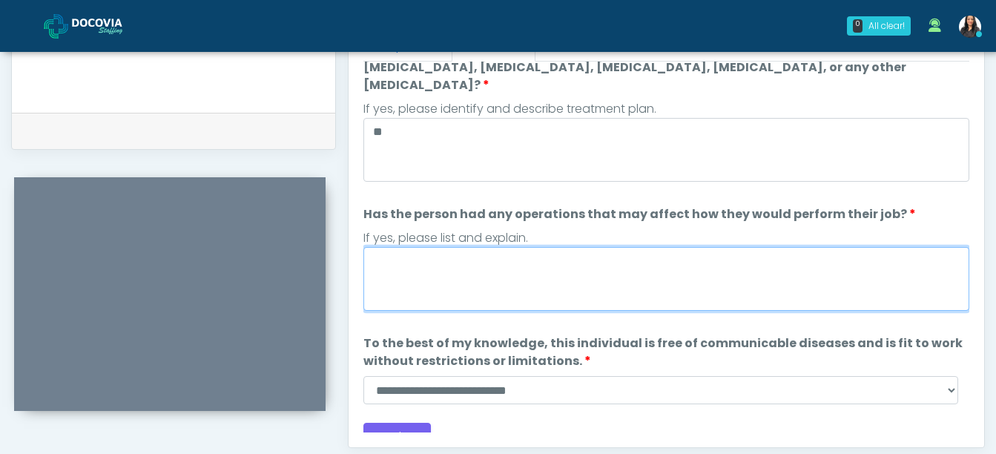
click at [432, 262] on textarea "Has the person had any operations that may affect how they would perform their …" at bounding box center [666, 279] width 606 height 64
type textarea "**"
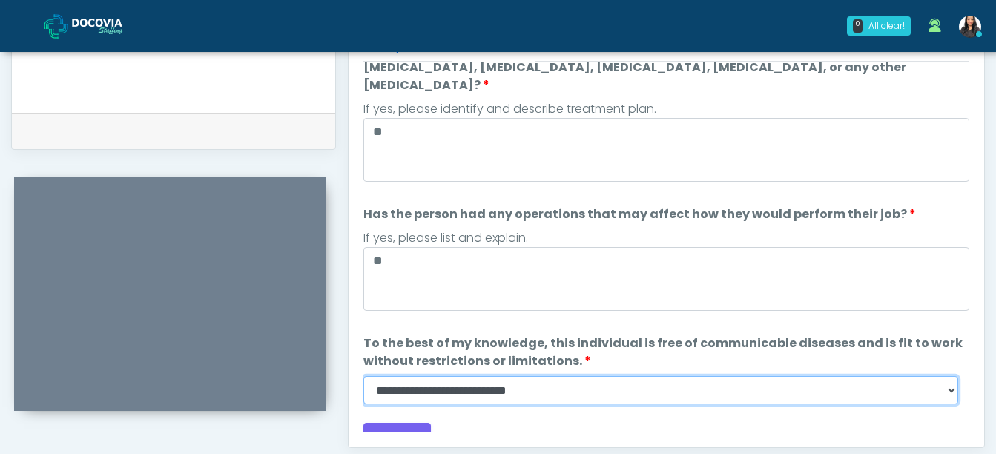
click at [949, 376] on select "**********" at bounding box center [660, 390] width 595 height 28
select select "******"
click at [363, 376] on select "**********" at bounding box center [660, 390] width 595 height 28
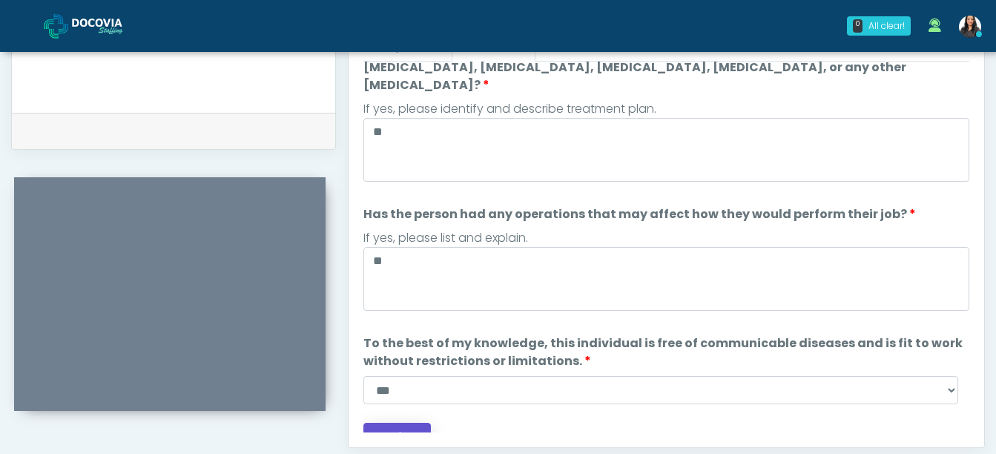
click at [404, 423] on button "Continue" at bounding box center [396, 436] width 67 height 27
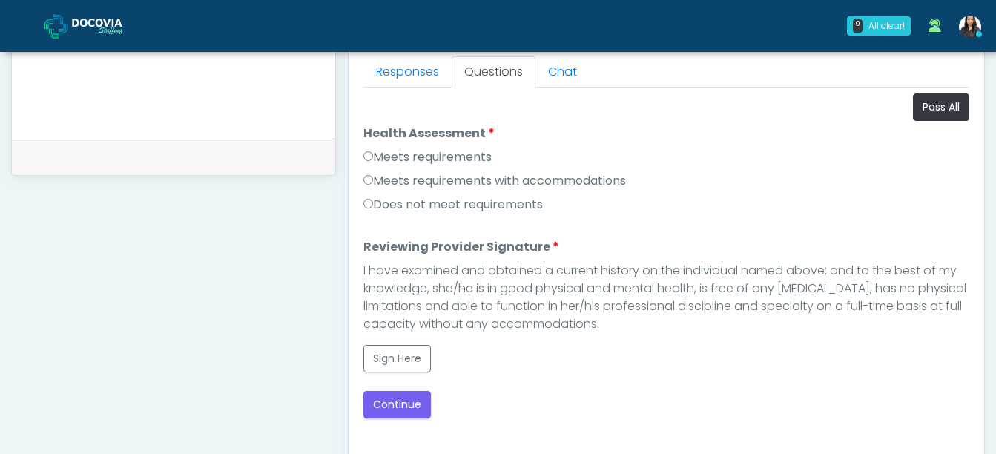
scroll to position [656, 0]
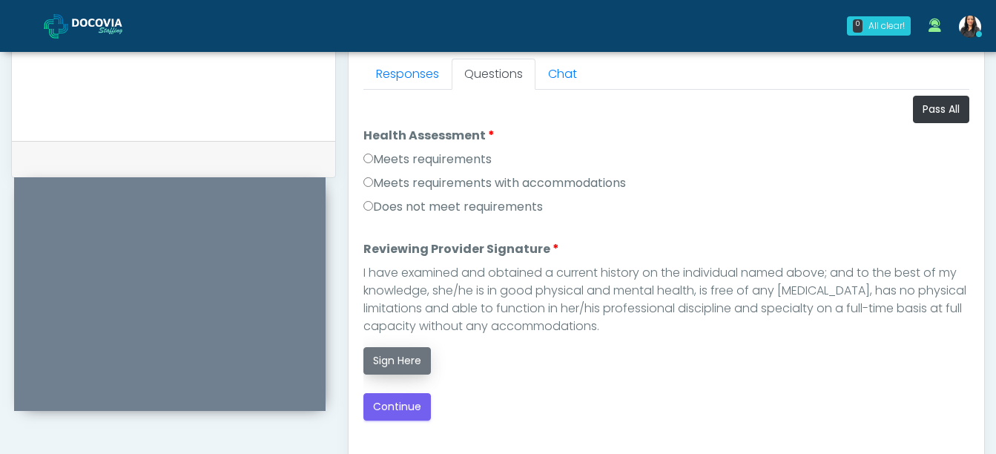
click at [392, 356] on button "Sign Here" at bounding box center [396, 360] width 67 height 27
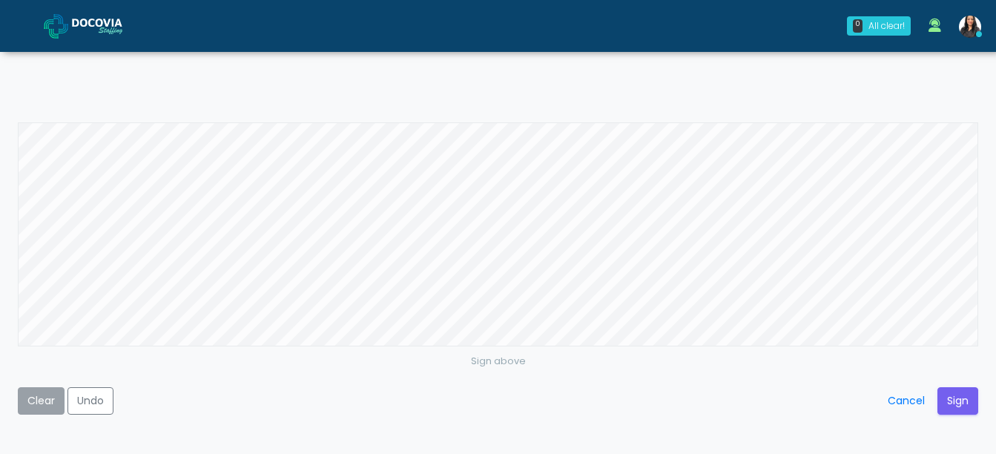
click at [41, 398] on button "Clear" at bounding box center [41, 400] width 47 height 27
click at [952, 392] on button "Sign" at bounding box center [957, 400] width 41 height 27
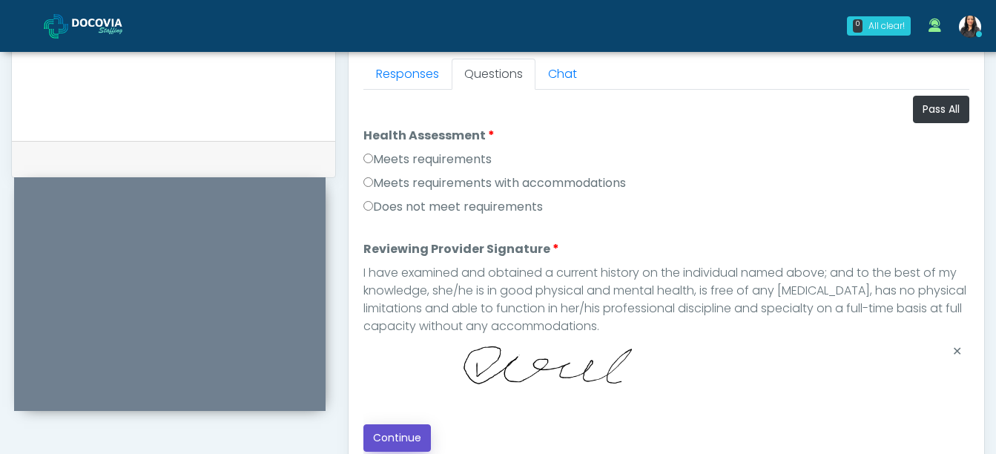
click at [403, 429] on button "Continue" at bounding box center [396, 437] width 67 height 27
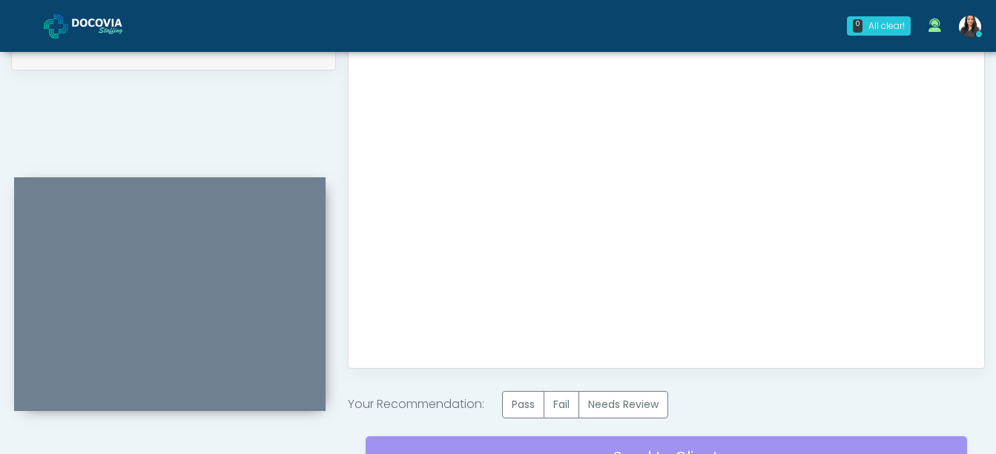
scroll to position [905, 0]
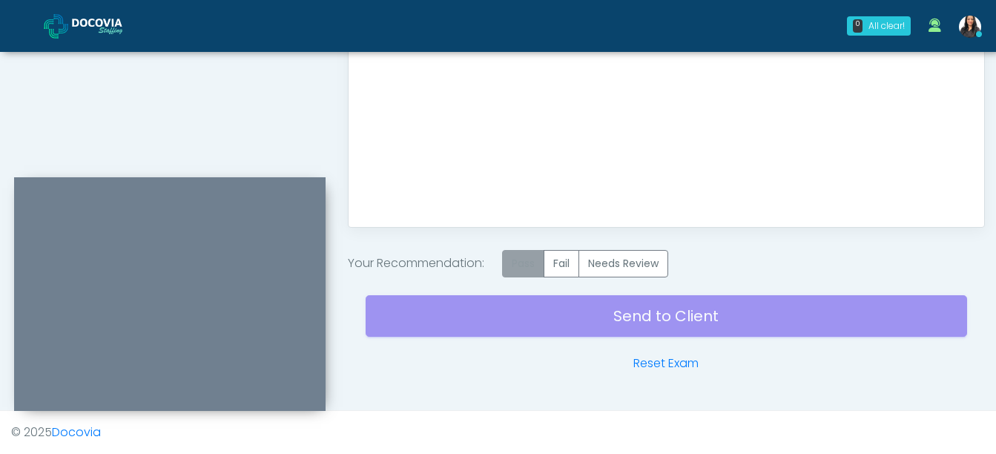
click at [518, 270] on label "Pass" at bounding box center [523, 263] width 42 height 27
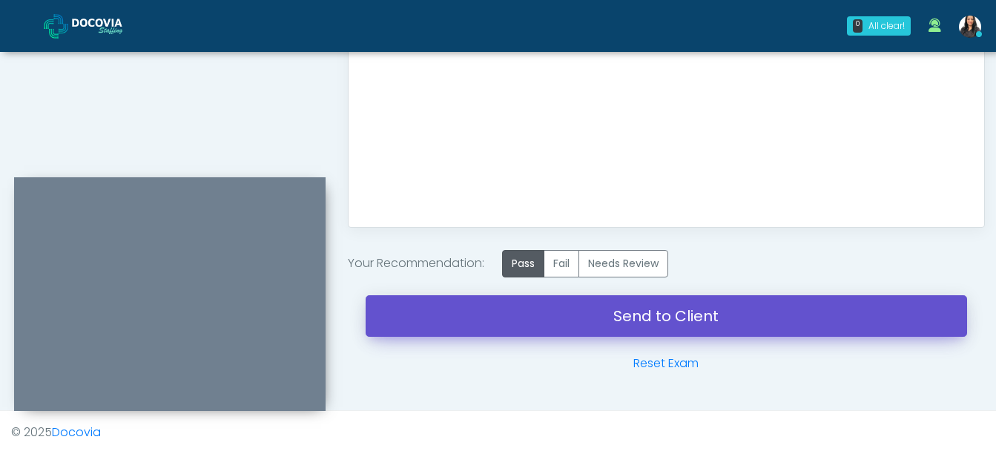
click at [672, 317] on link "Send to Client" at bounding box center [666, 316] width 601 height 42
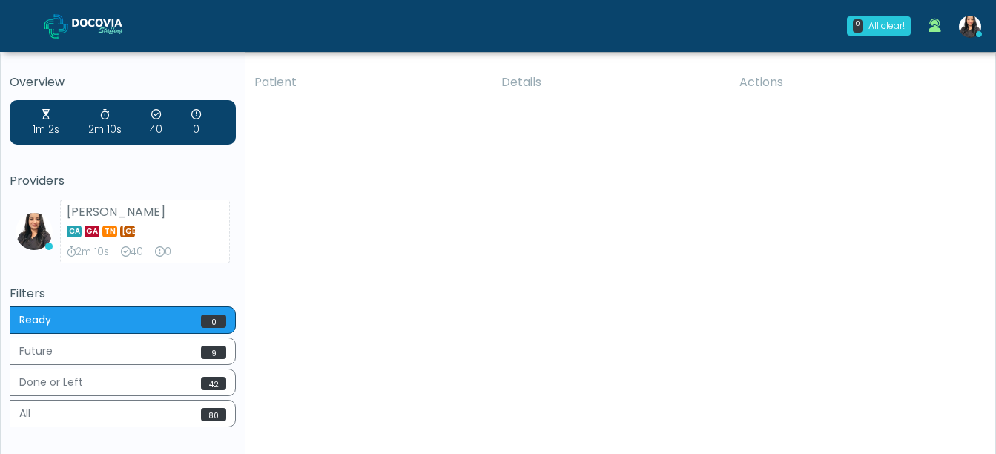
click at [130, 236] on span "[GEOGRAPHIC_DATA]" at bounding box center [127, 231] width 15 height 12
click at [132, 238] on div "CA GA TN TX" at bounding box center [145, 230] width 156 height 18
click at [131, 235] on span "[GEOGRAPHIC_DATA]" at bounding box center [127, 231] width 15 height 12
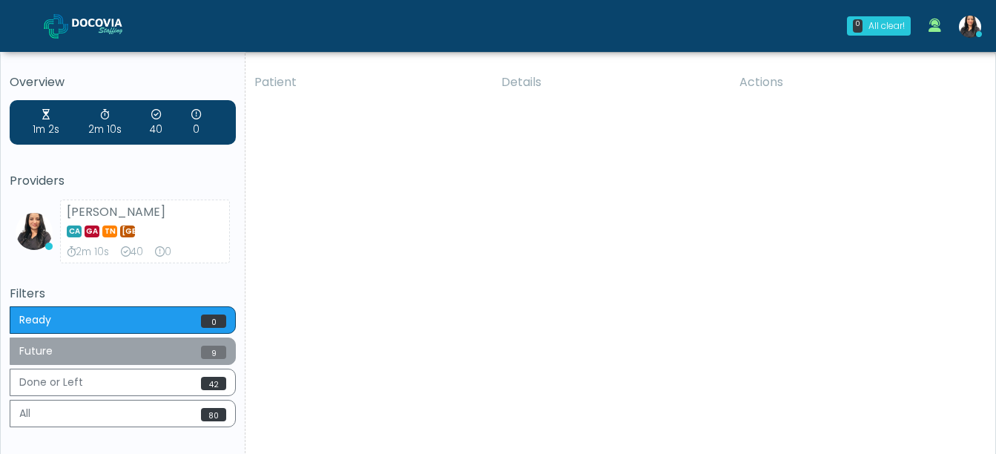
click at [133, 350] on button "Future 9" at bounding box center [123, 350] width 226 height 27
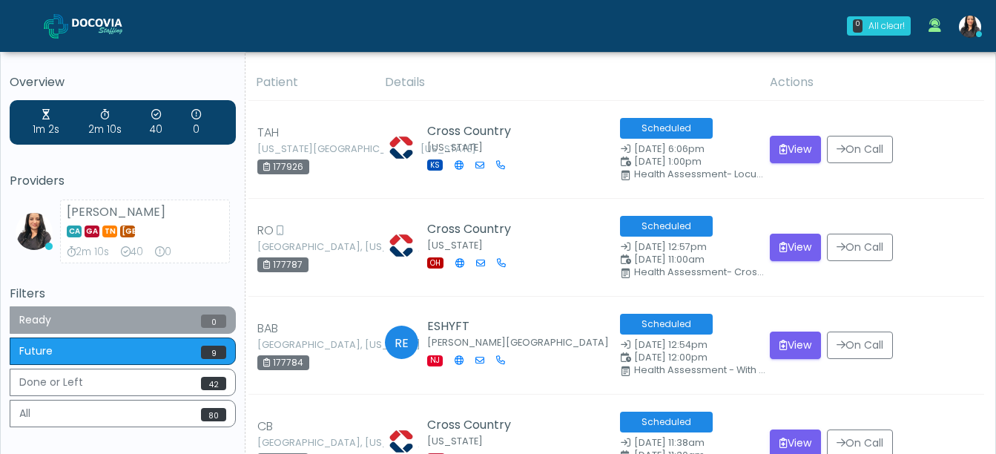
click at [67, 316] on button "Ready 0" at bounding box center [123, 319] width 226 height 27
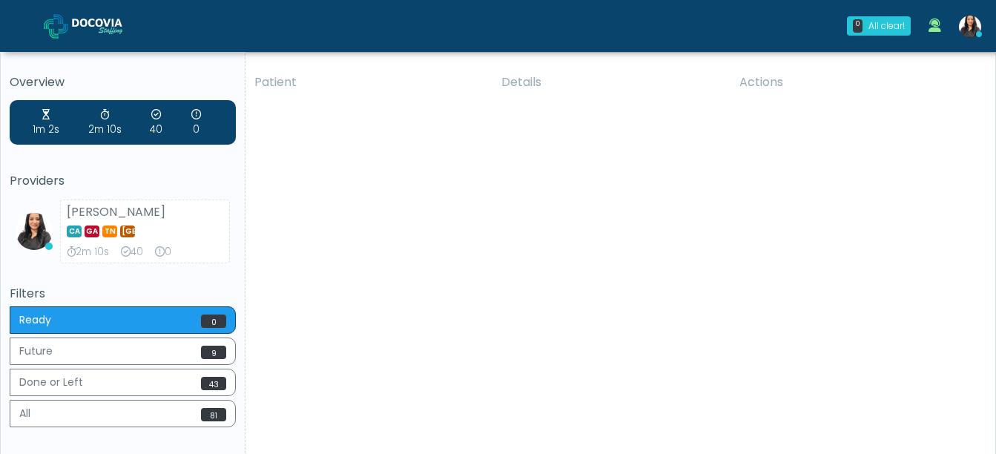
click at [531, 234] on div "Patient Details Actions ZAW No location found" at bounding box center [614, 276] width 739 height 422
click at [436, 194] on div "Patient Details Actions ZAW No location found" at bounding box center [614, 276] width 739 height 422
click at [599, 255] on div "Patient Details Actions ZAW No location found" at bounding box center [614, 276] width 739 height 422
click at [369, 208] on div "Patient Details Actions ZAW No location found" at bounding box center [614, 276] width 739 height 422
click at [968, 23] on img at bounding box center [970, 27] width 22 height 22
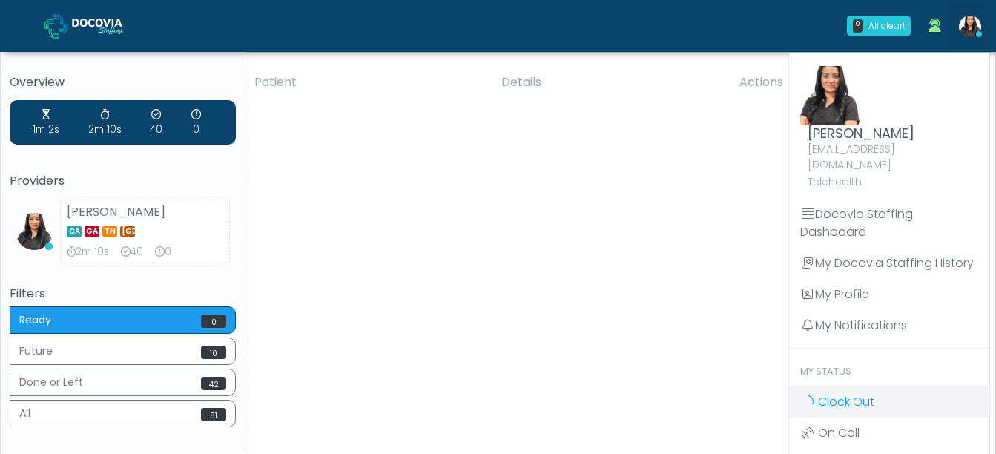
click at [845, 393] on span "Clock Out" at bounding box center [846, 401] width 56 height 17
